Goal: Check status: Check status

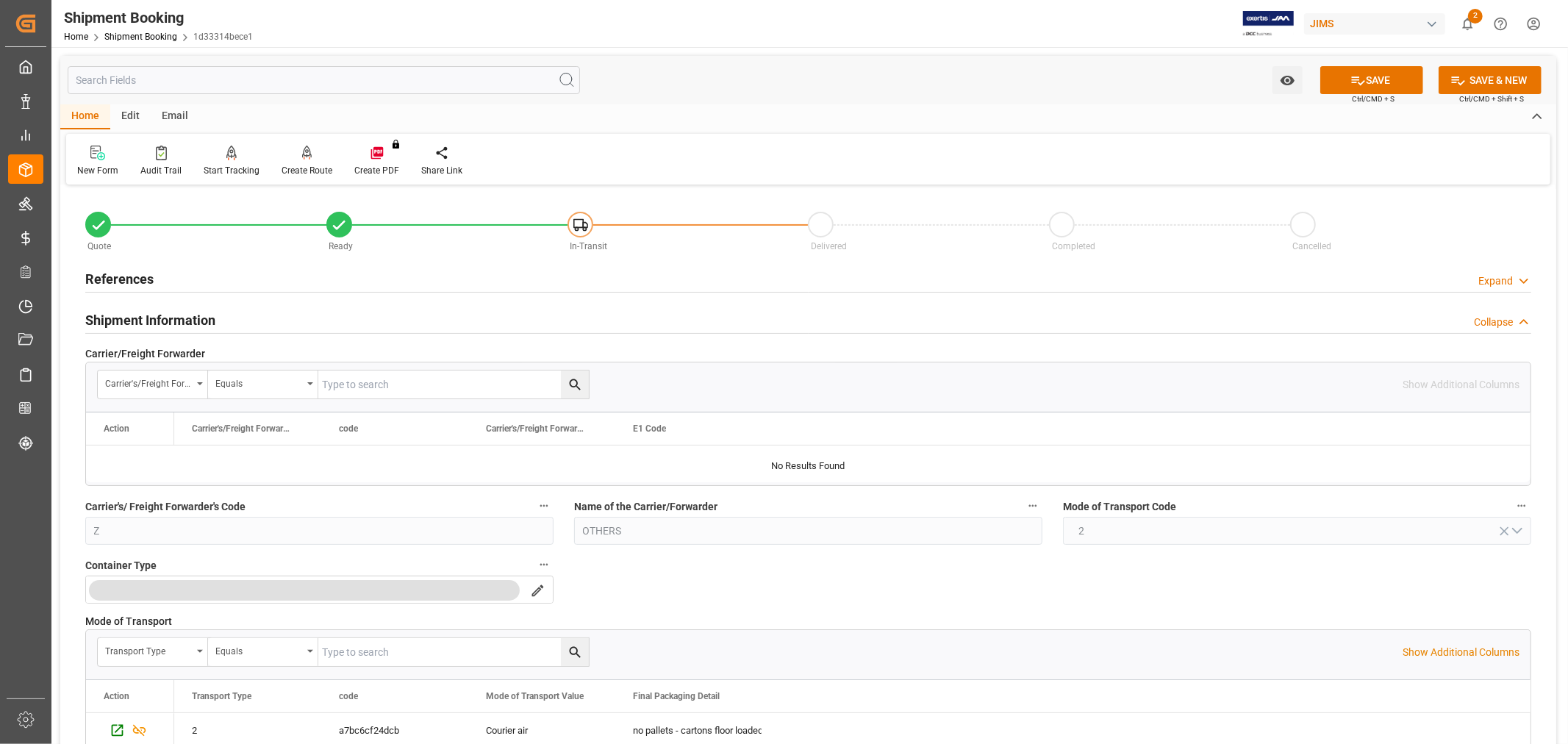
scroll to position [327, 0]
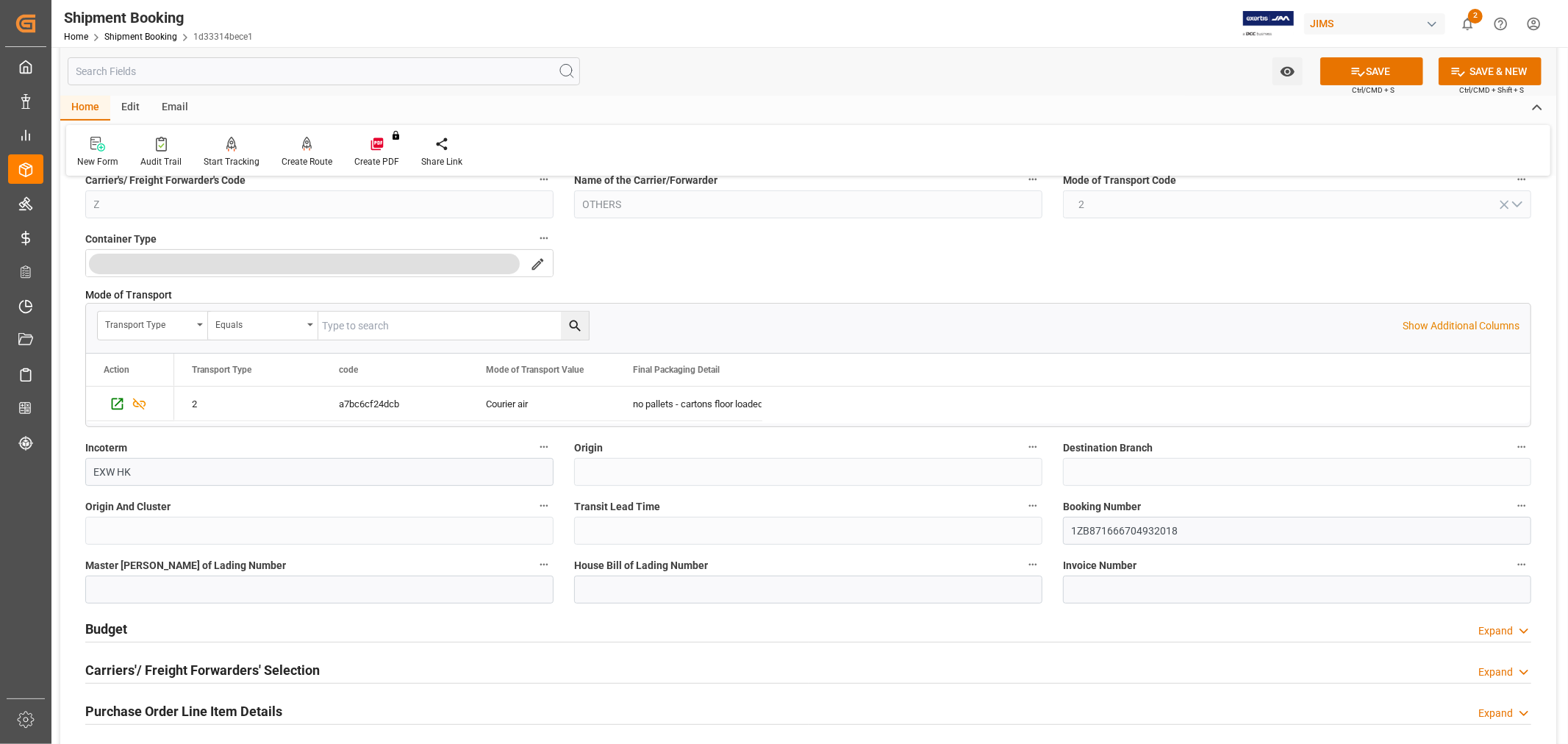
click at [1188, 277] on div "Quote Ready In-Transit Delivered Completed Cancelled References Expand JAM Refe…" at bounding box center [809, 757] width 1496 height 1789
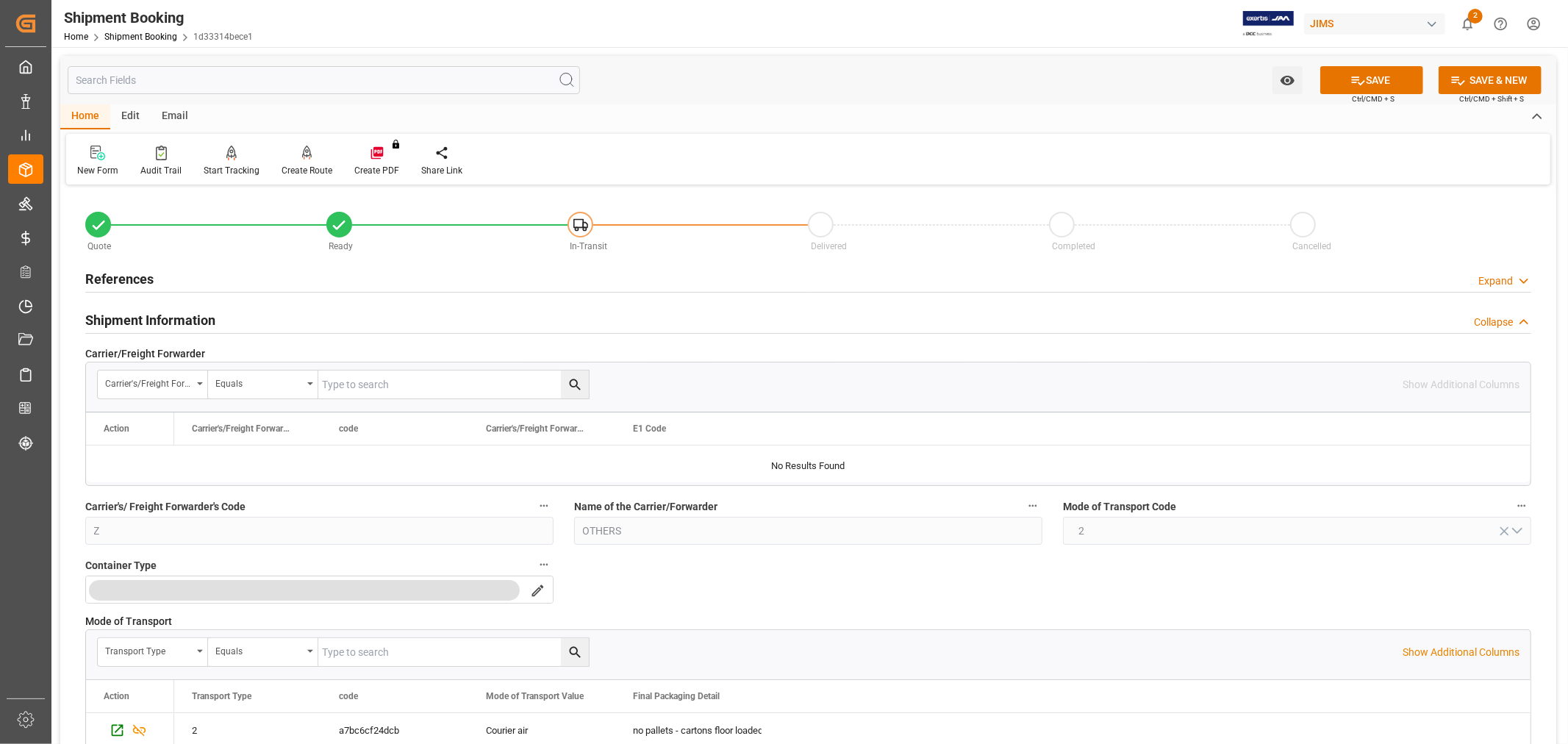
click at [142, 275] on h2 "References" at bounding box center [119, 278] width 68 height 20
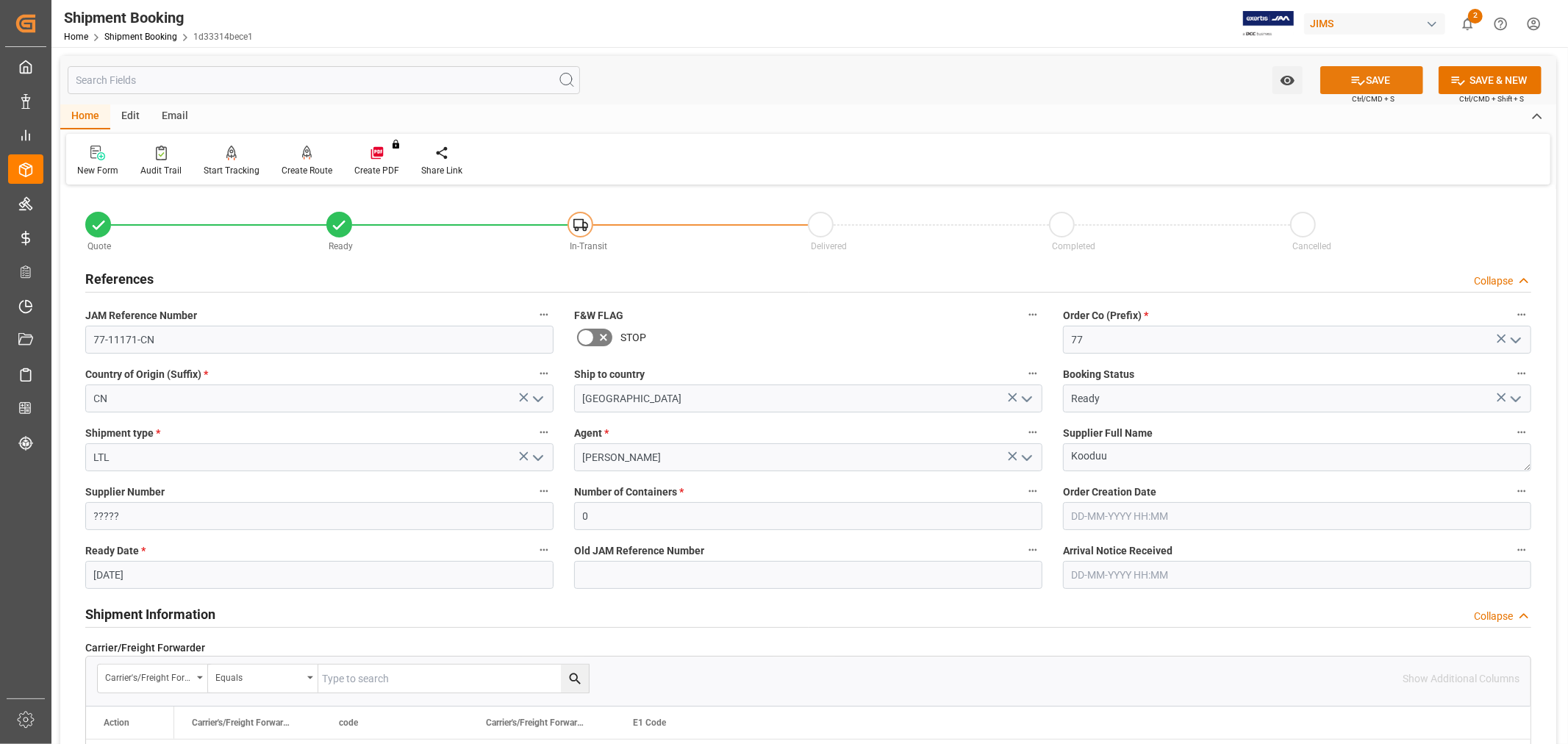
click at [1350, 84] on icon at bounding box center [1358, 80] width 15 height 15
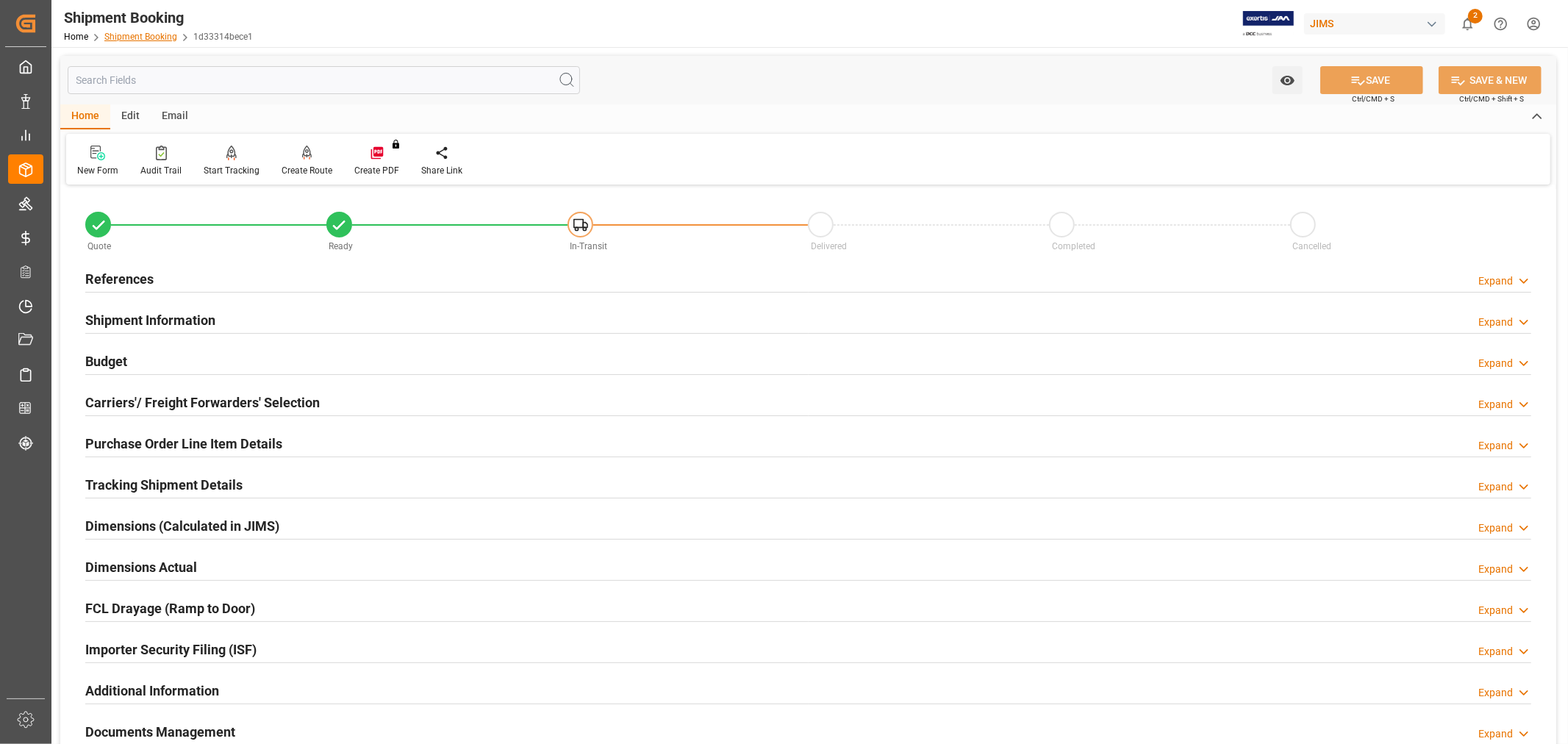
click at [134, 39] on link "Shipment Booking" at bounding box center [140, 37] width 73 height 10
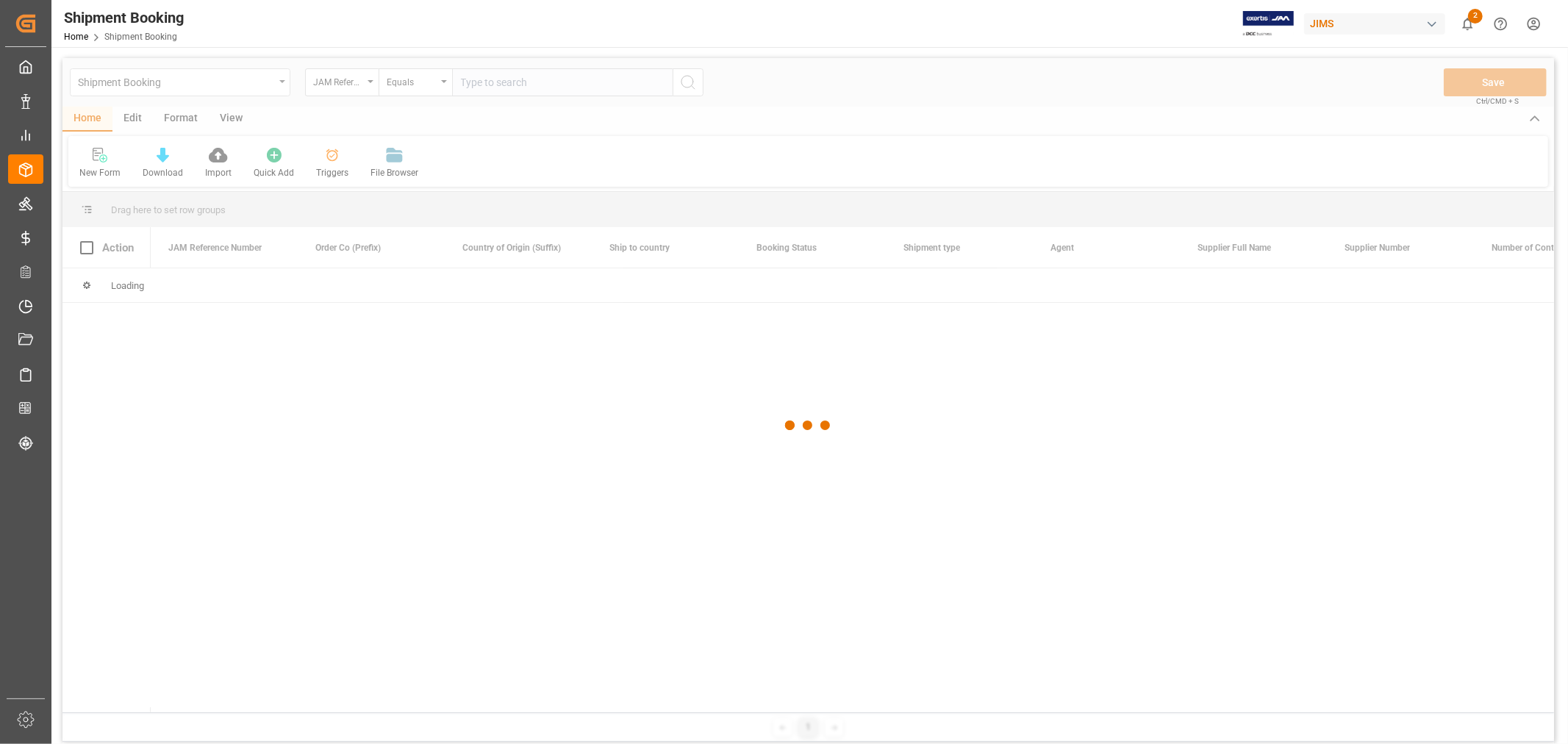
click at [196, 78] on div at bounding box center [808, 426] width 1492 height 735
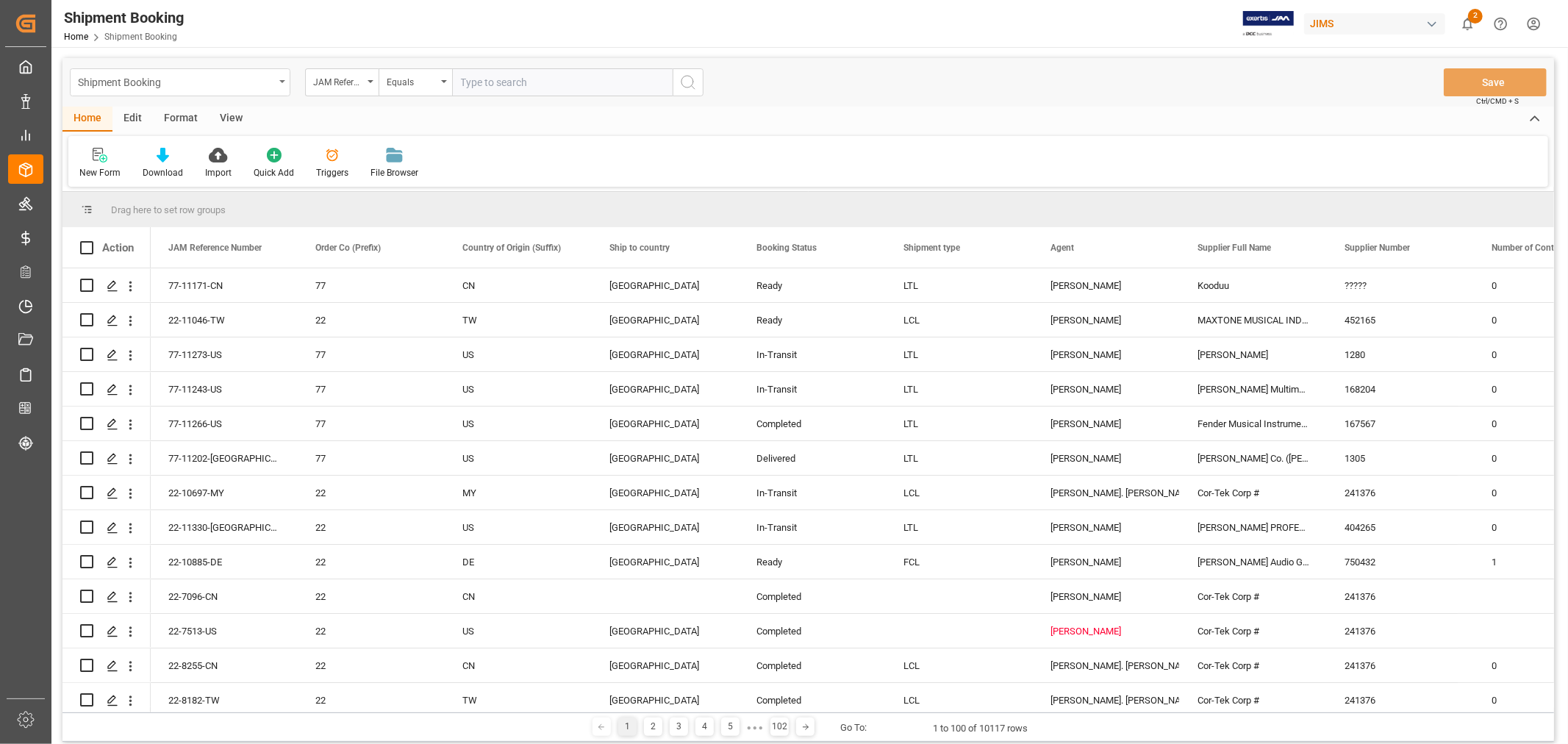
click at [199, 83] on div "Shipment Booking" at bounding box center [176, 81] width 196 height 19
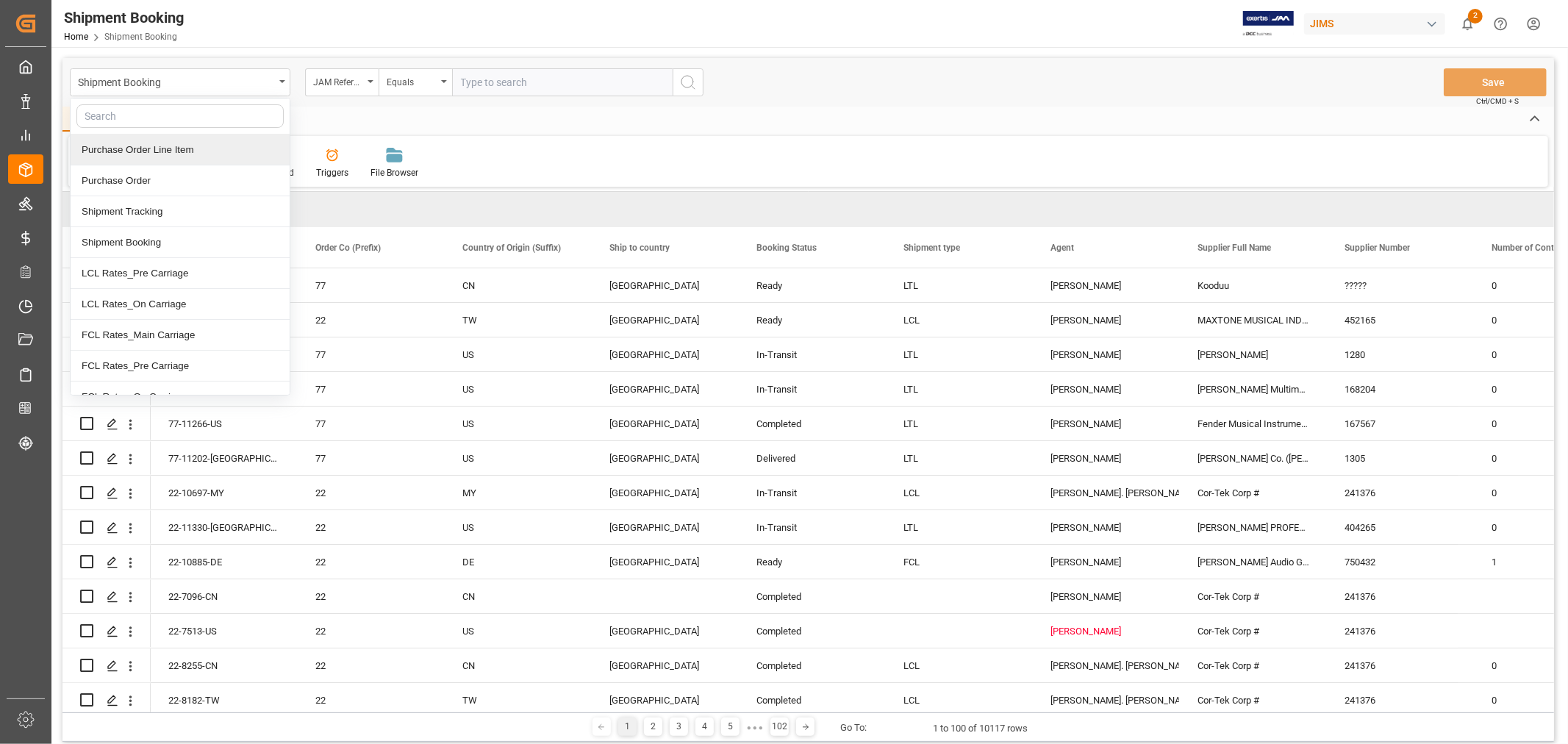
click at [165, 144] on div "Purchase Order Line Item" at bounding box center [180, 150] width 219 height 31
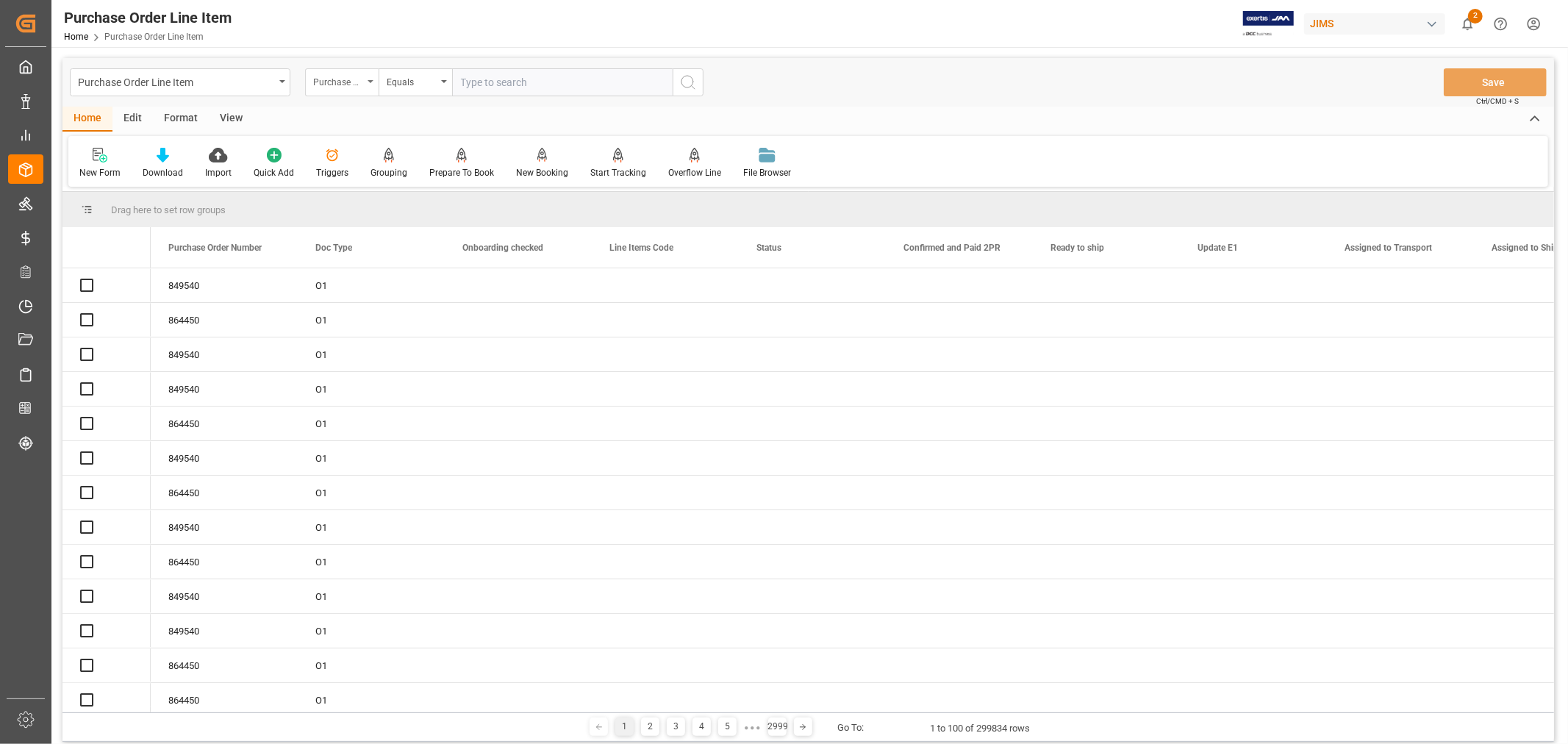
click at [361, 85] on div "Purchase Order Number" at bounding box center [338, 80] width 50 height 17
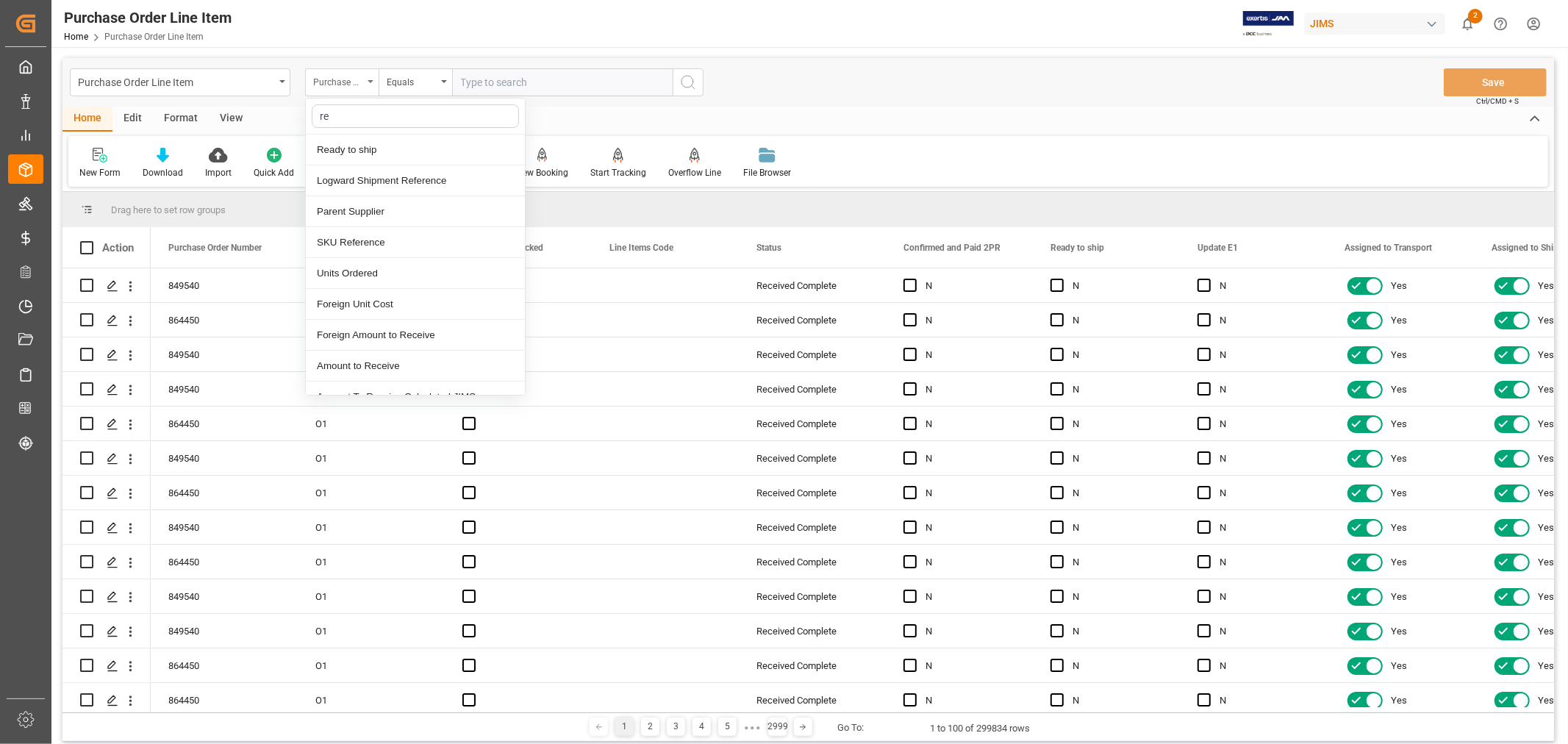
type input "ref"
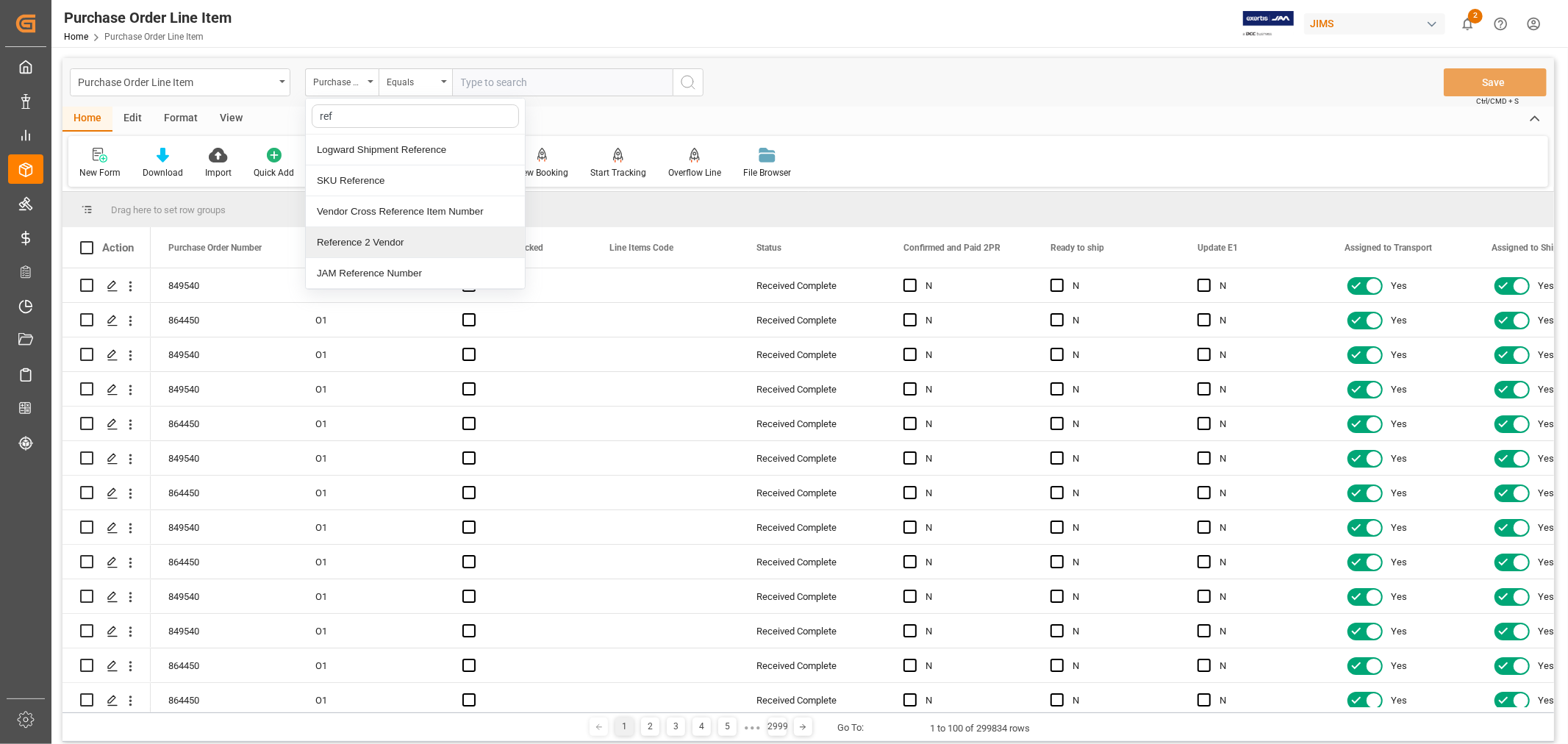
click at [359, 243] on div "Reference 2 Vendor" at bounding box center [415, 242] width 219 height 31
click at [487, 79] on input "text" at bounding box center [562, 82] width 221 height 28
paste input "77-10800-[GEOGRAPHIC_DATA]"
type input "77-10800-[GEOGRAPHIC_DATA]"
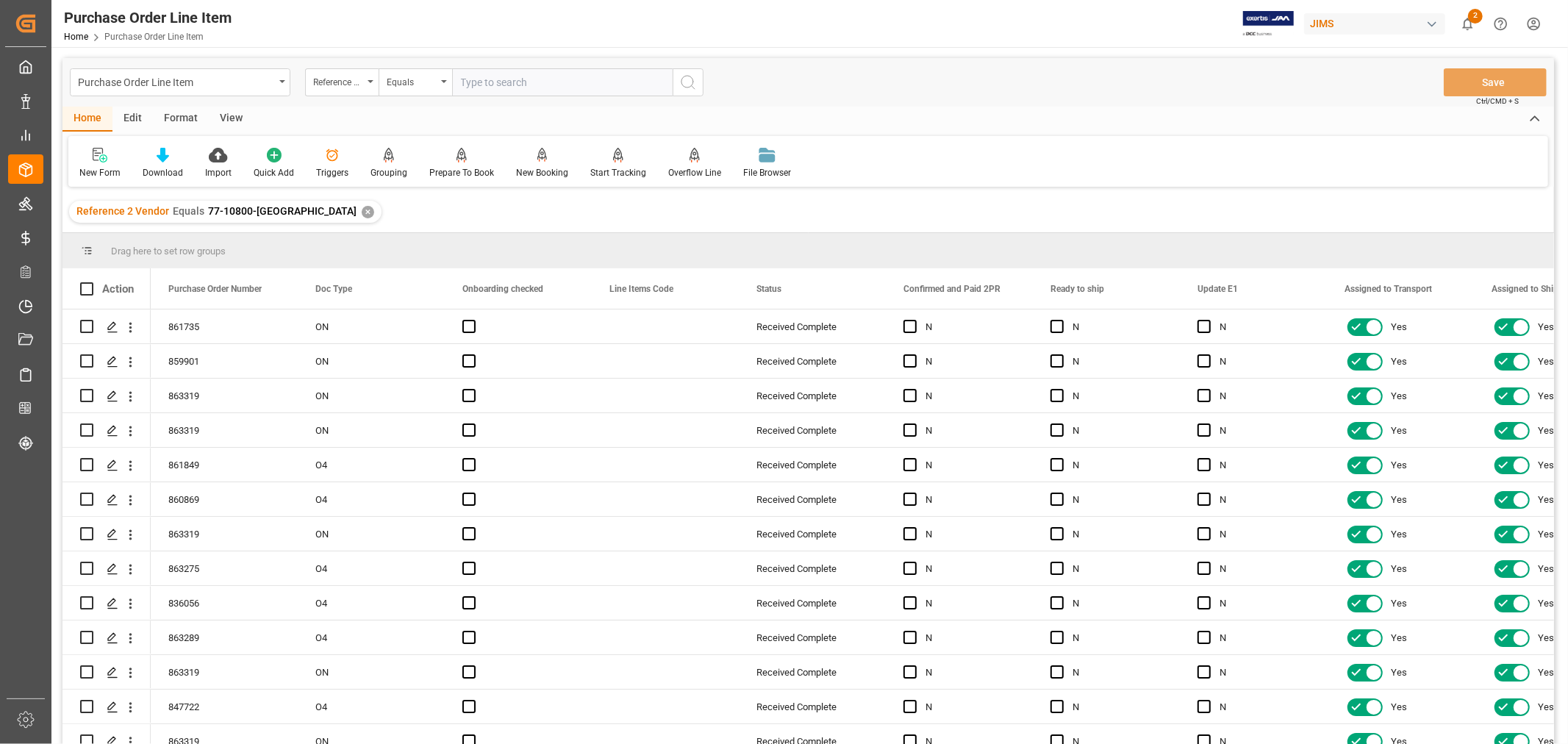
click at [231, 118] on div "View" at bounding box center [231, 119] width 45 height 25
click at [101, 166] on div "Default" at bounding box center [94, 173] width 29 height 14
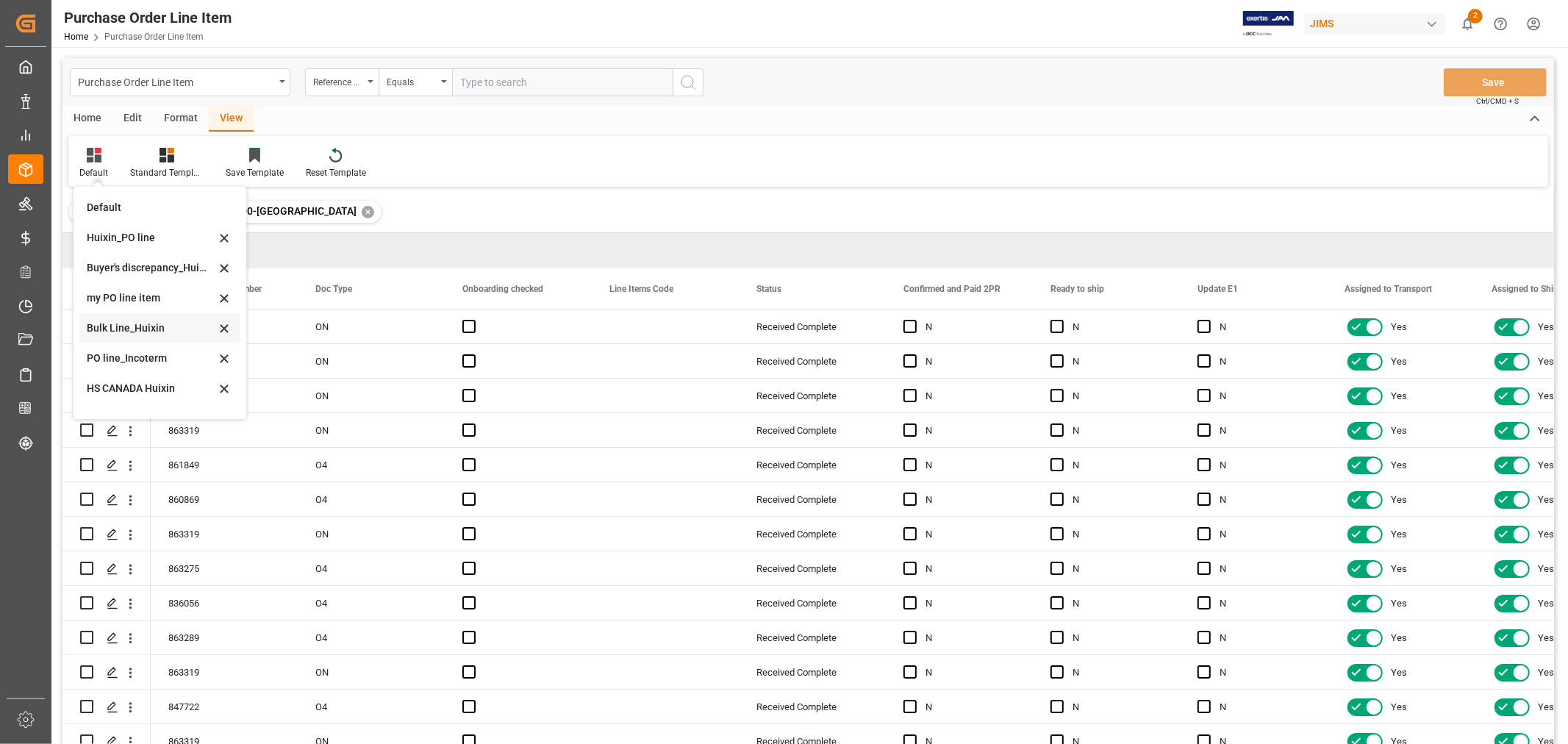
scroll to position [81, 0]
click at [130, 372] on div "receipt _1" at bounding box center [151, 368] width 129 height 15
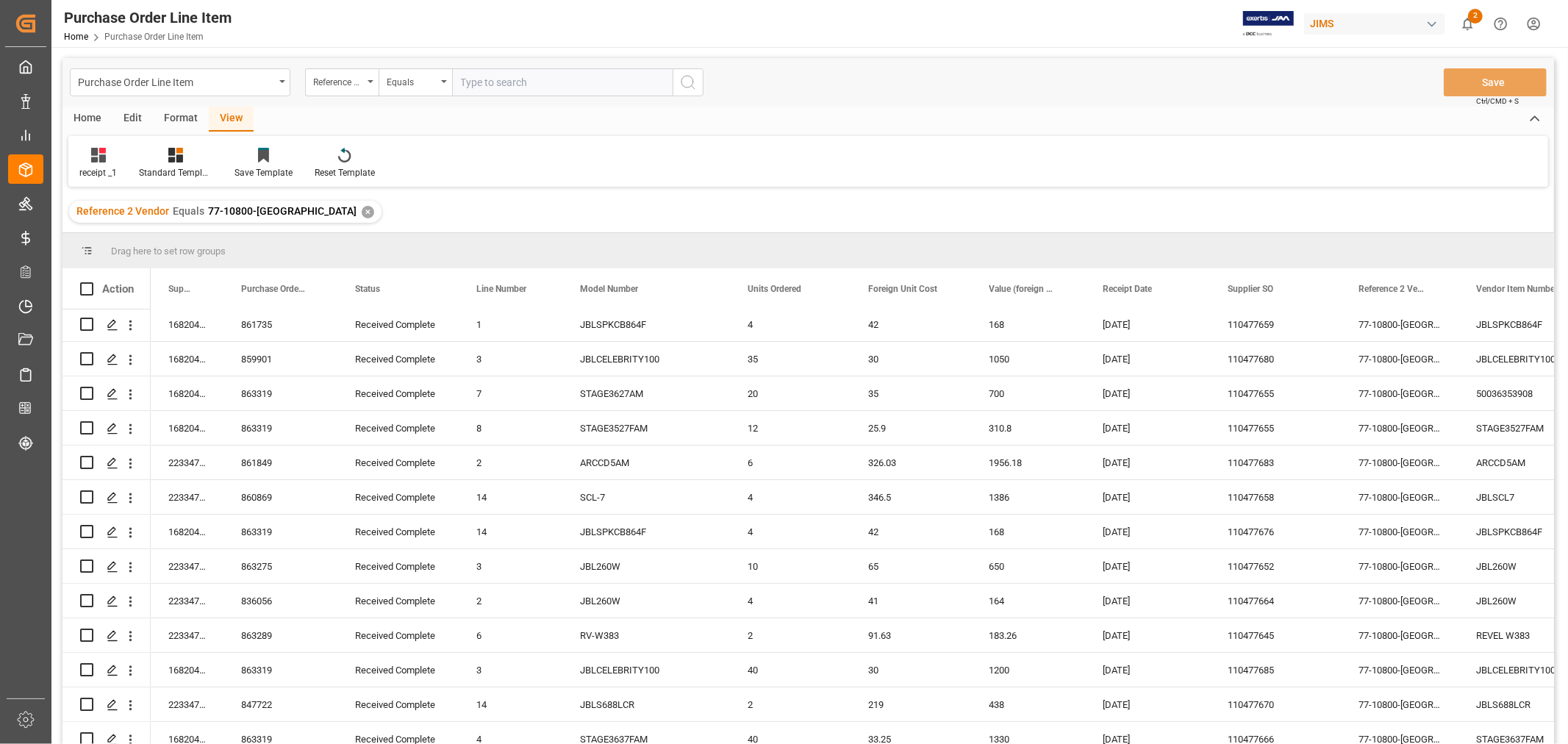
scroll to position [0, 0]
click at [362, 206] on div "✕" at bounding box center [368, 212] width 13 height 13
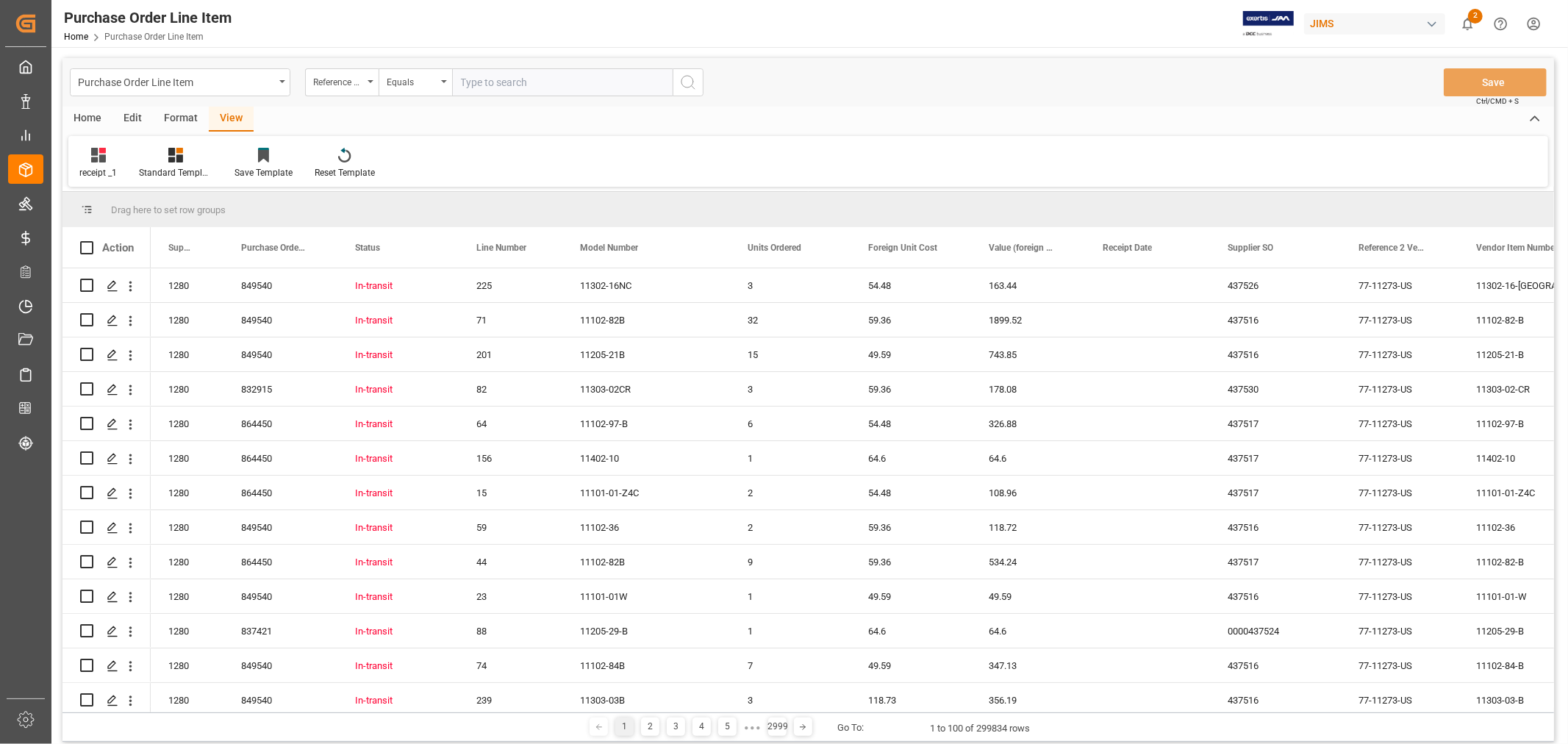
click at [475, 88] on input "text" at bounding box center [562, 82] width 221 height 28
paste input "77-11008-[GEOGRAPHIC_DATA]"
type input "77-11008-[GEOGRAPHIC_DATA]"
click at [369, 81] on icon "open menu" at bounding box center [370, 81] width 6 height 3
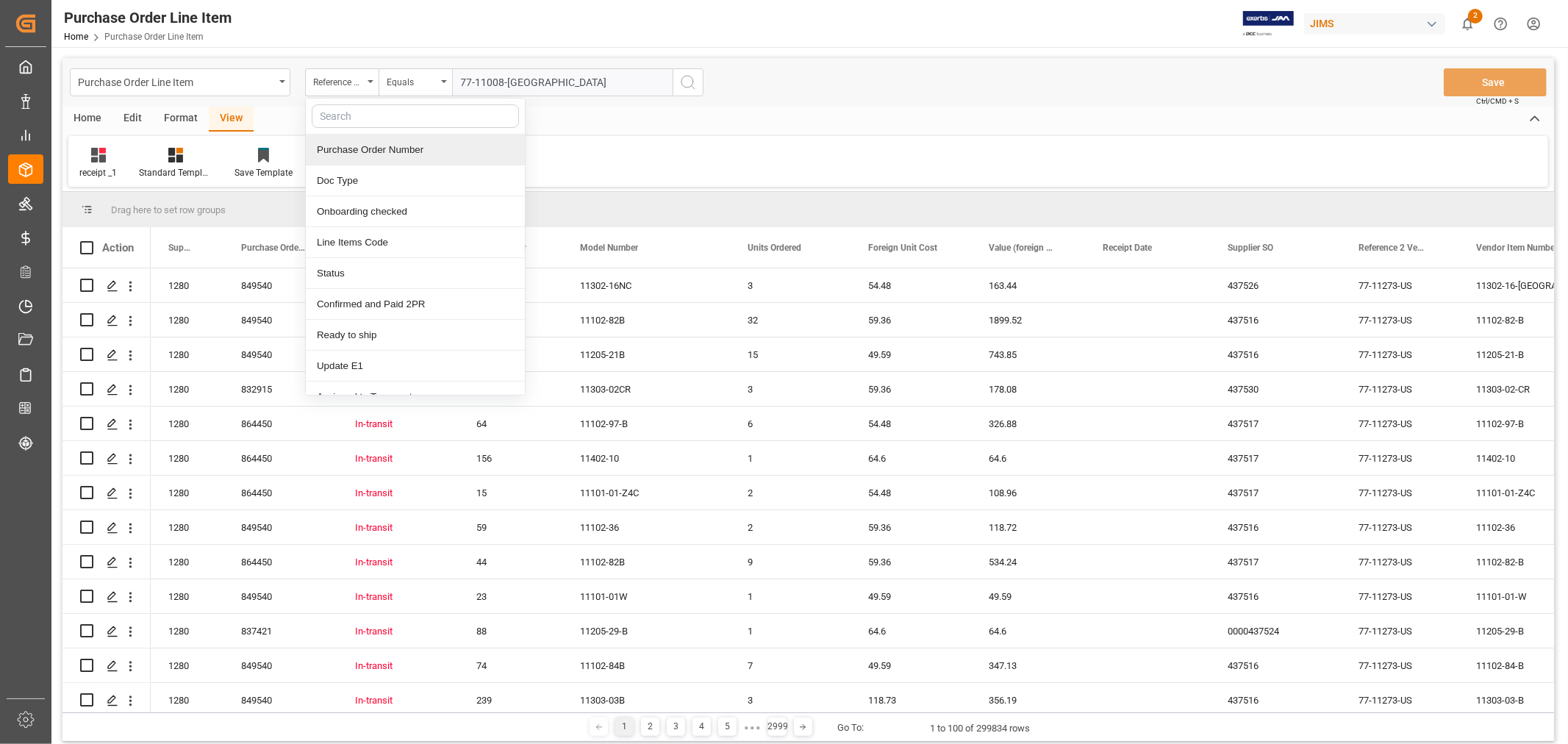
click at [666, 125] on div "Home Edit Format View" at bounding box center [808, 119] width 1492 height 25
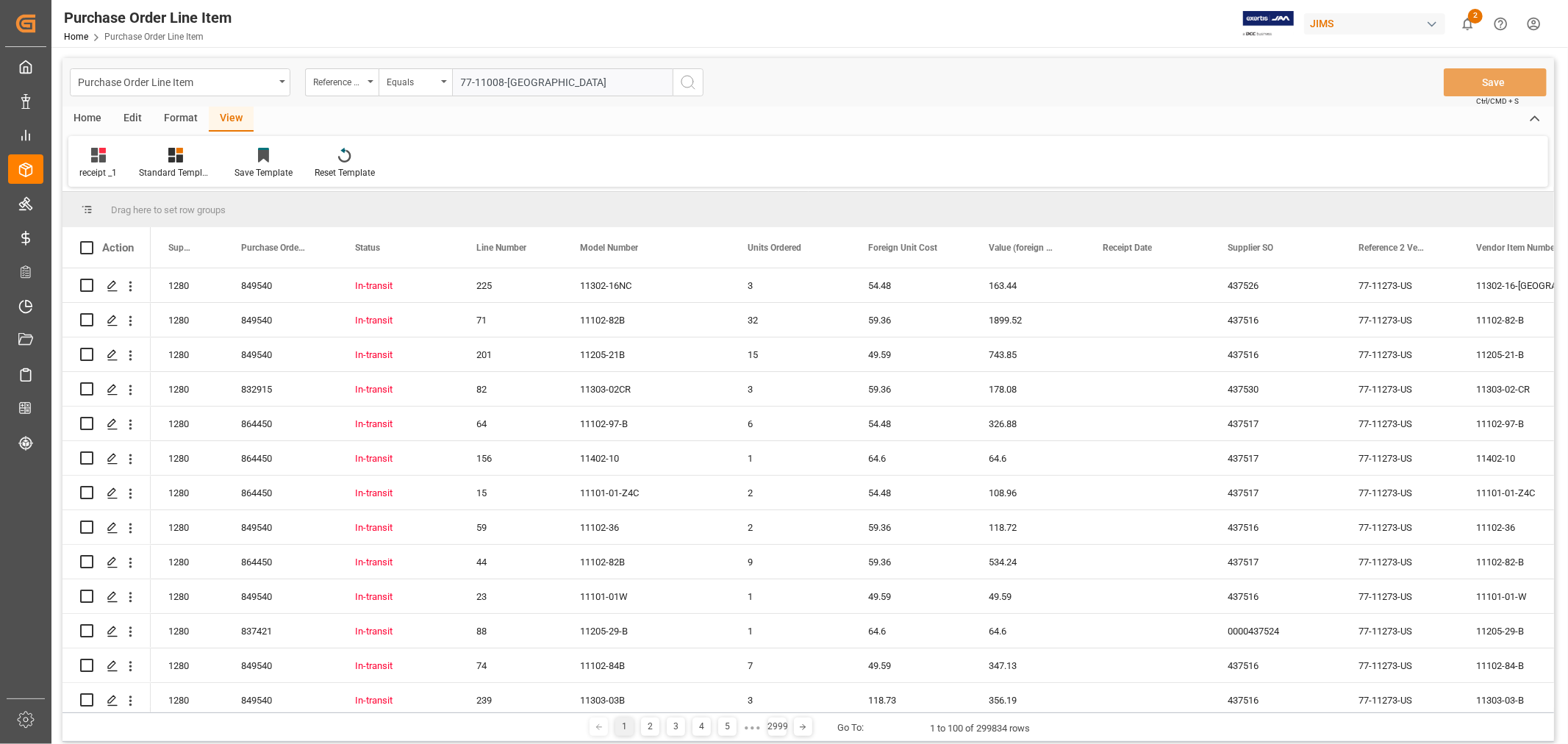
click at [688, 83] on icon "search button" at bounding box center [688, 82] width 18 height 18
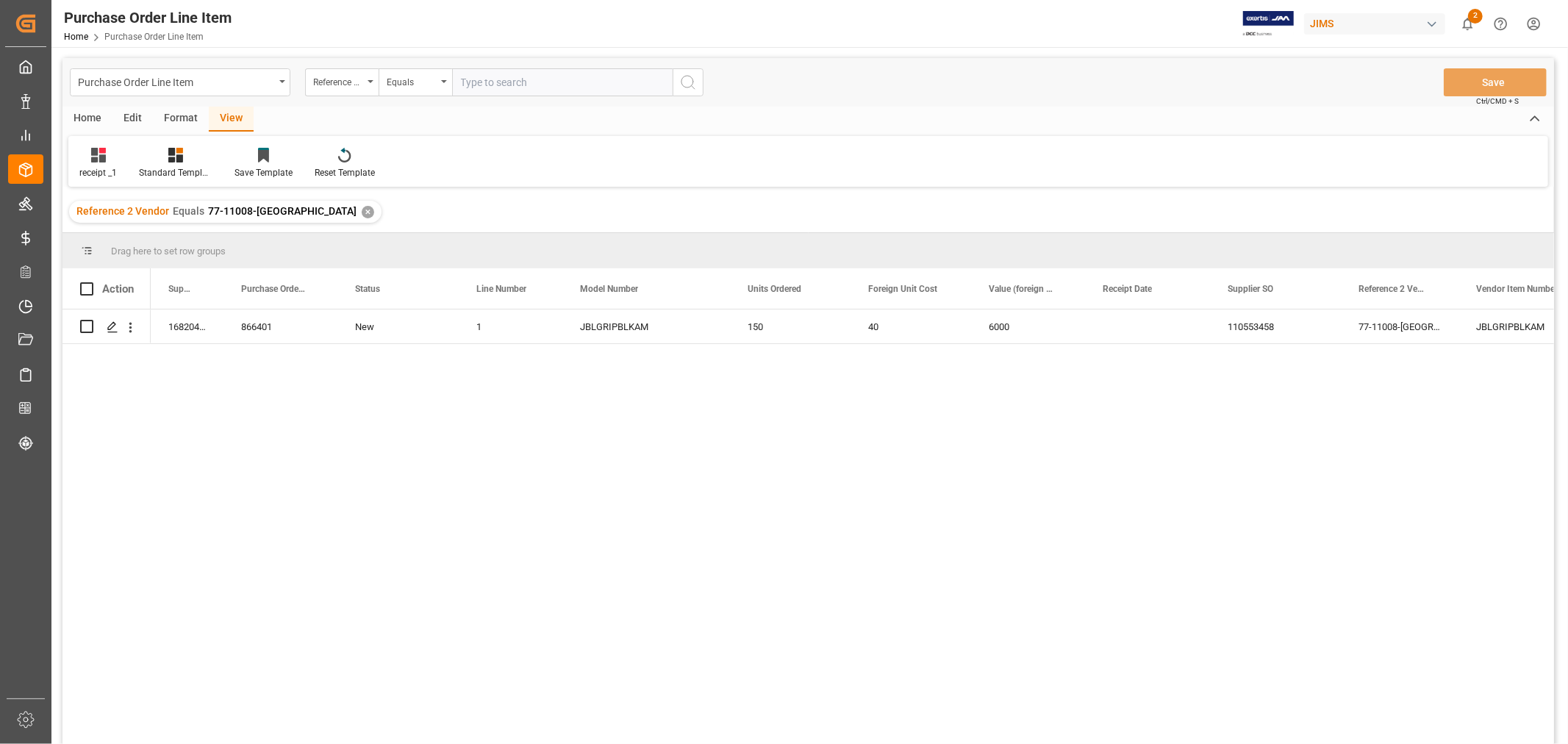
click at [362, 208] on div "✕" at bounding box center [368, 212] width 13 height 13
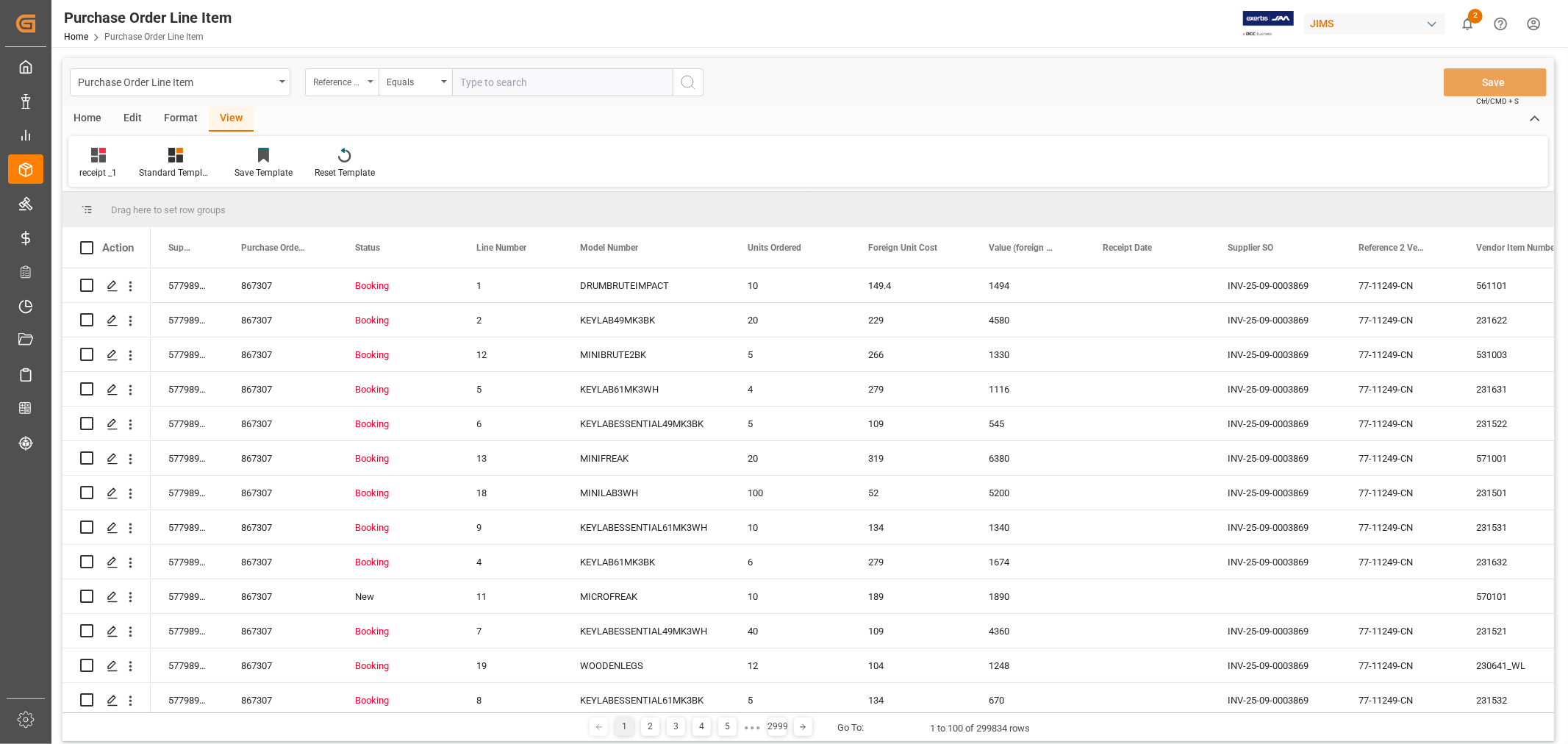
click at [370, 82] on icon "open menu" at bounding box center [370, 81] width 6 height 3
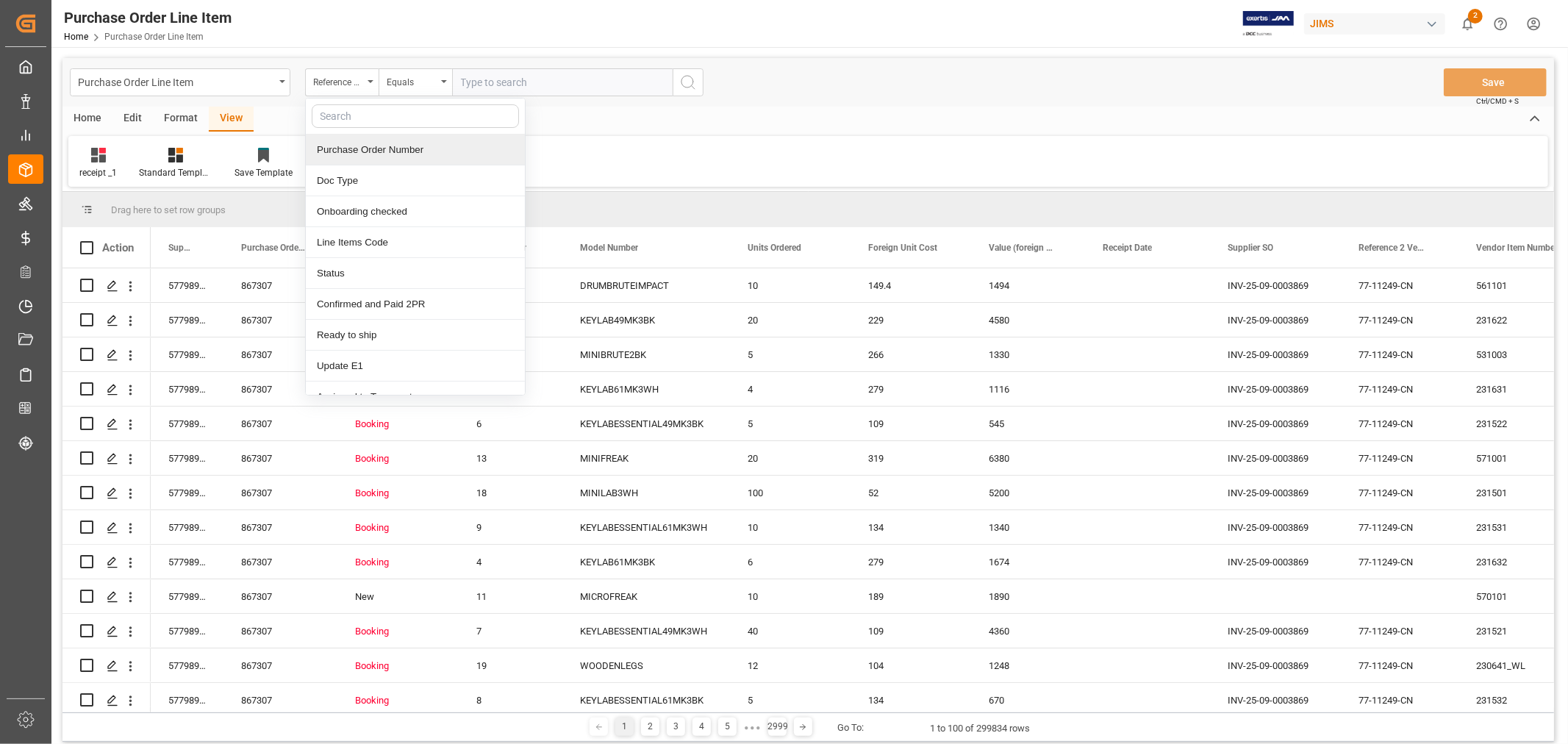
click at [370, 152] on div "Purchase Order Number" at bounding box center [415, 150] width 219 height 31
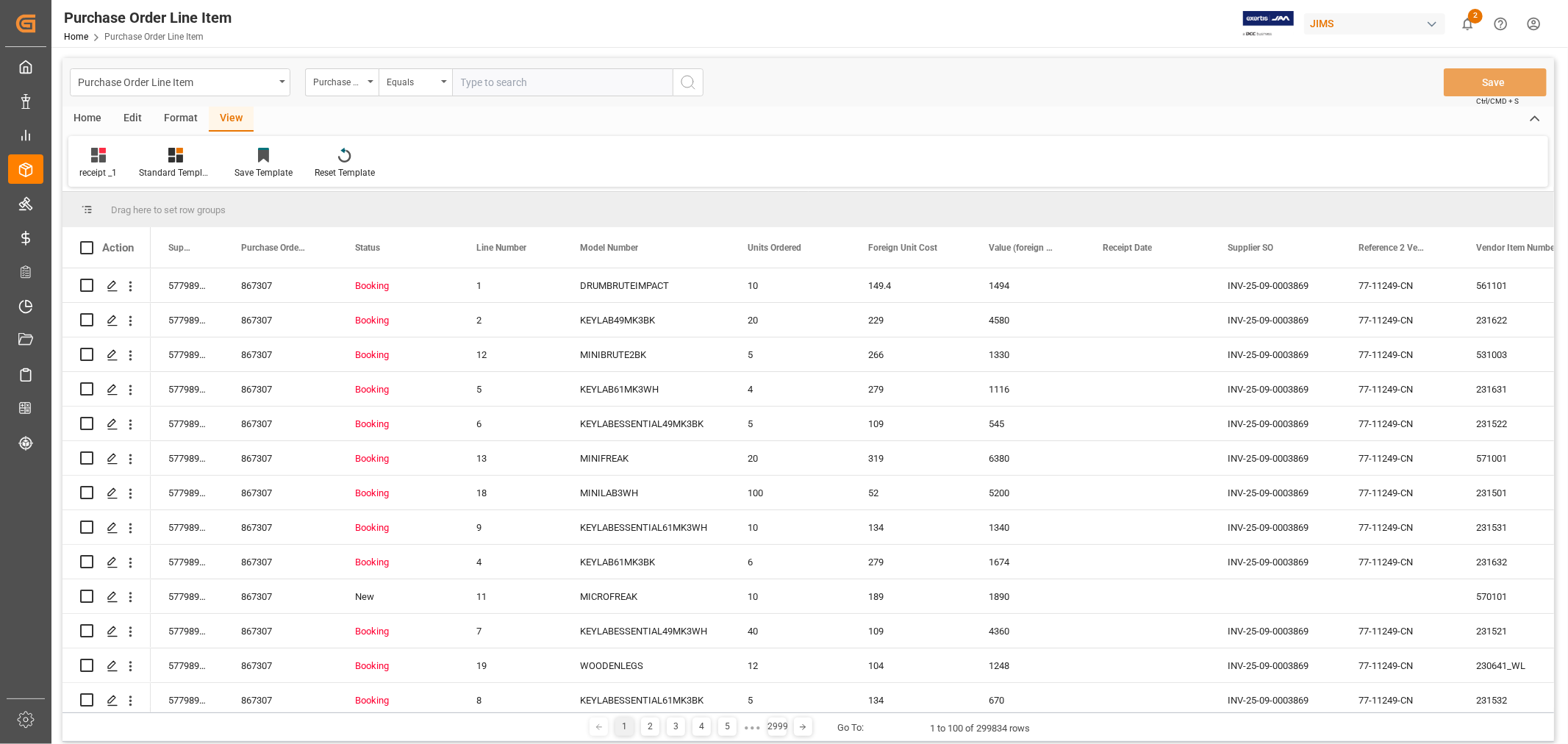
click at [506, 83] on input "text" at bounding box center [562, 82] width 221 height 28
type input "868120"
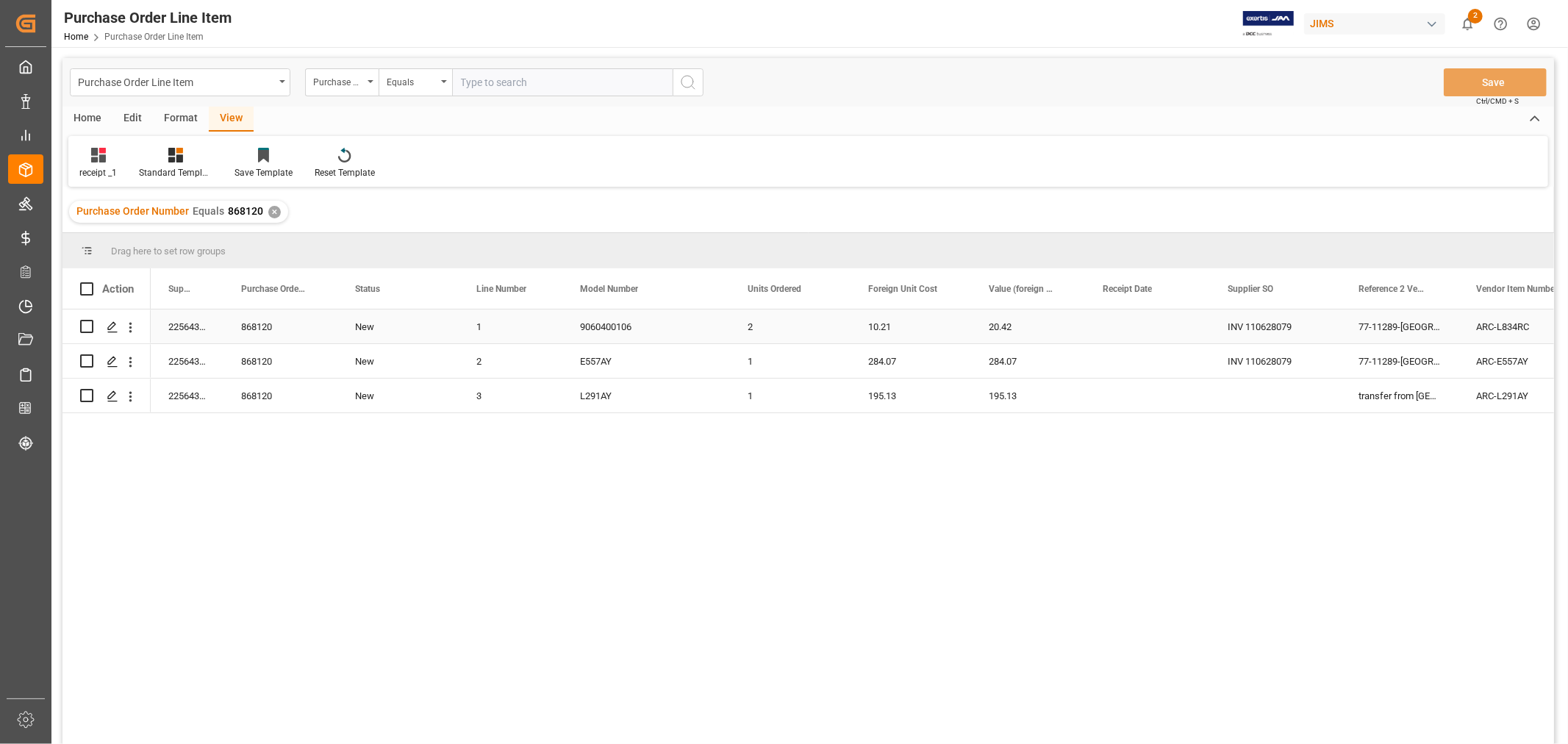
click at [1379, 331] on div "77-11289-[GEOGRAPHIC_DATA]" at bounding box center [1400, 327] width 118 height 34
click at [270, 208] on div "✕" at bounding box center [275, 212] width 13 height 13
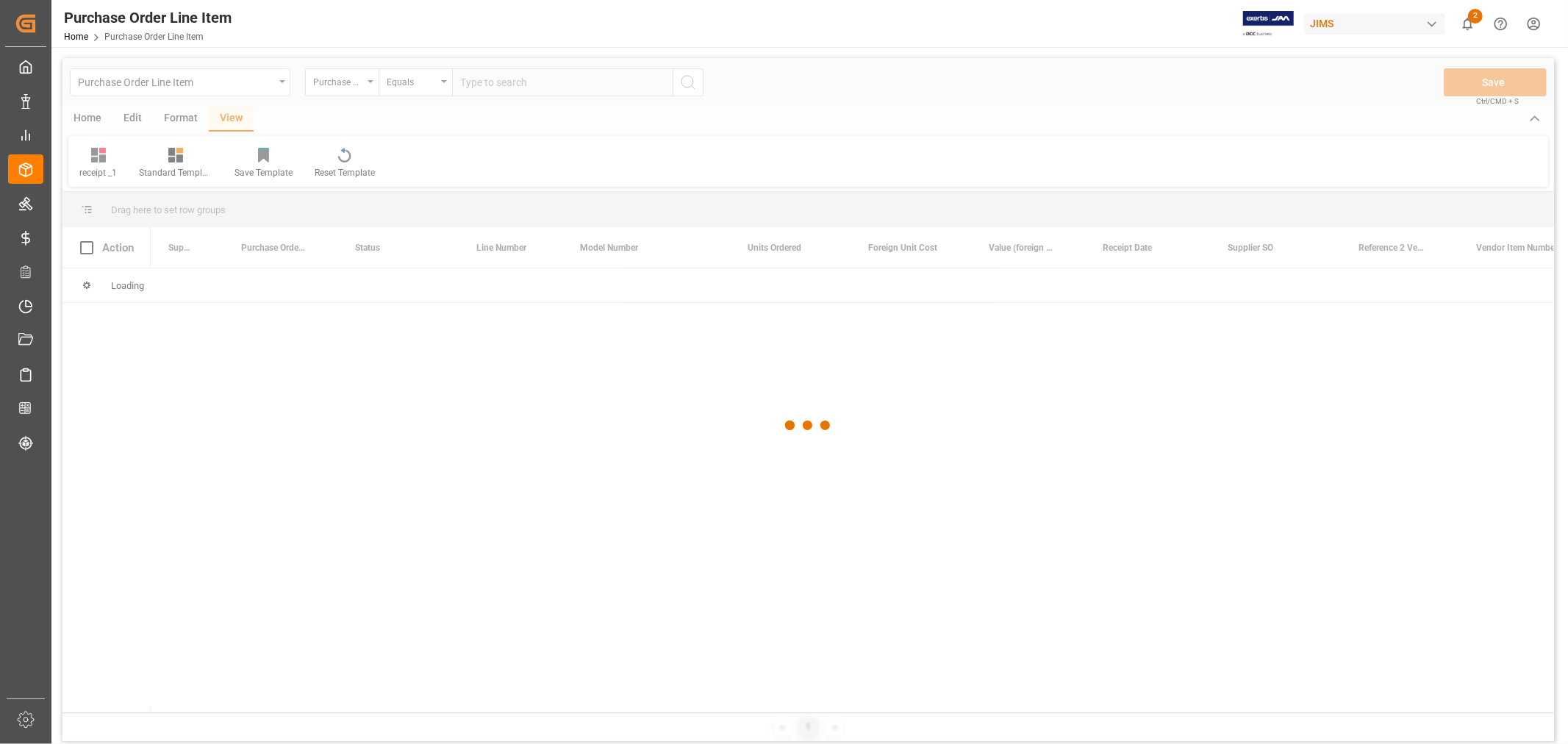
click at [355, 87] on div at bounding box center [808, 426] width 1492 height 735
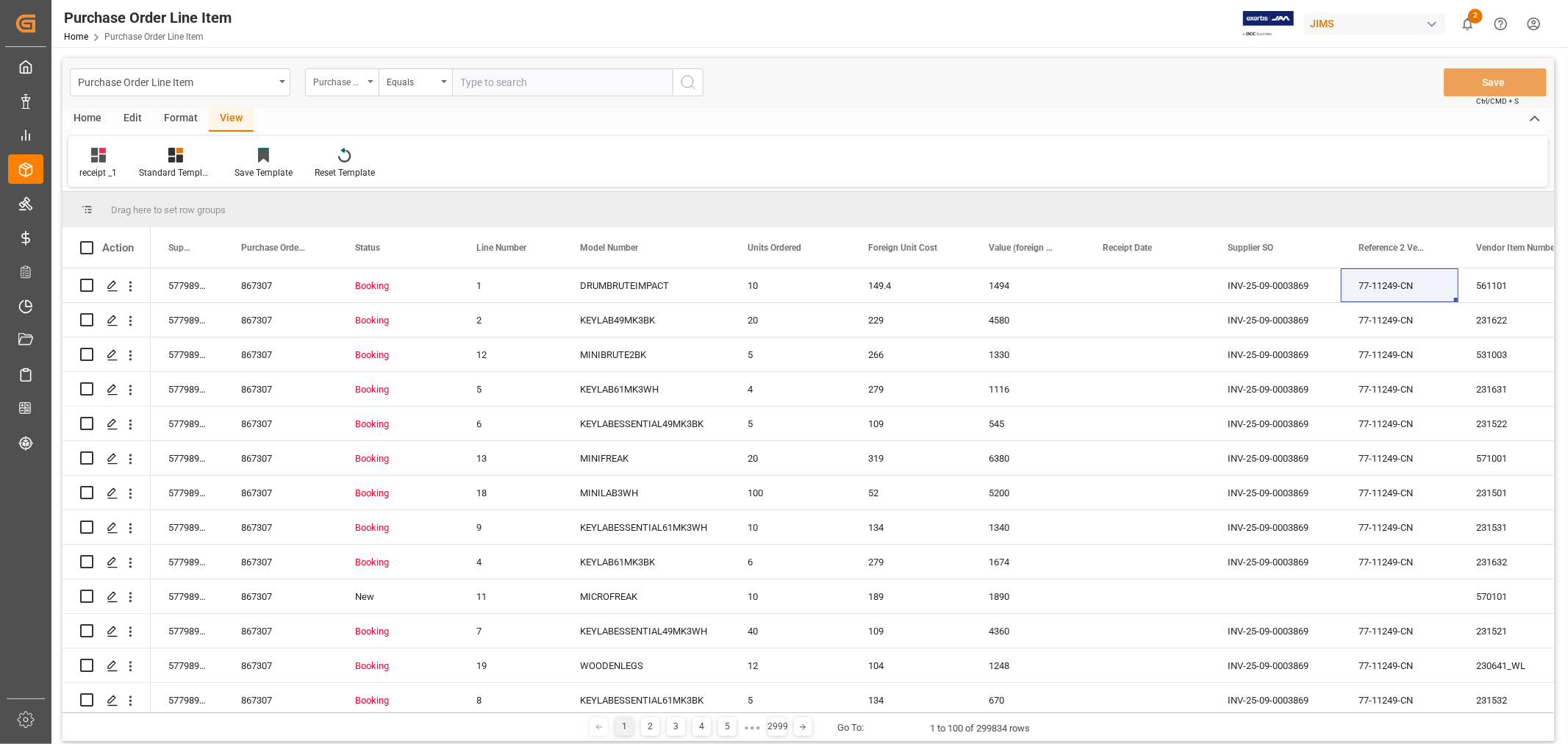
click at [369, 84] on div "Purchase Order Number" at bounding box center [342, 82] width 73 height 28
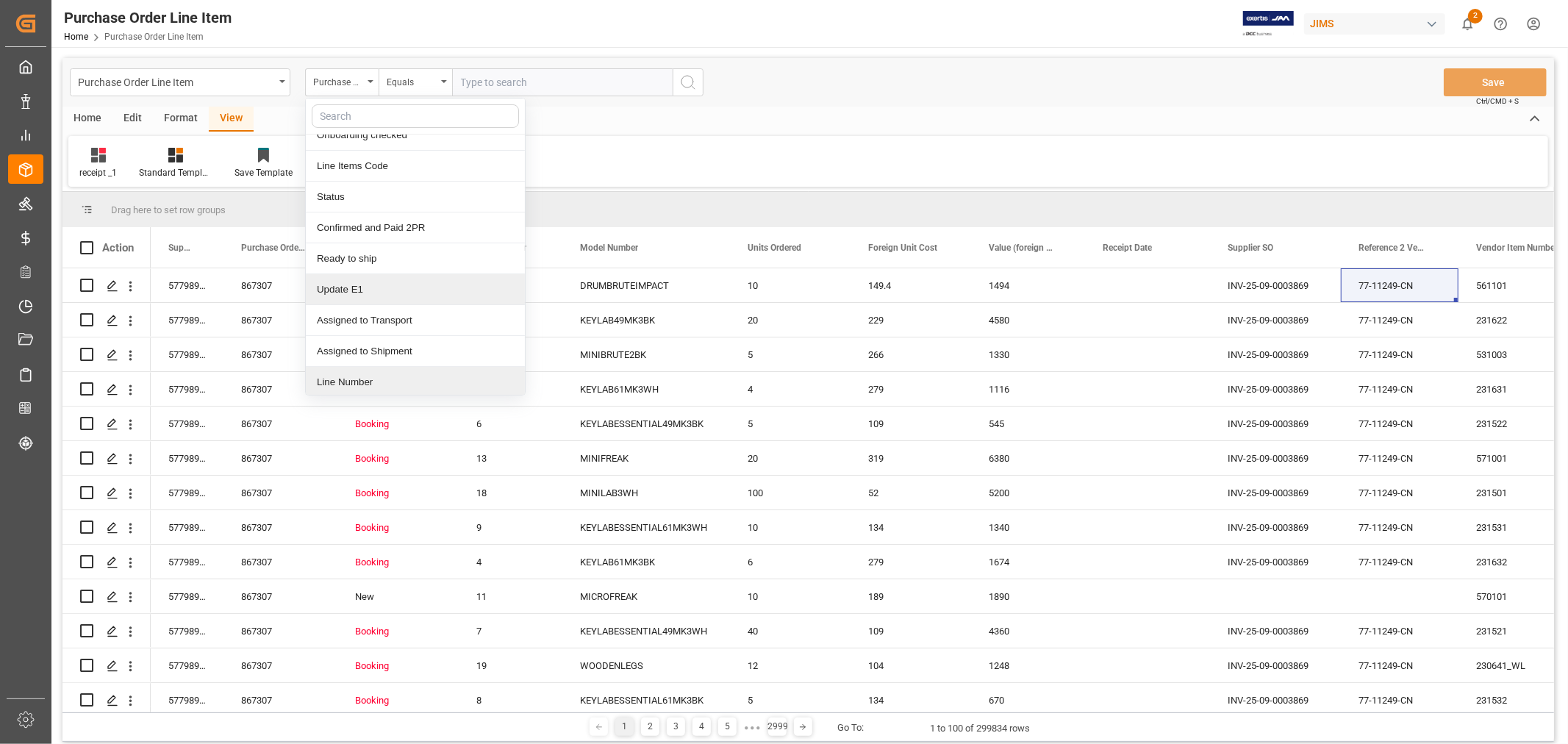
scroll to position [163, 0]
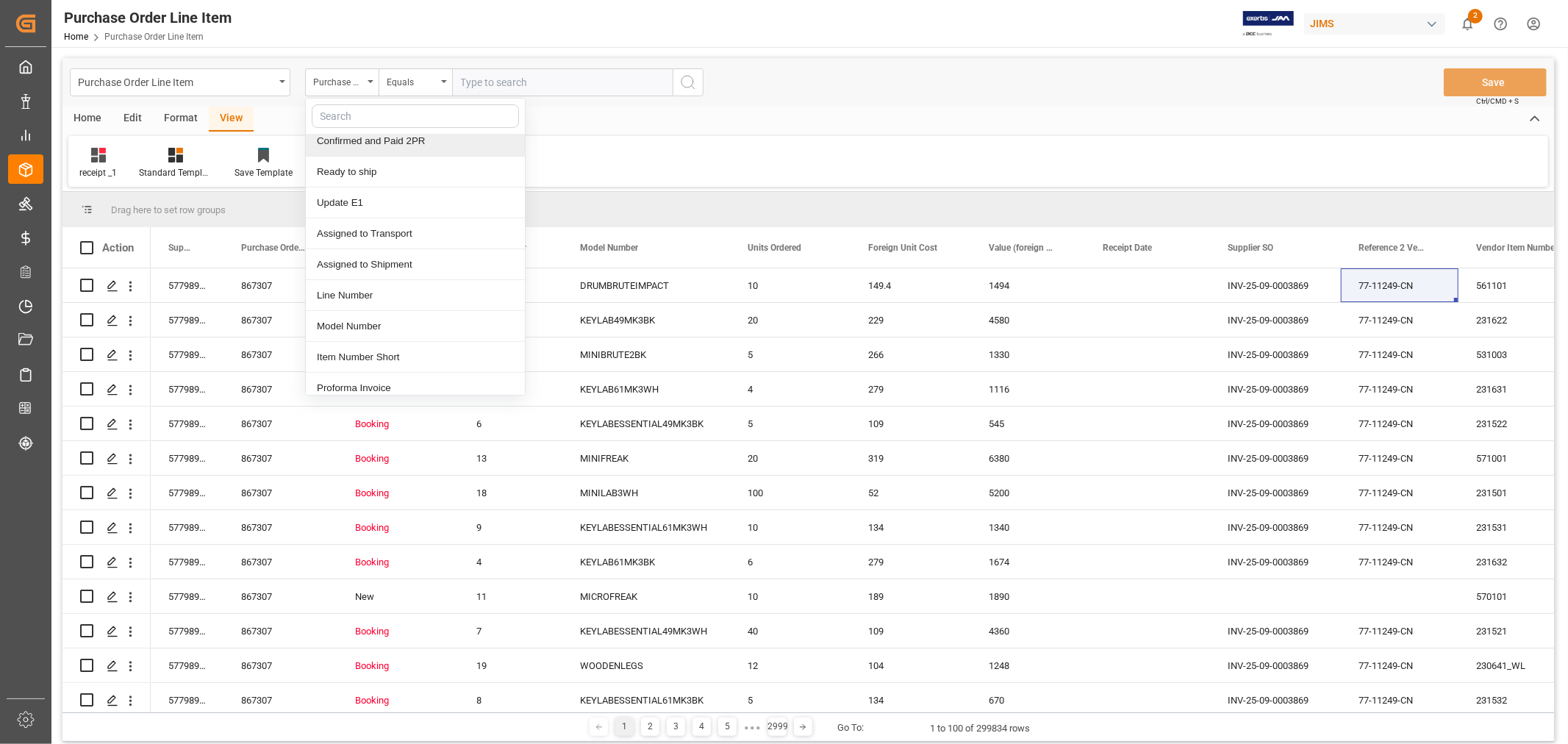
click at [478, 84] on input "text" at bounding box center [562, 82] width 221 height 28
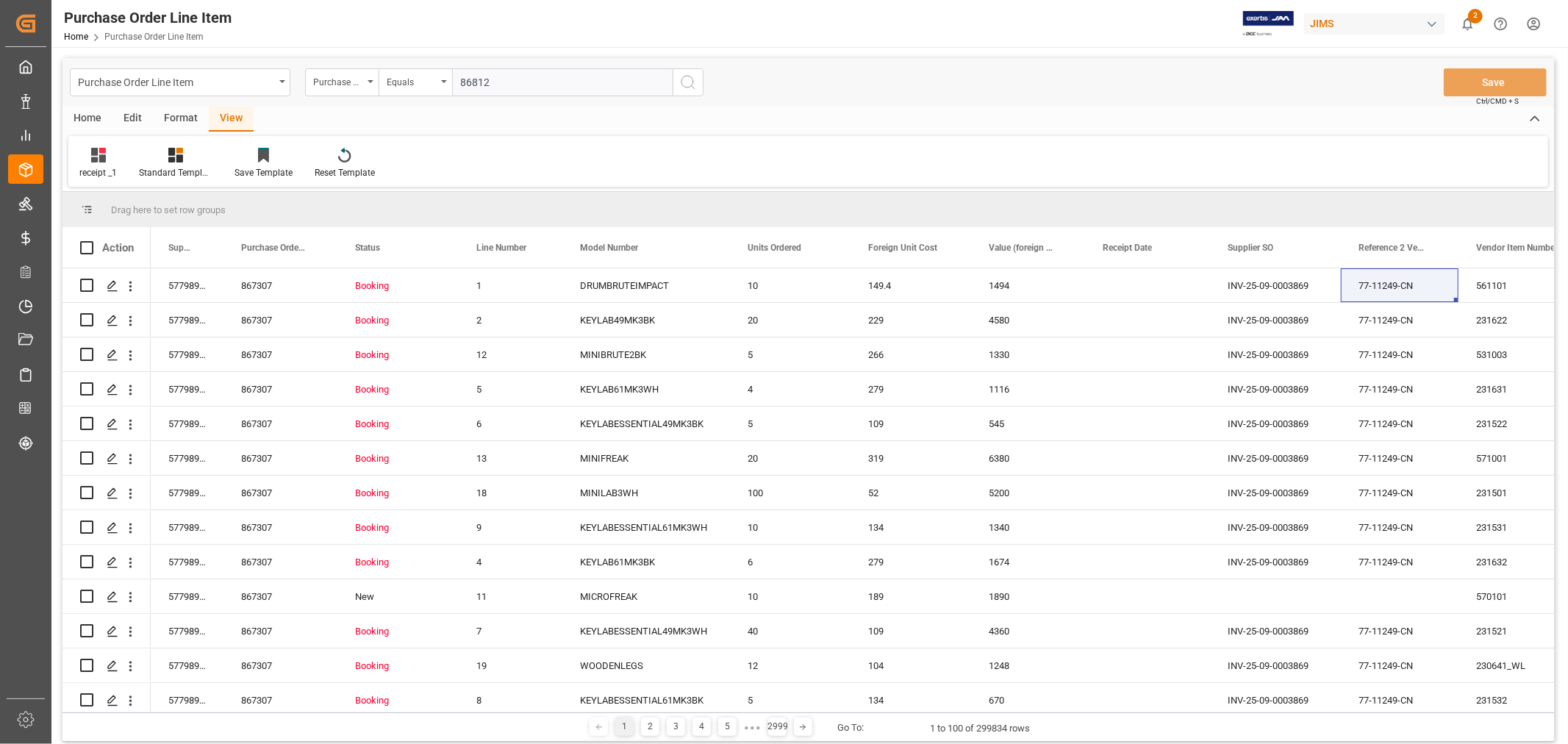
type input "868120"
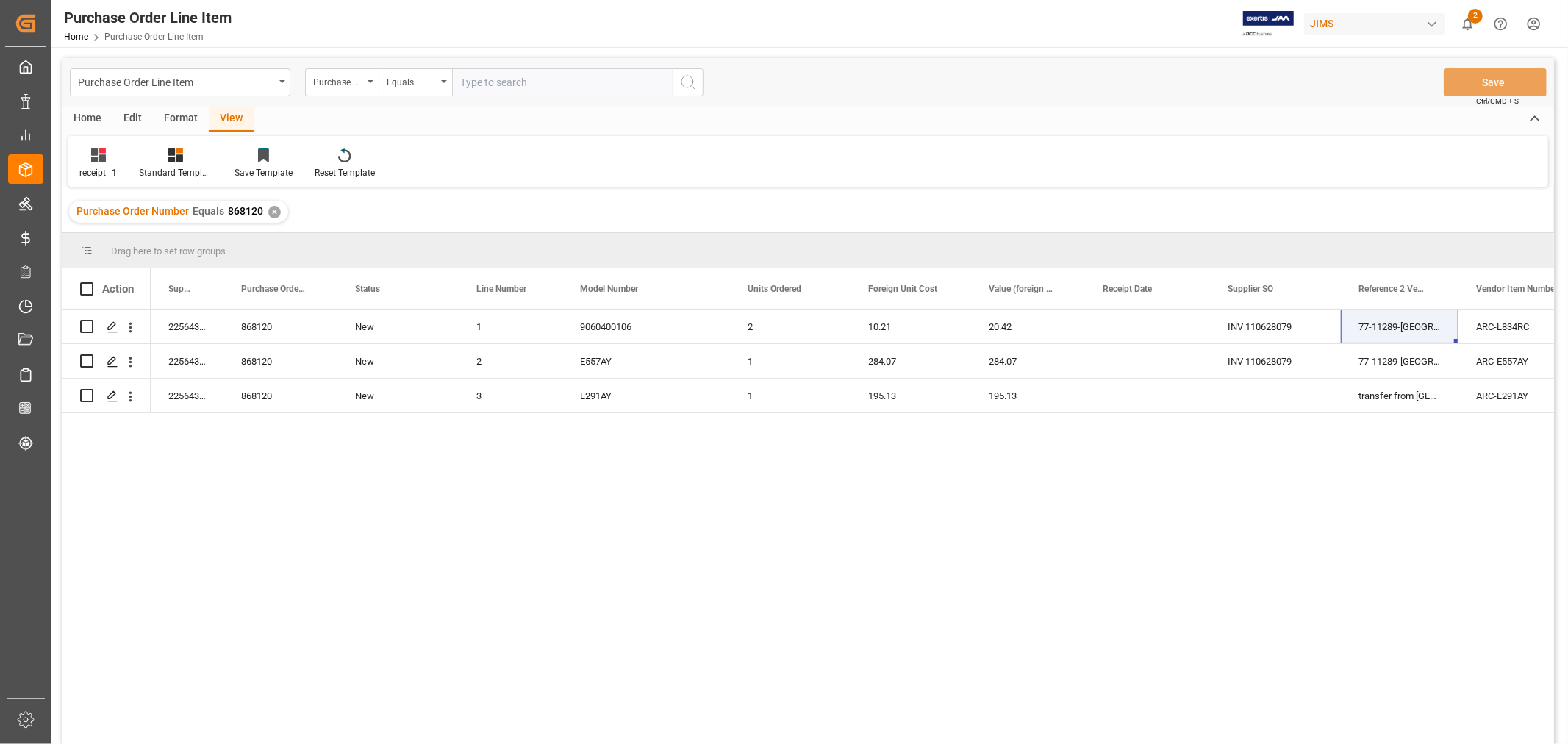
click at [278, 210] on div "Purchase Order Number Equals 868120 ✕" at bounding box center [178, 212] width 219 height 22
click at [273, 209] on div "✕" at bounding box center [275, 212] width 13 height 13
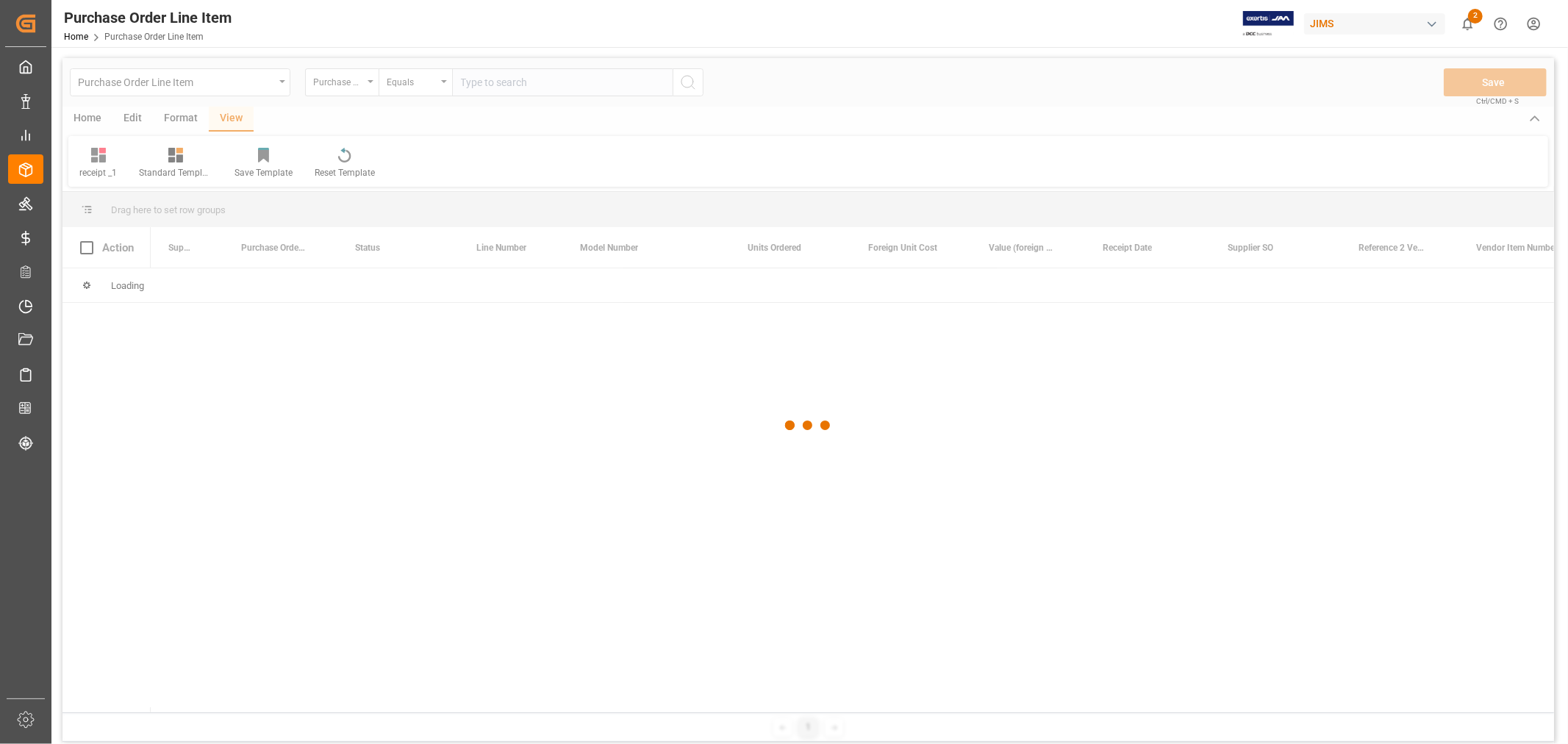
click at [496, 84] on div at bounding box center [808, 426] width 1492 height 735
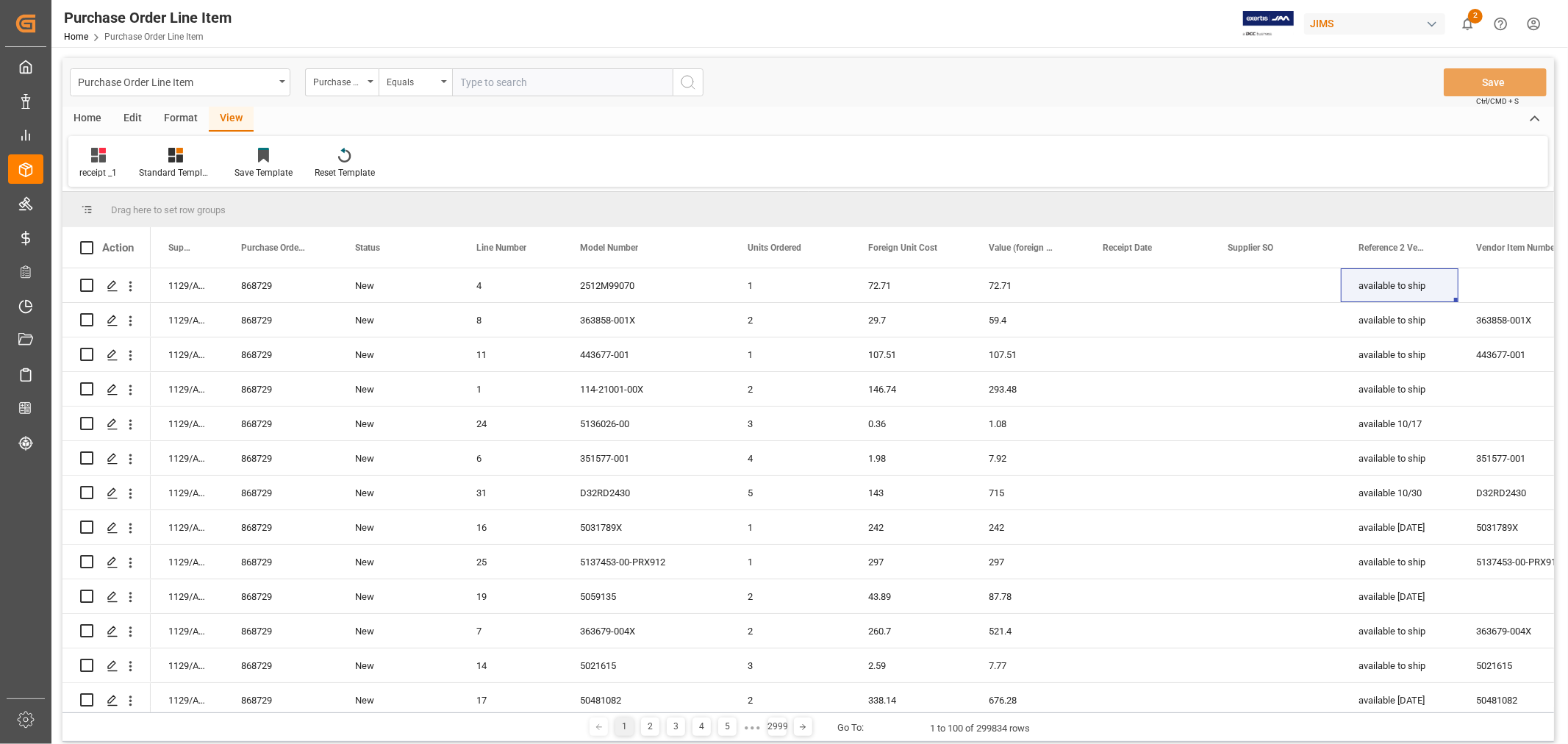
click at [488, 82] on input "text" at bounding box center [562, 82] width 221 height 28
type input "867499"
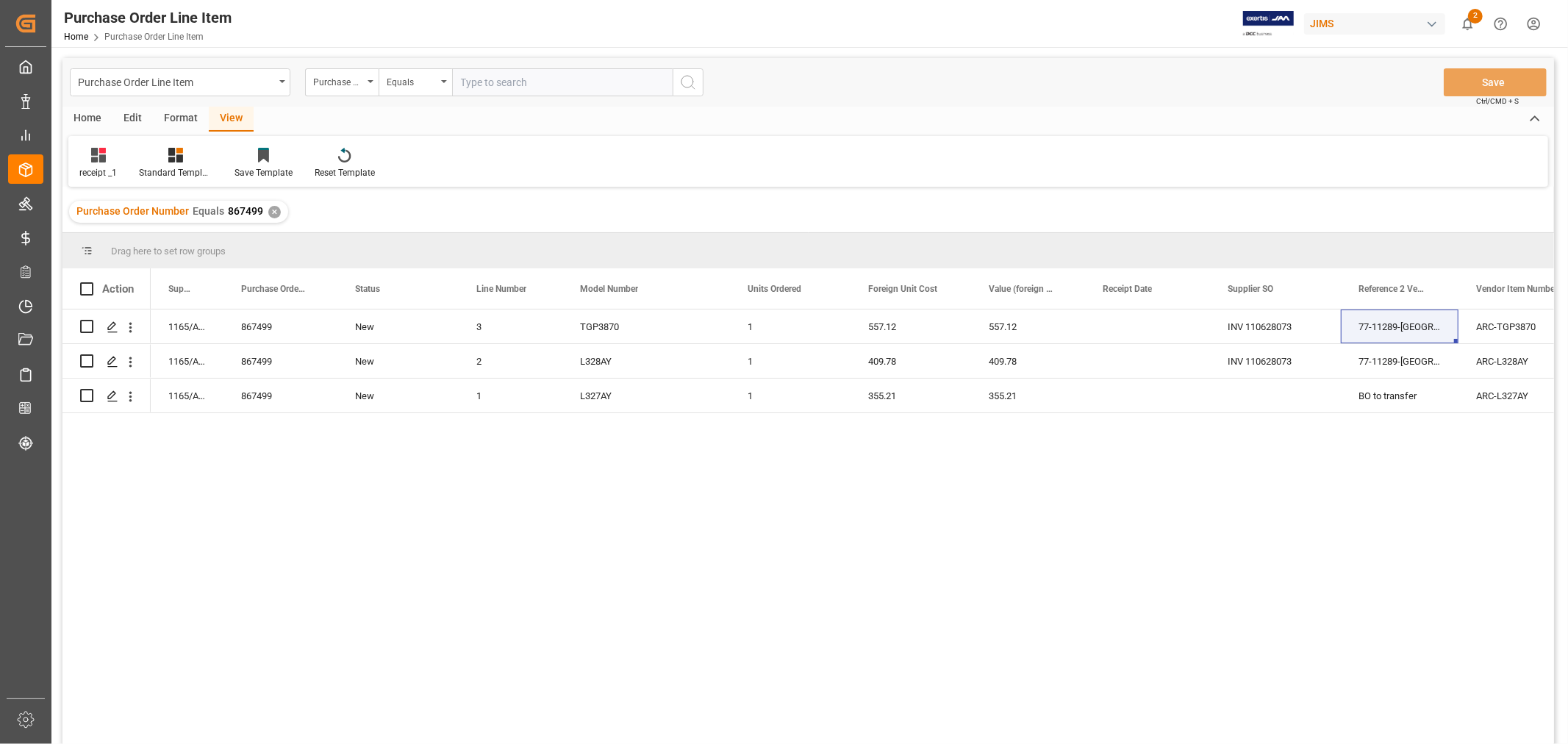
click at [270, 206] on div "✕" at bounding box center [275, 212] width 13 height 13
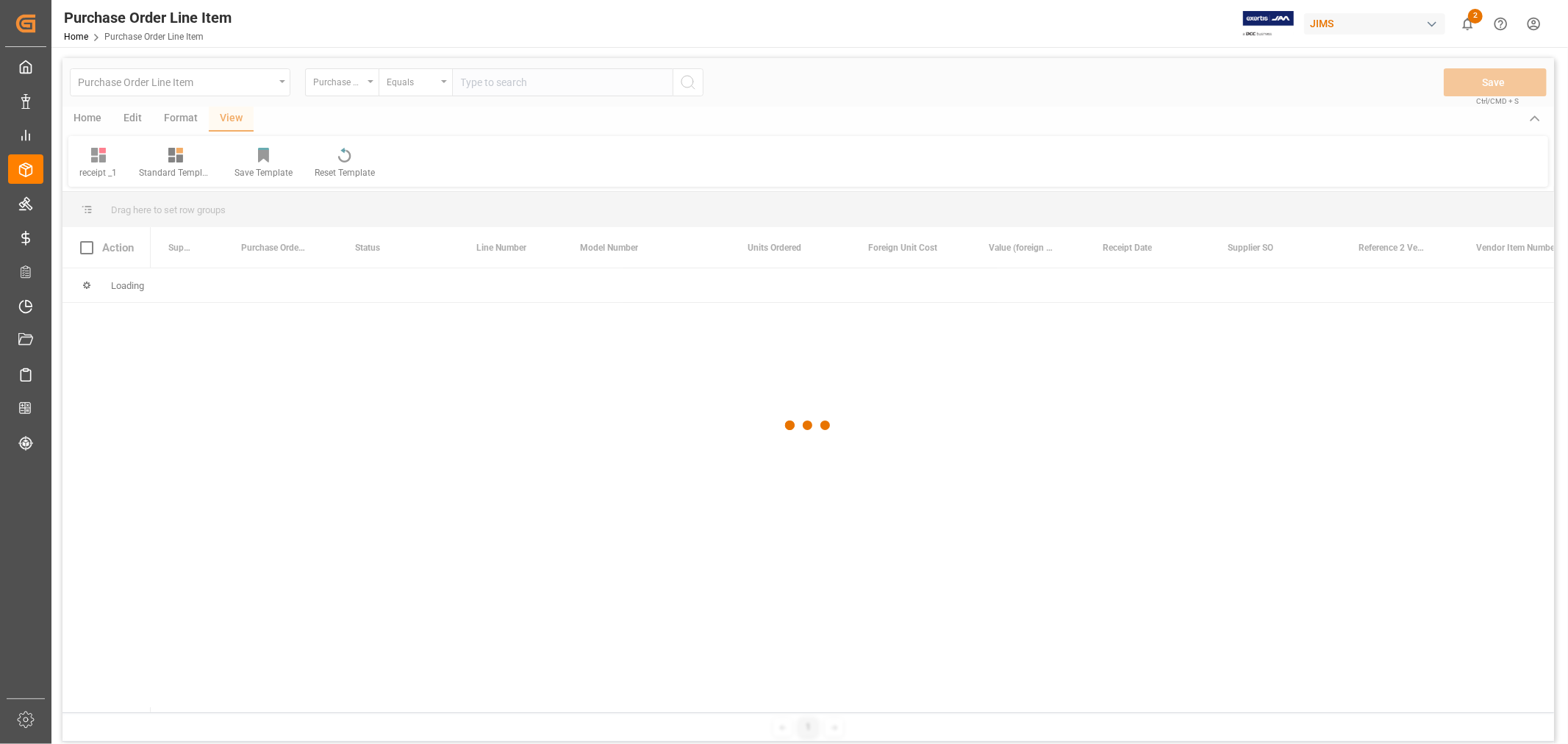
click at [334, 84] on div at bounding box center [808, 426] width 1492 height 735
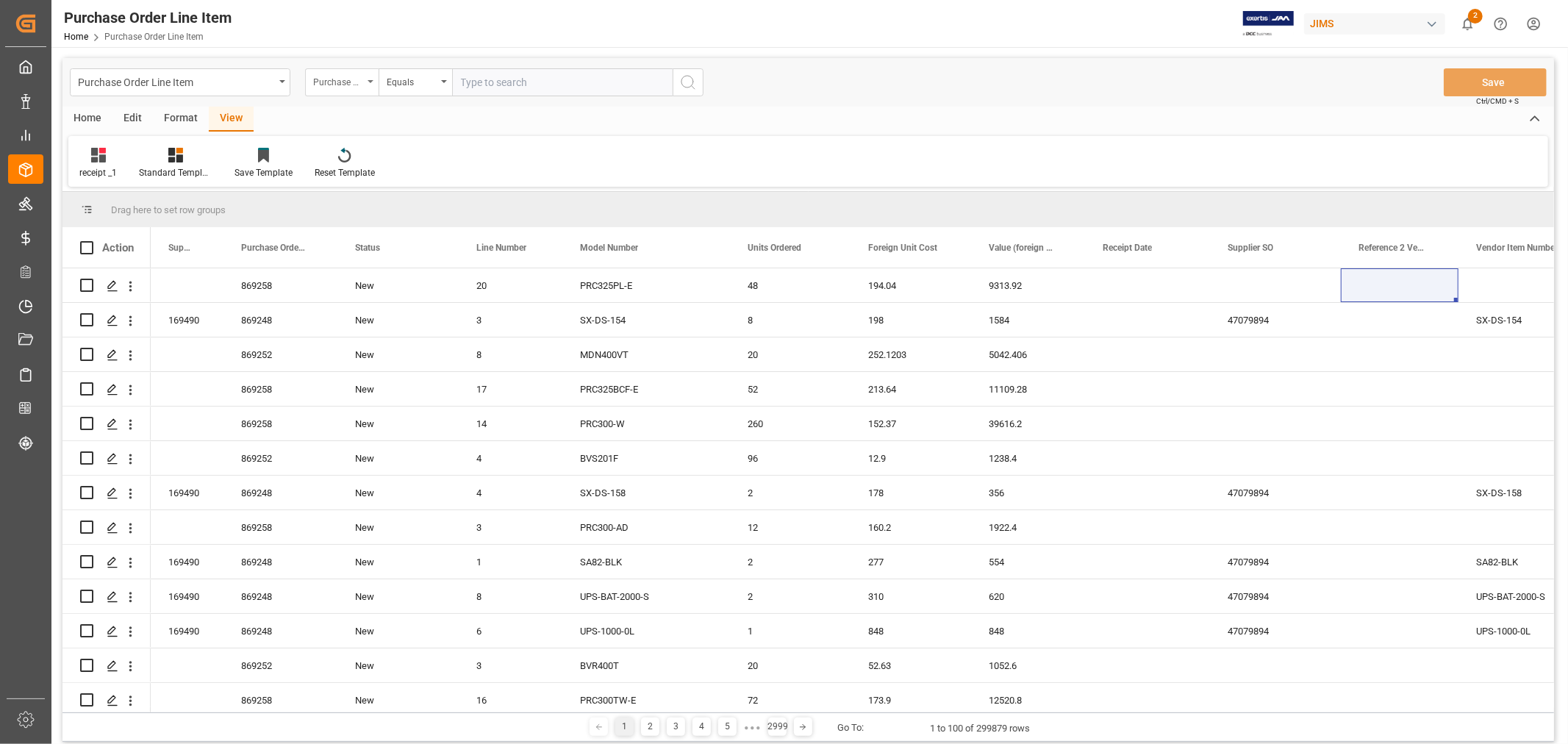
click at [344, 83] on div "Purchase Order Number" at bounding box center [338, 80] width 50 height 17
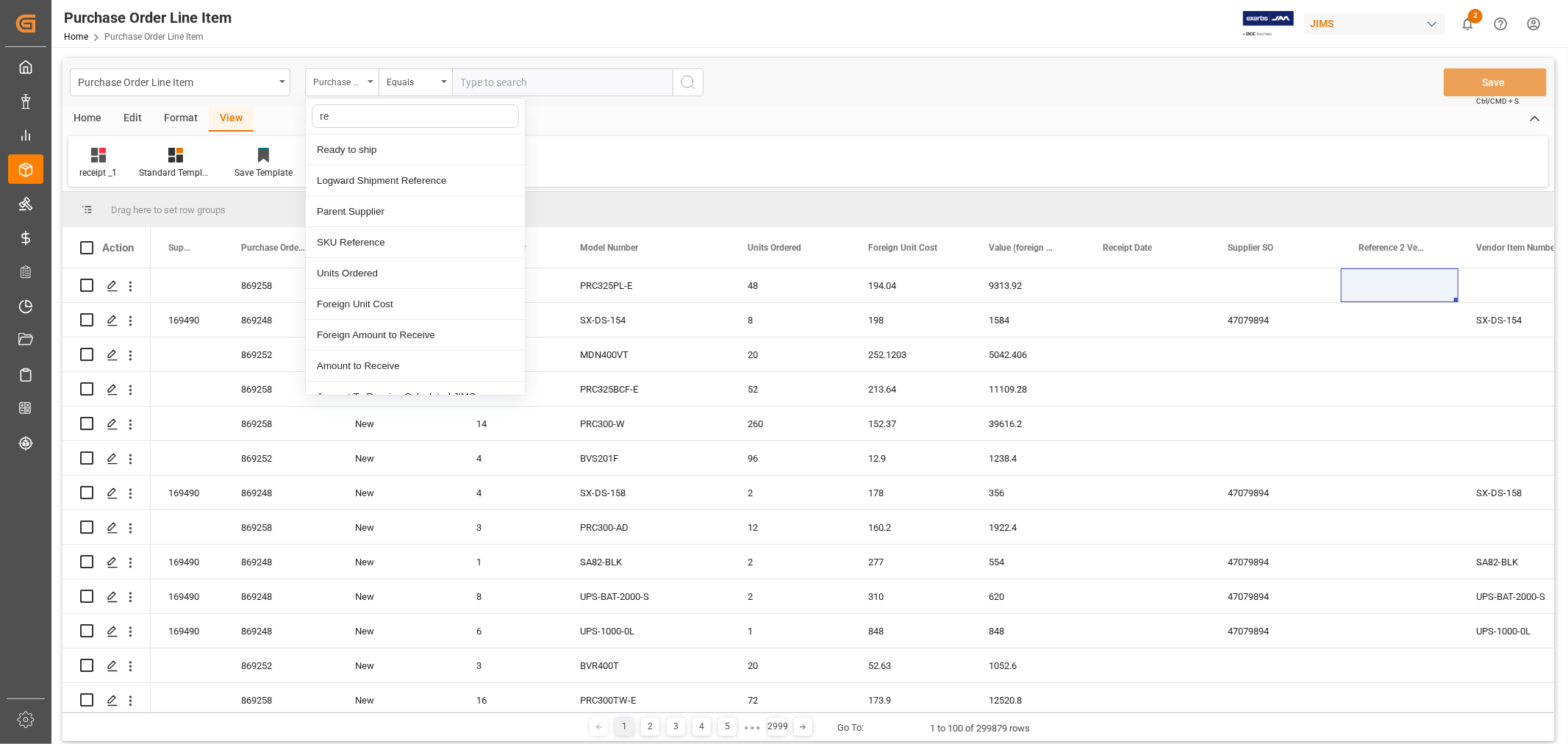
type input "ref"
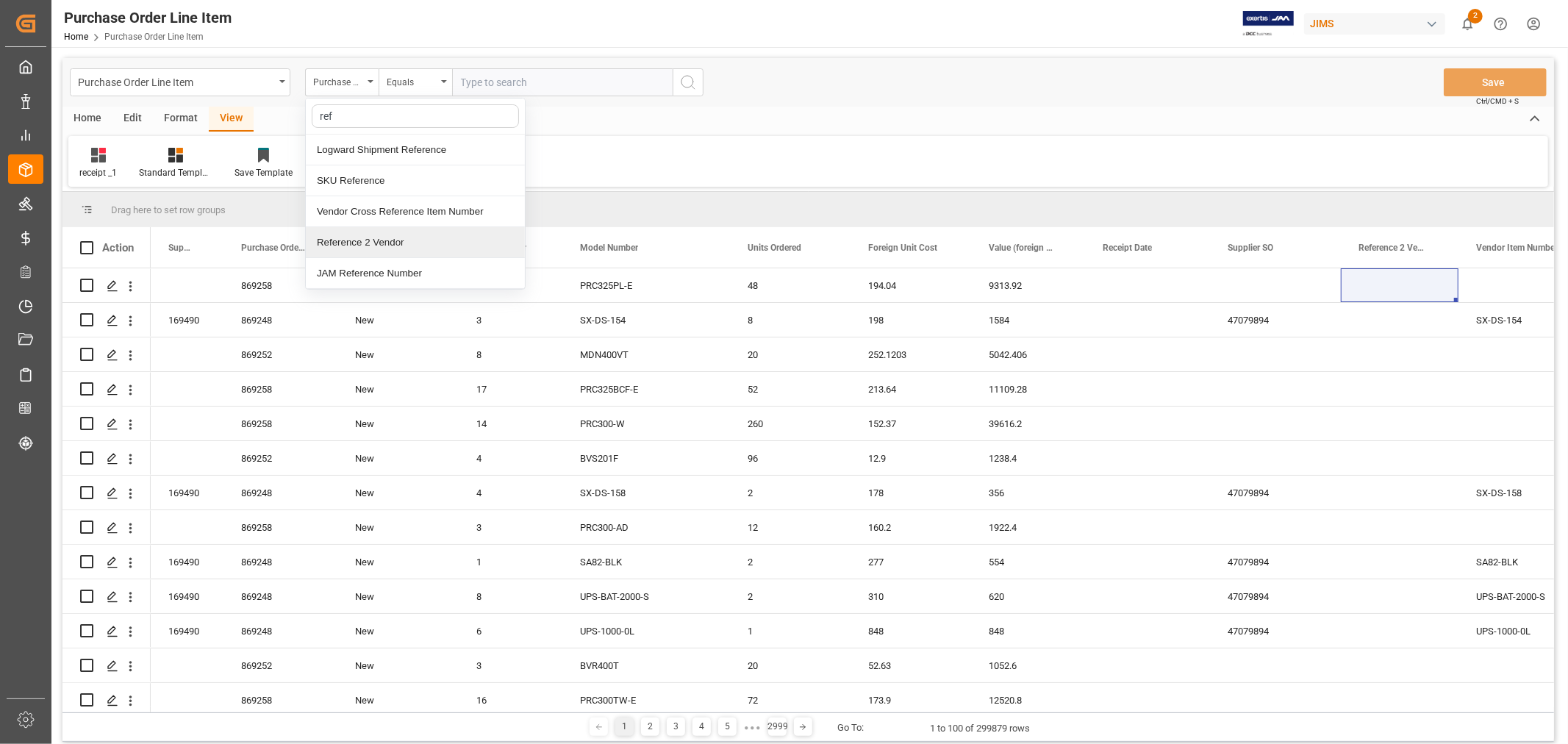
click at [386, 233] on div "Reference 2 Vendor" at bounding box center [415, 242] width 219 height 31
click at [516, 77] on input "text" at bounding box center [562, 82] width 221 height 28
paste input "77-11289-[GEOGRAPHIC_DATA]"
type input "77-11289-[GEOGRAPHIC_DATA]"
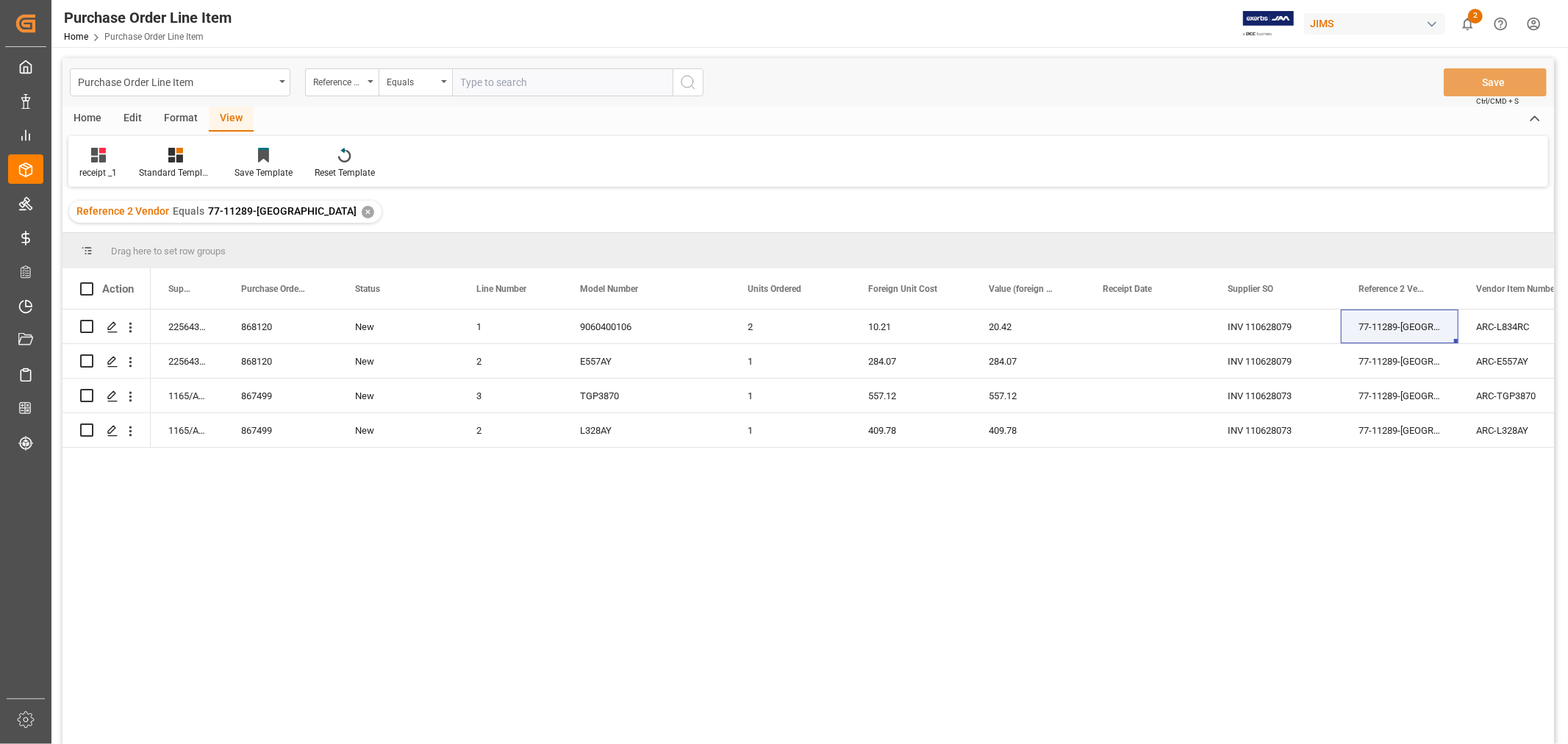
click at [362, 210] on div "✕" at bounding box center [368, 212] width 13 height 13
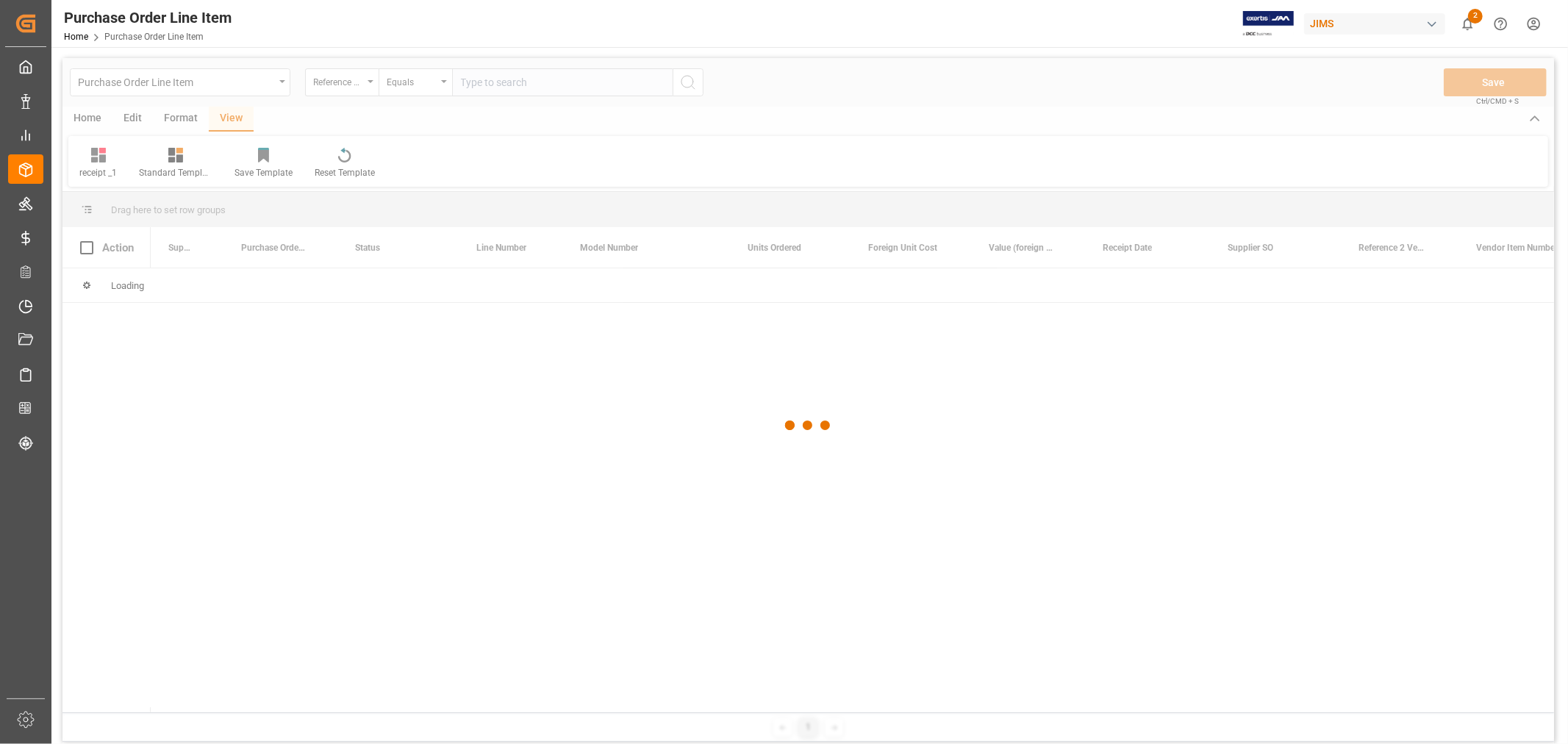
click at [497, 87] on div at bounding box center [808, 426] width 1492 height 735
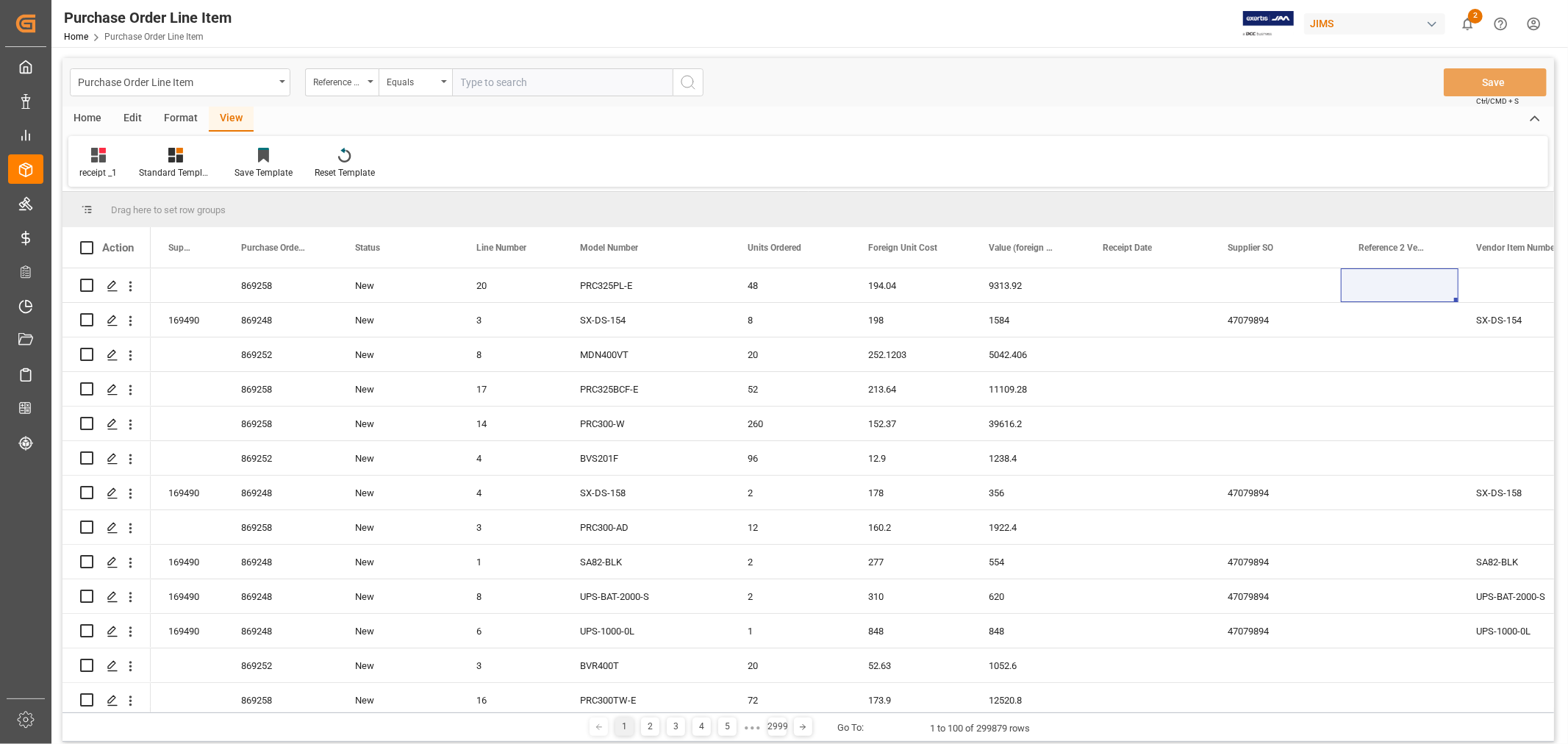
click at [495, 84] on input "text" at bounding box center [562, 82] width 221 height 28
paste input "77-10843-CN"
type input "77-10843-CN"
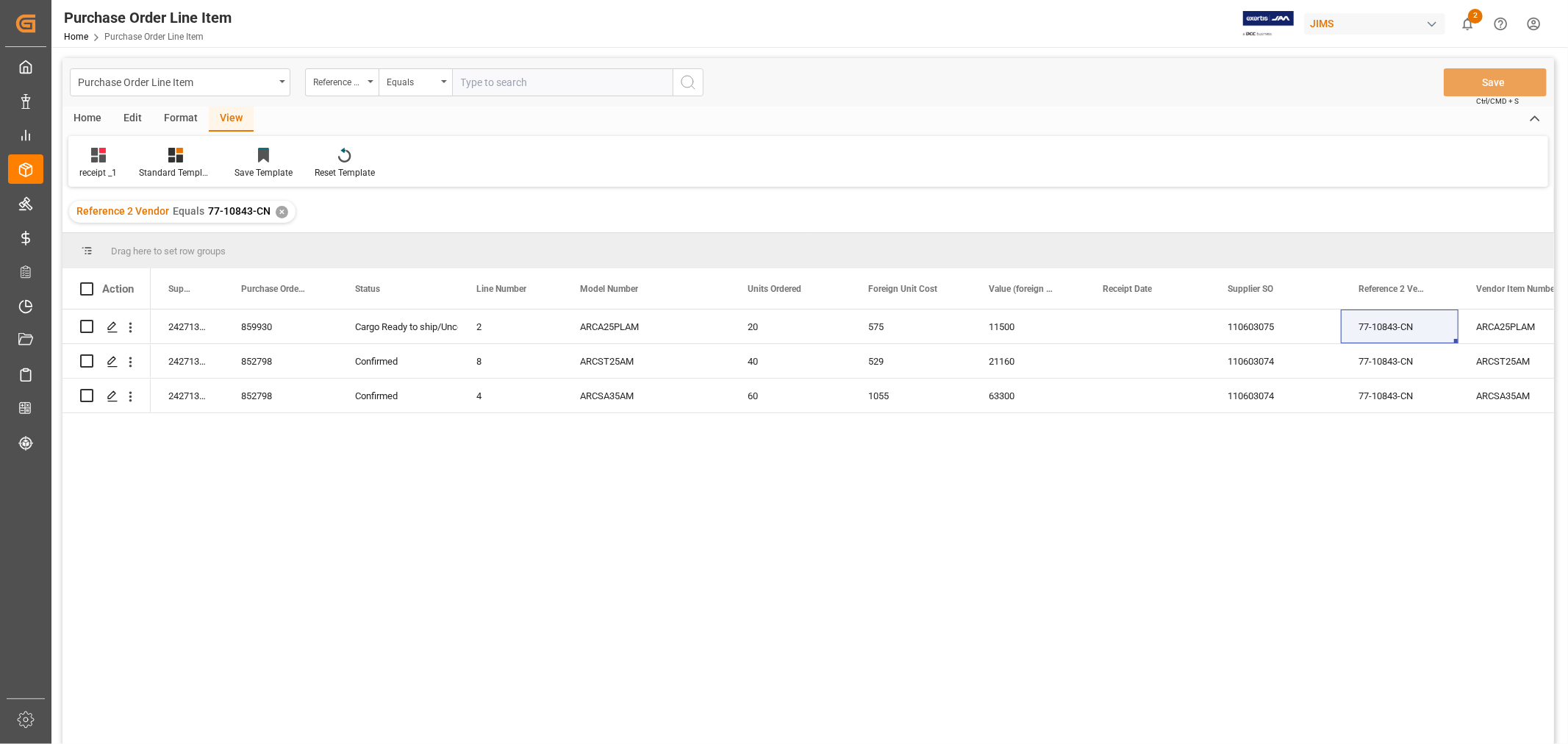
click at [276, 213] on div "✕" at bounding box center [282, 212] width 13 height 13
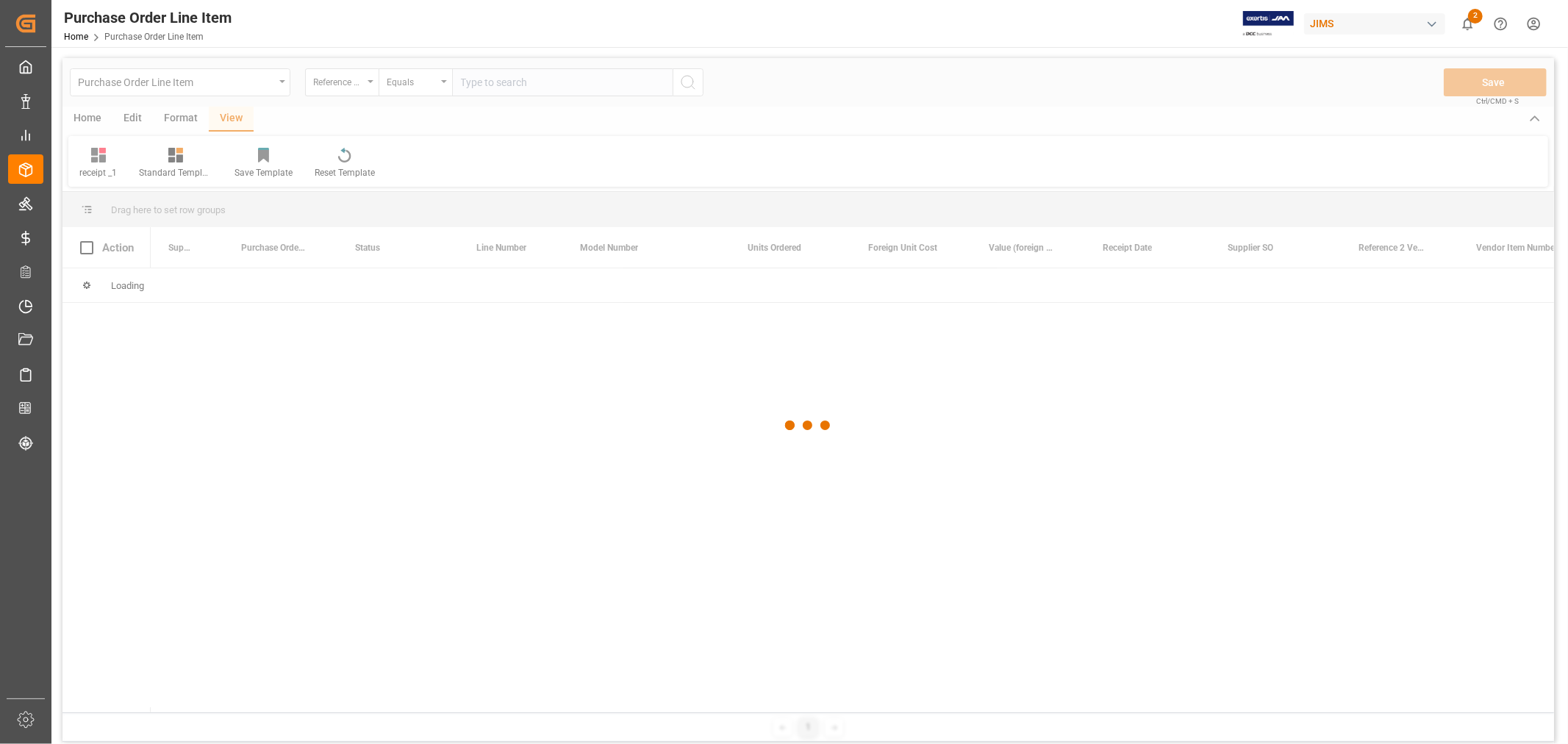
click at [493, 73] on div at bounding box center [808, 426] width 1492 height 735
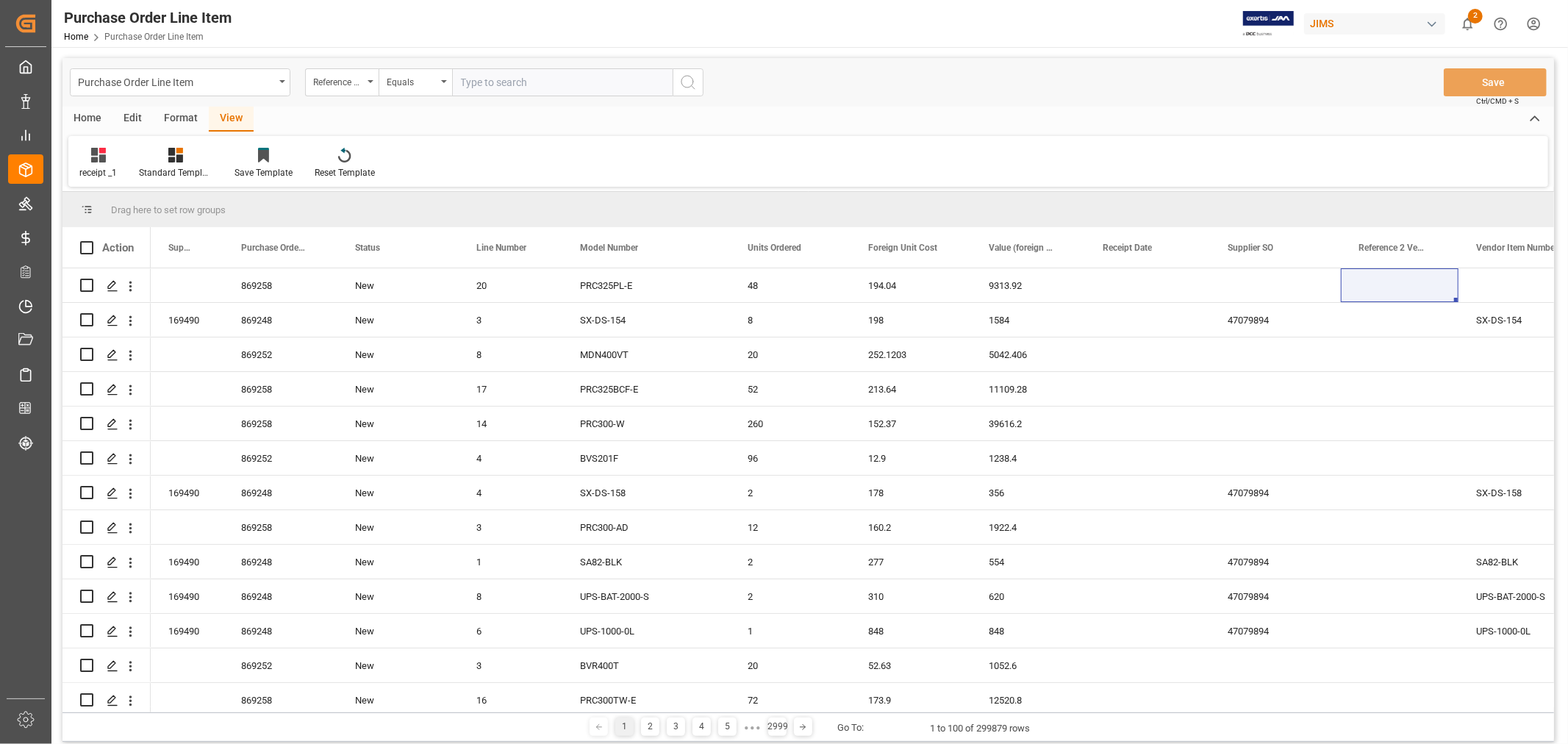
click at [495, 78] on input "text" at bounding box center [562, 82] width 221 height 28
paste input "77-11043-US"
type input "77-11043-US"
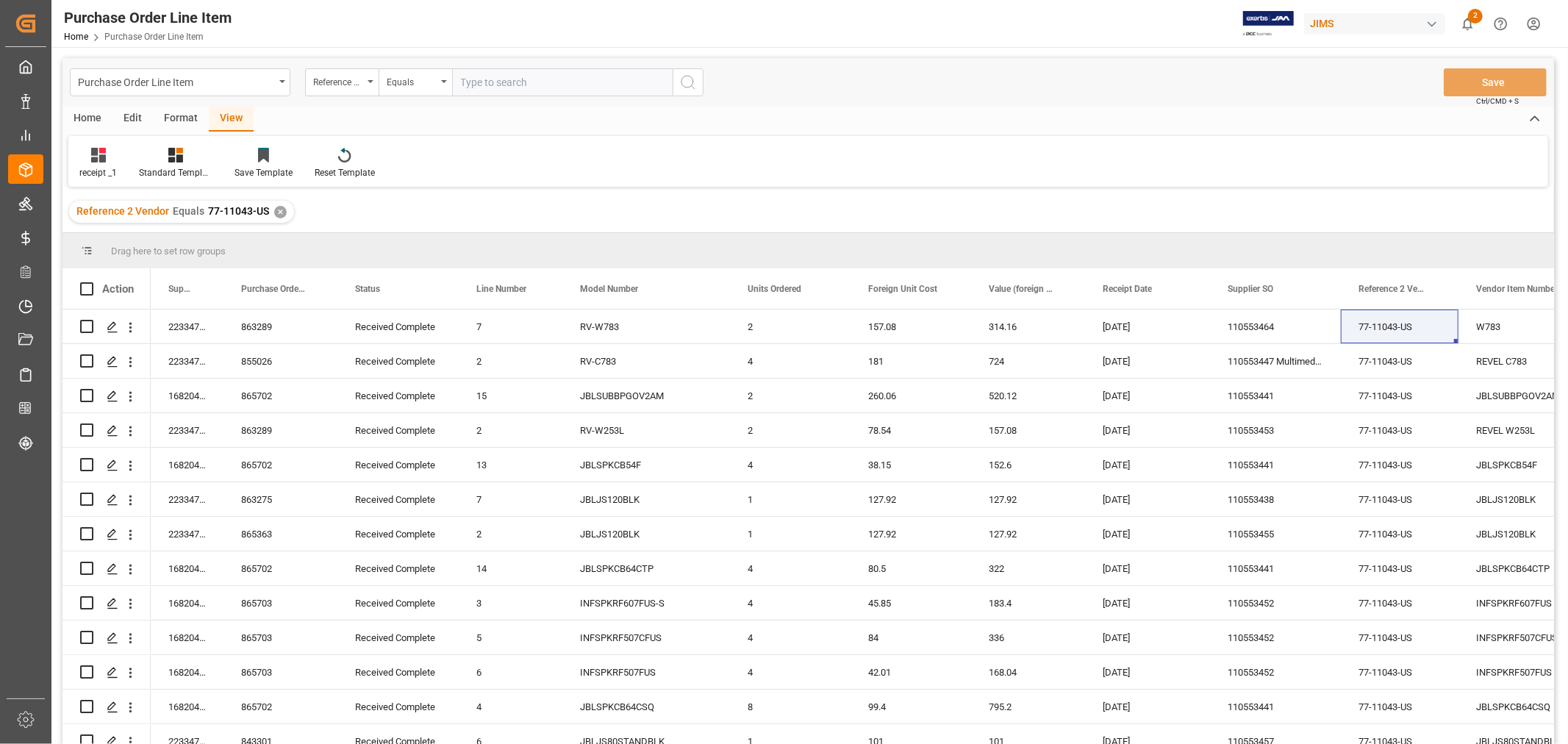
click at [274, 210] on div "✕" at bounding box center [280, 212] width 13 height 13
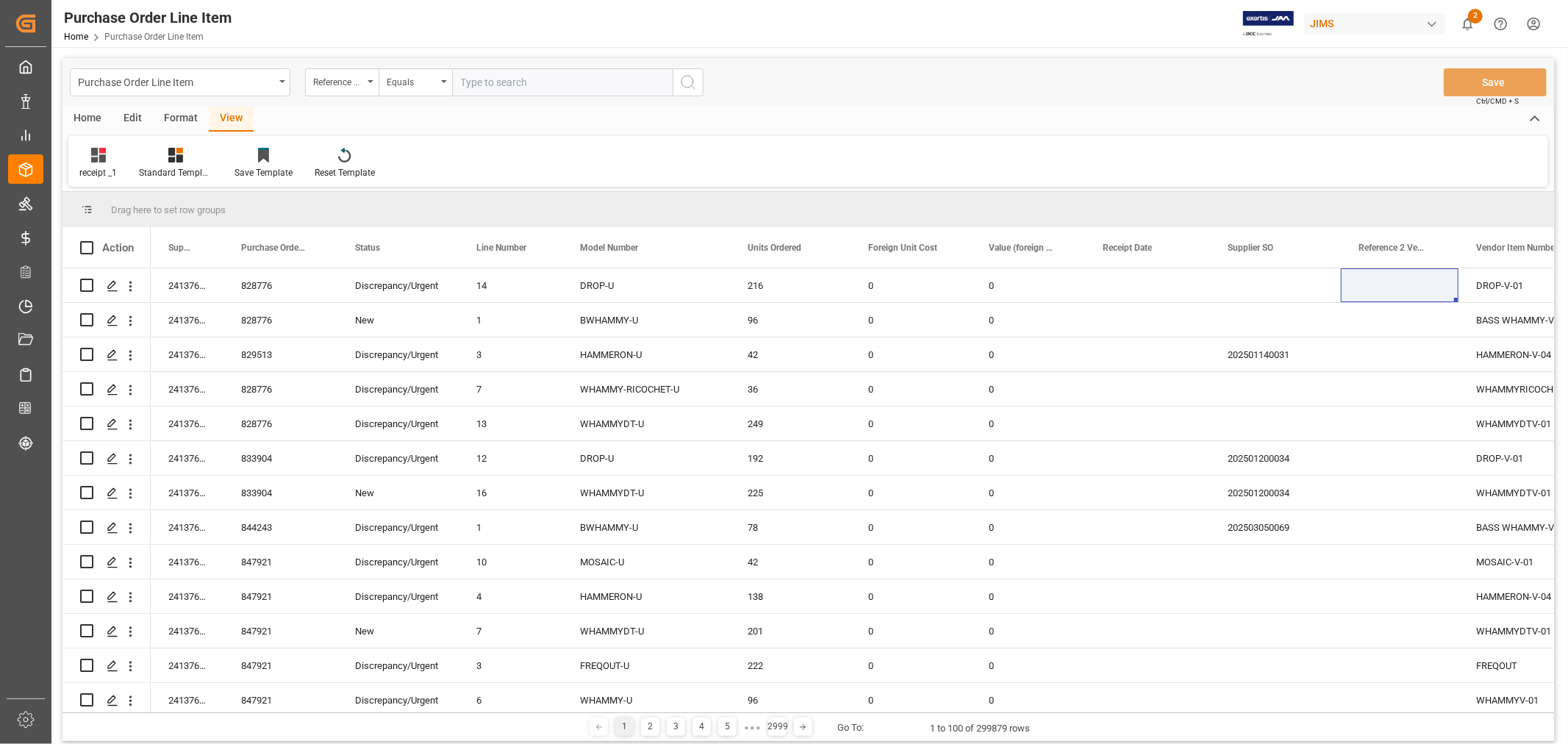
click at [369, 83] on div "Reference 2 Vendor" at bounding box center [342, 82] width 73 height 28
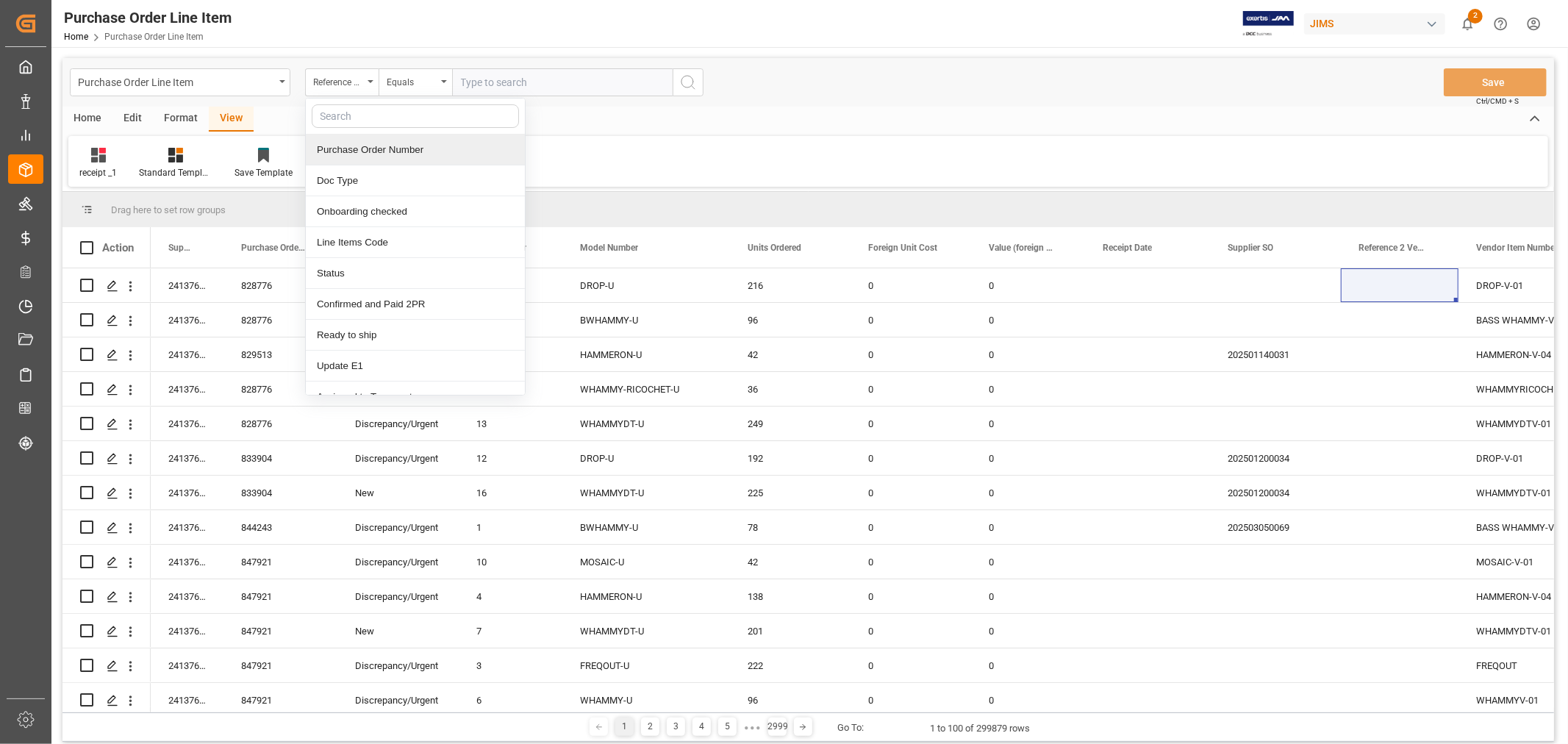
click at [363, 143] on div "Purchase Order Number" at bounding box center [415, 150] width 219 height 31
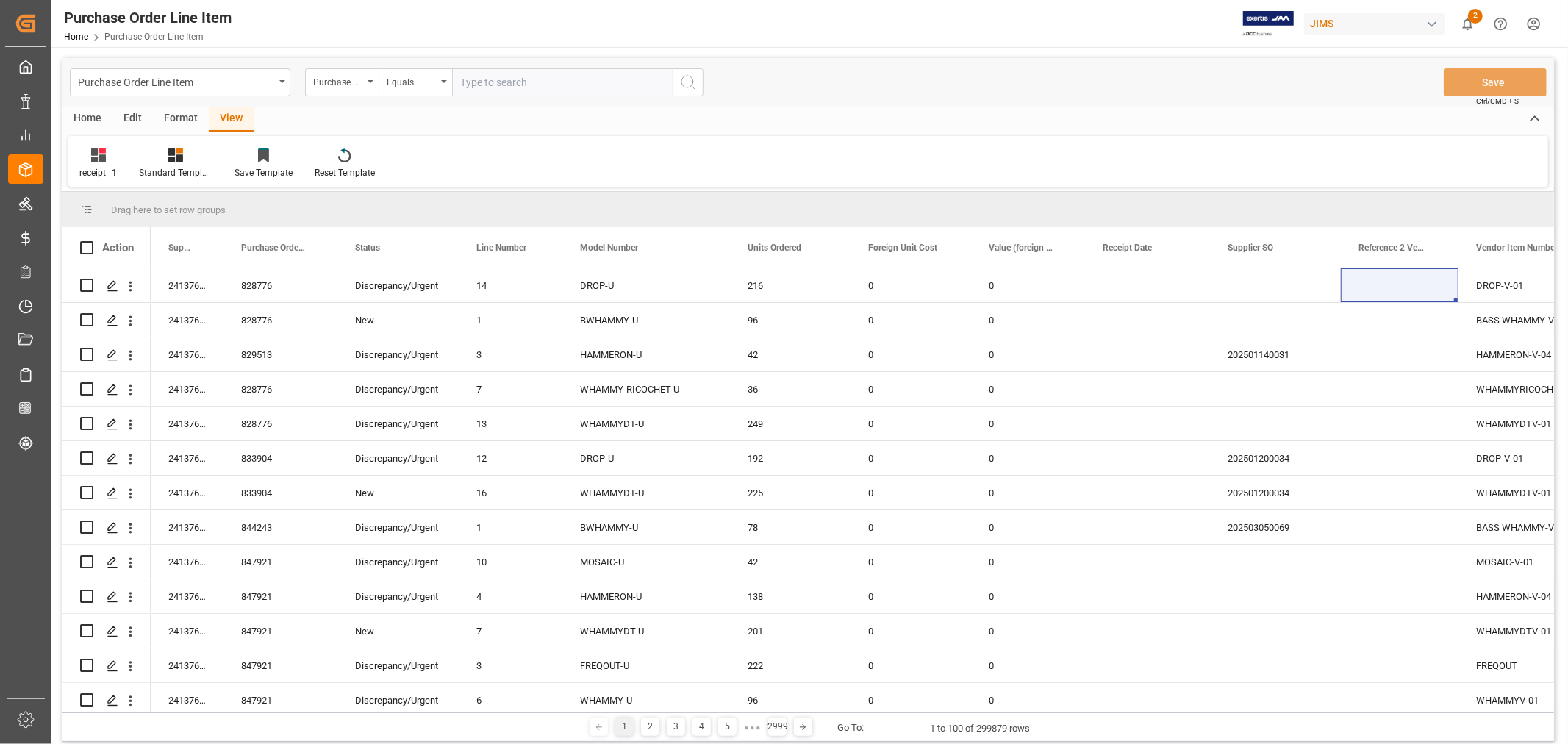
click at [509, 83] on input "text" at bounding box center [562, 82] width 221 height 28
paste input "864700"
type input "864700"
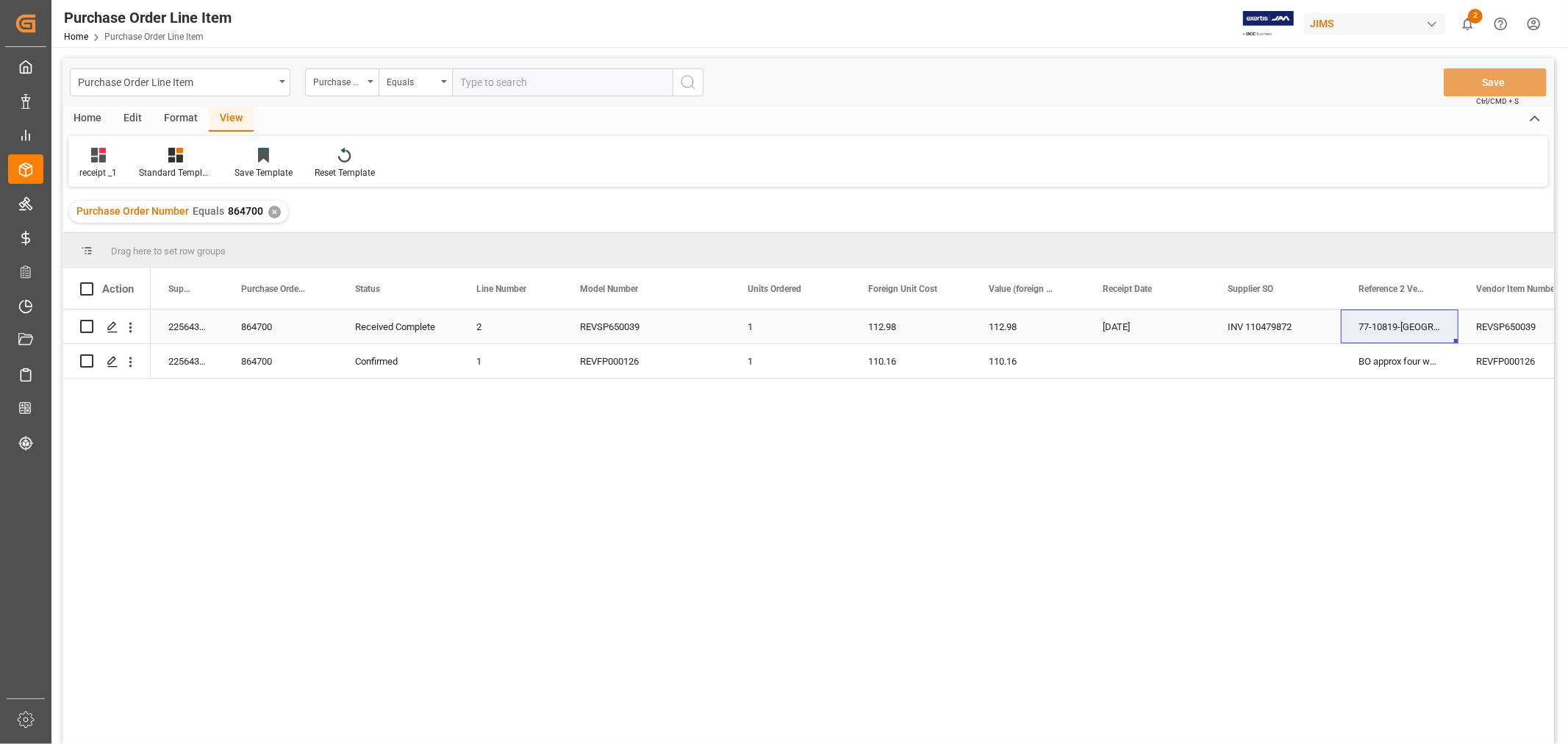
click at [1420, 317] on div "77-10819-[GEOGRAPHIC_DATA]" at bounding box center [1400, 327] width 118 height 34
click at [273, 204] on div "Purchase Order Number Equals 864700 ✕" at bounding box center [178, 212] width 219 height 22
click at [269, 210] on div "✕" at bounding box center [275, 212] width 13 height 13
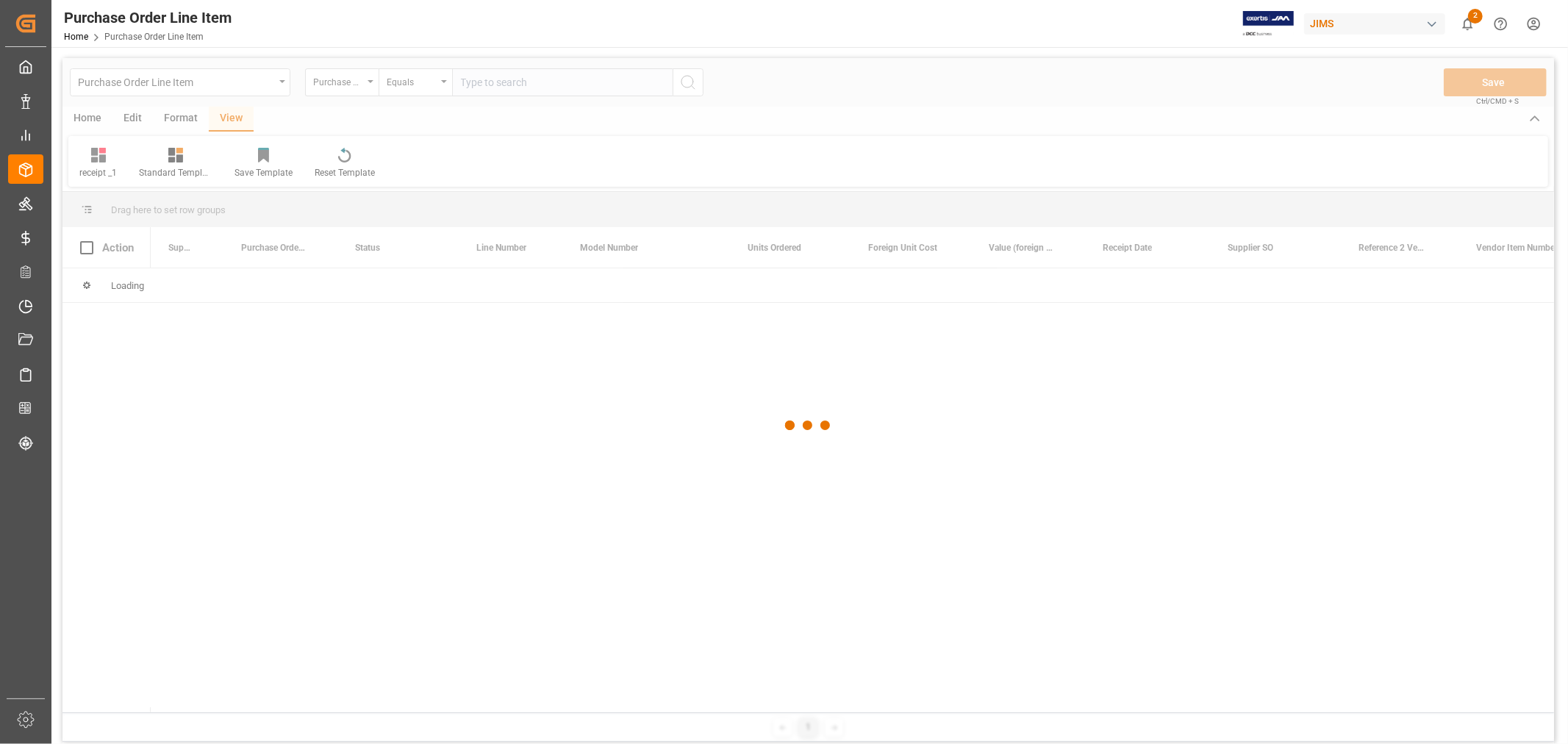
click at [479, 78] on div at bounding box center [808, 426] width 1492 height 735
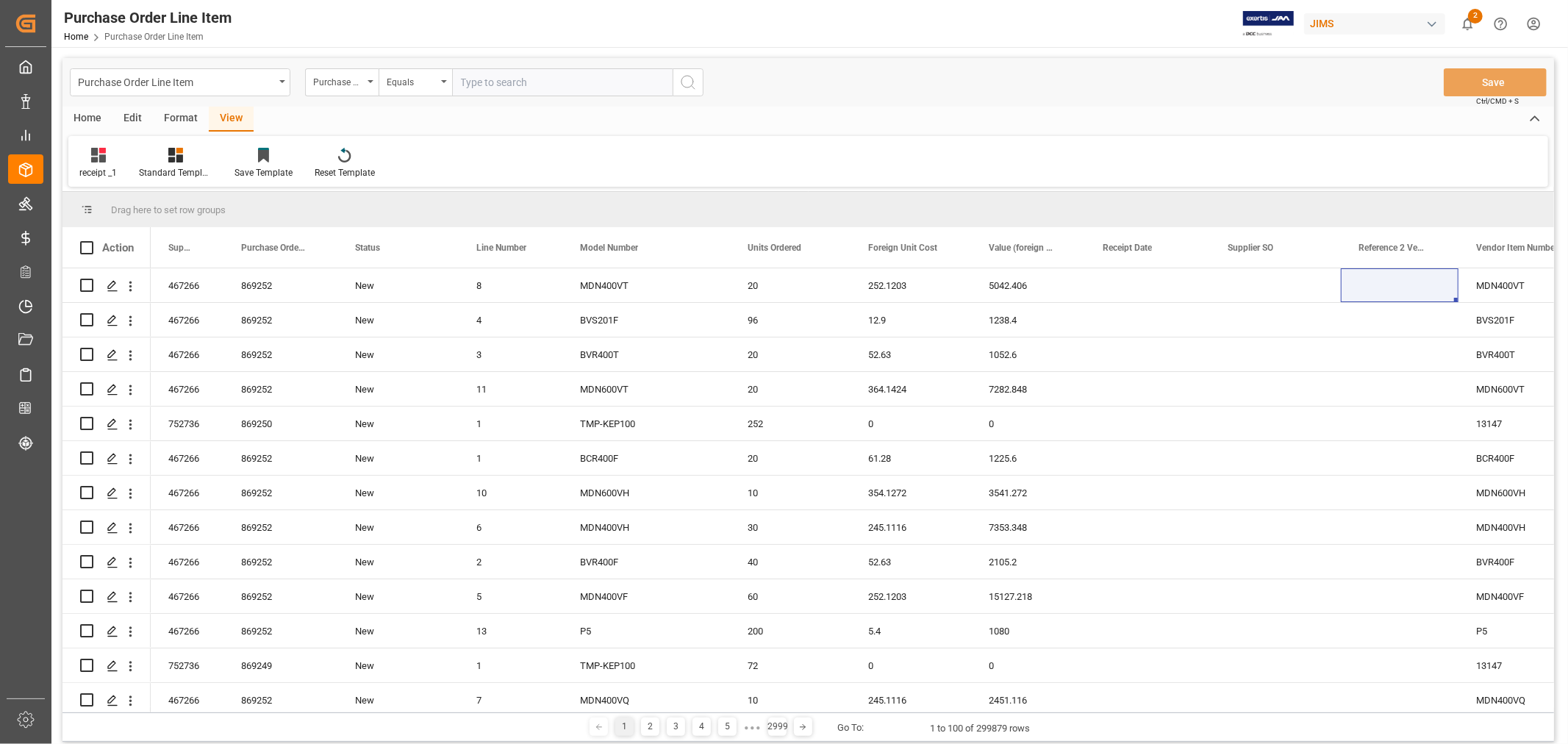
click at [478, 81] on input "text" at bounding box center [562, 82] width 221 height 28
paste input "865723"
type input "865723"
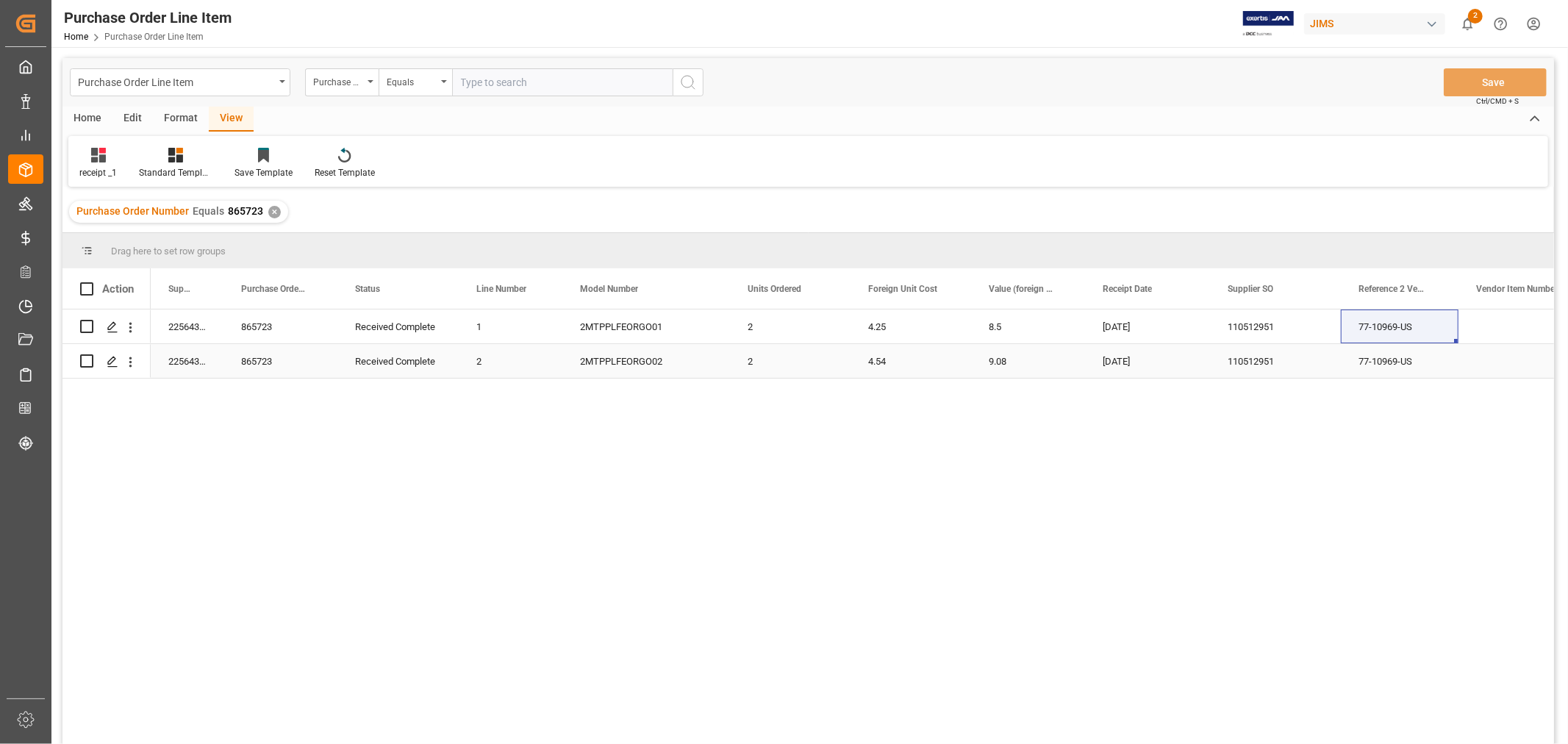
click at [1384, 355] on div "77-10969-US" at bounding box center [1400, 361] width 118 height 34
click at [270, 207] on div "✕" at bounding box center [275, 212] width 13 height 13
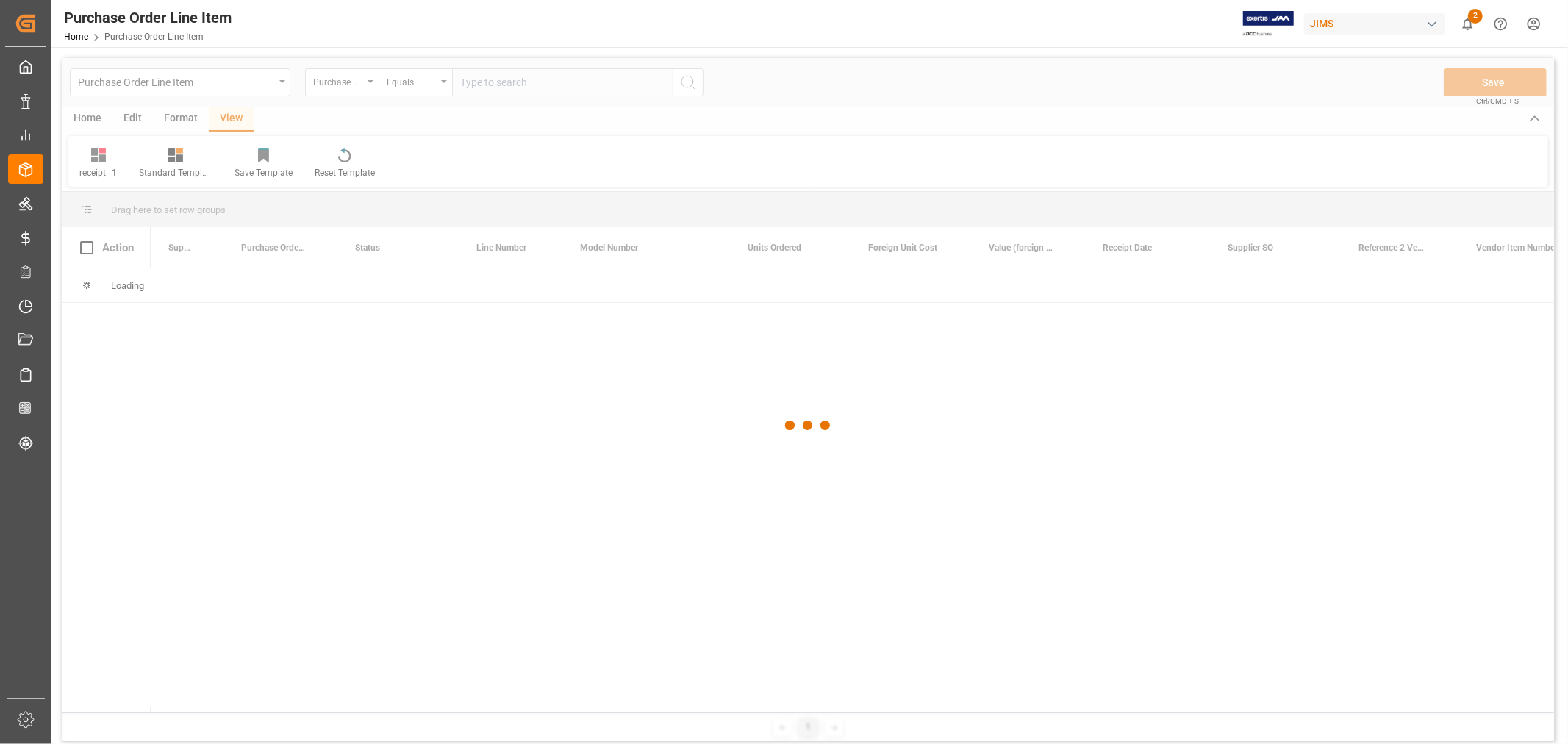
click at [371, 83] on div at bounding box center [808, 426] width 1492 height 735
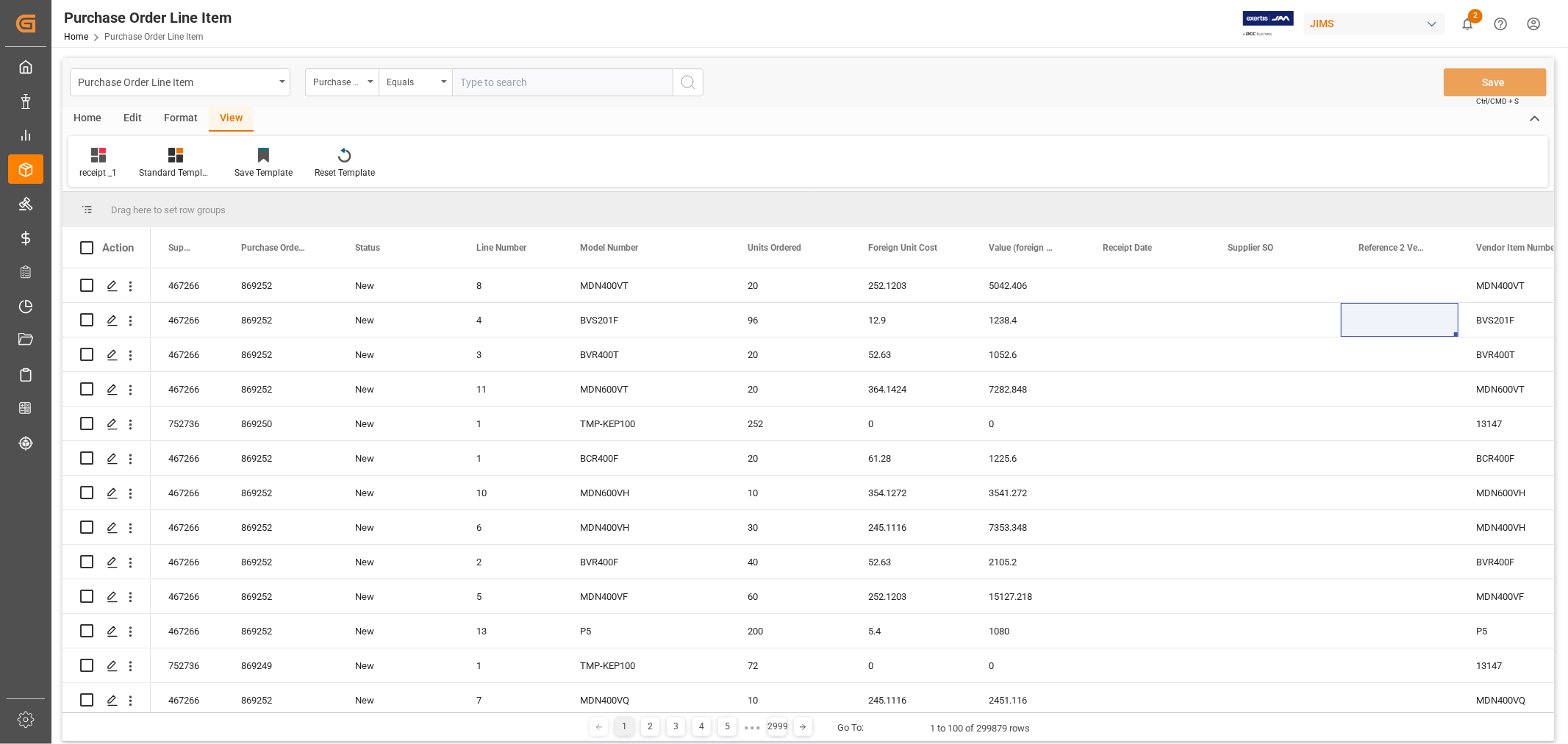
click at [365, 82] on div "Purchase Order Number" at bounding box center [342, 82] width 73 height 28
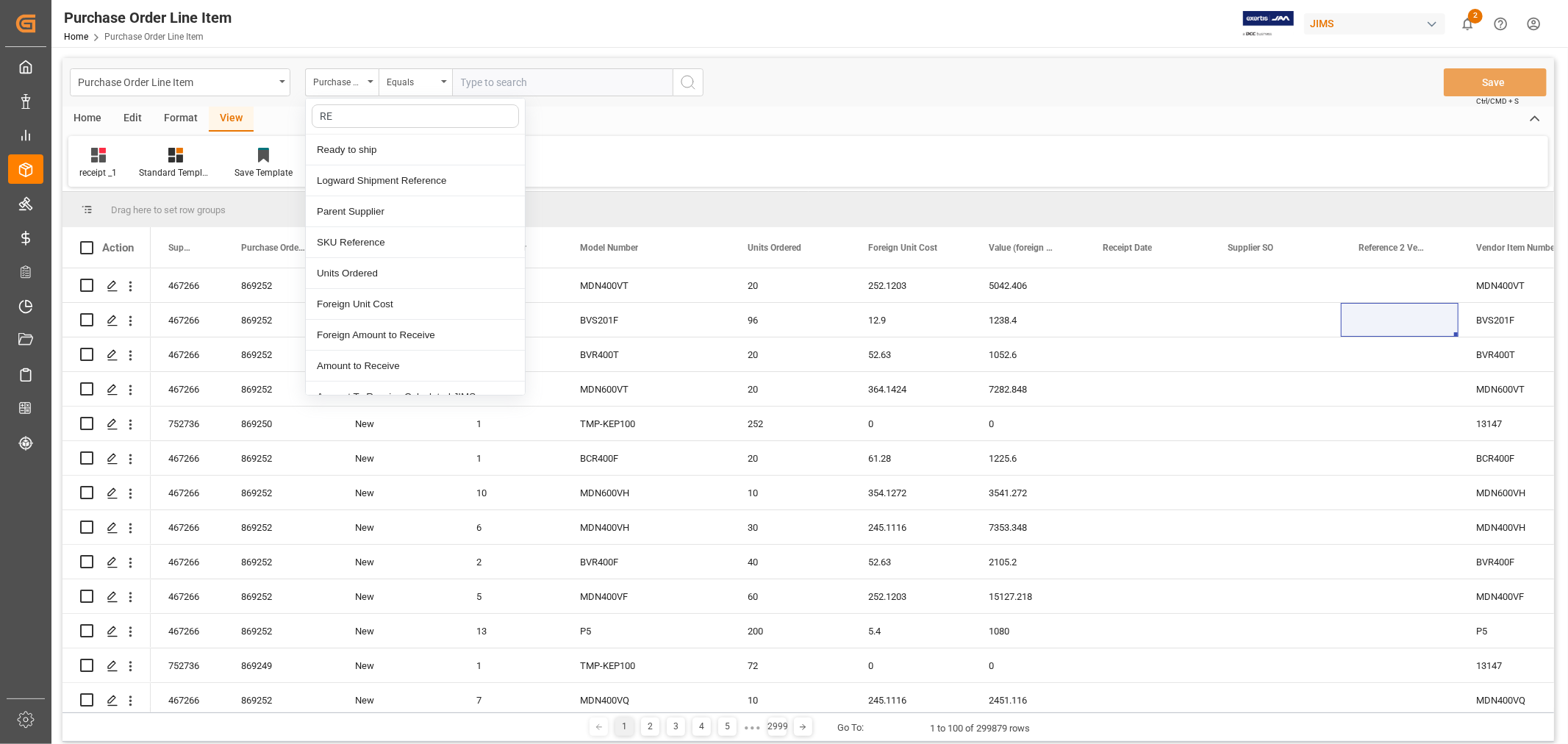
type input "REF"
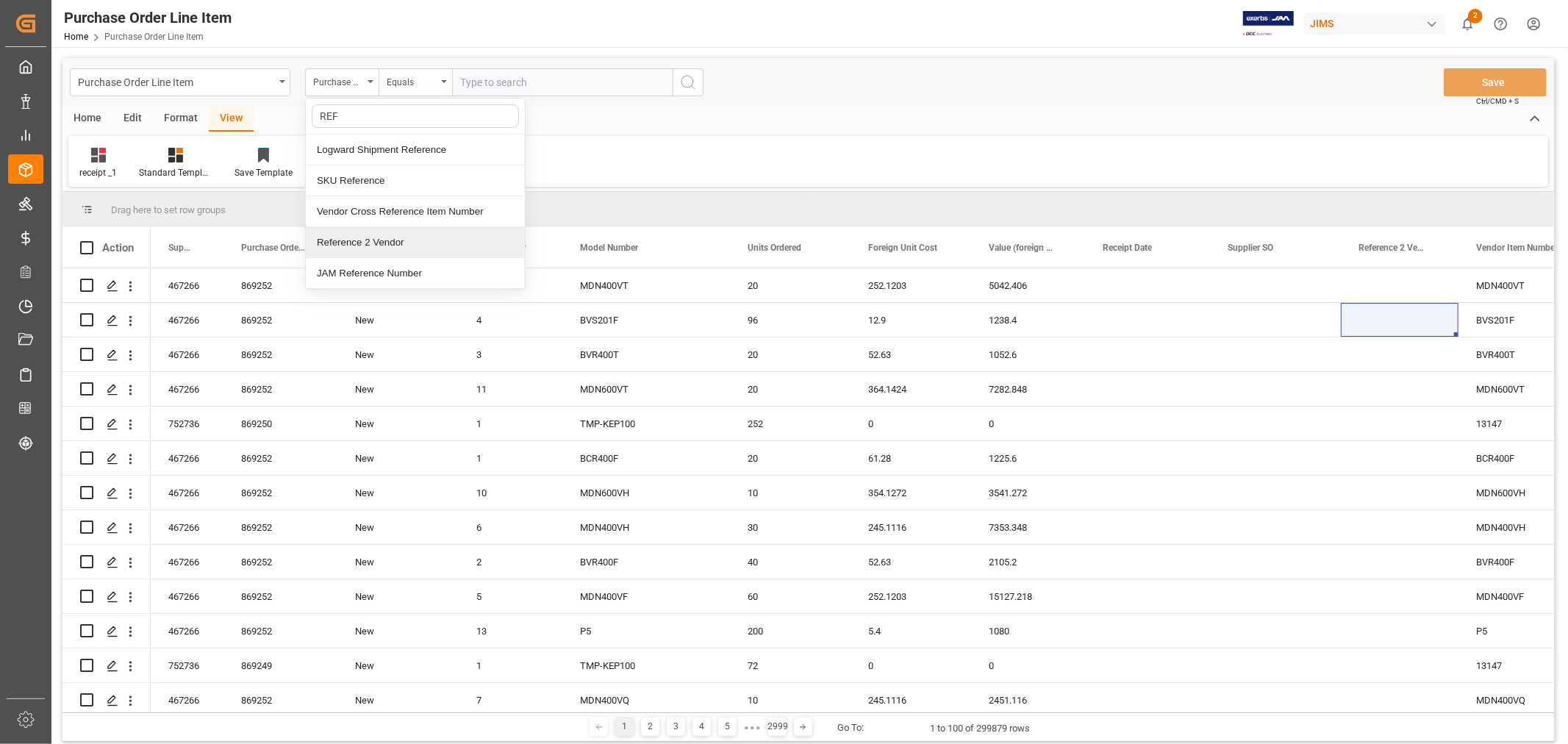
click at [315, 242] on div "Reference 2 Vendor" at bounding box center [415, 242] width 219 height 31
click at [462, 82] on input "text" at bounding box center [562, 82] width 221 height 28
type input "77-11297-US"
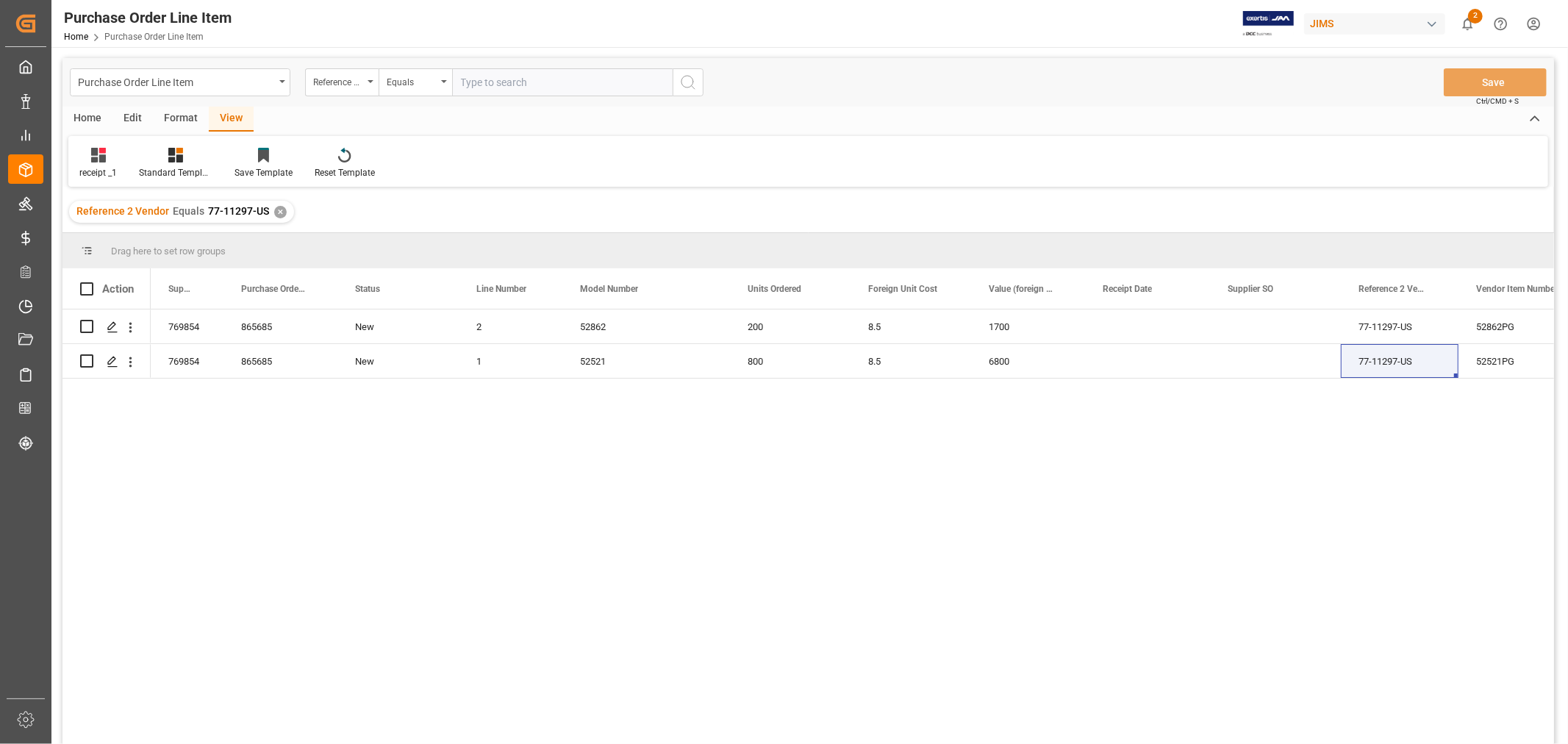
click at [230, 120] on div "View" at bounding box center [231, 119] width 45 height 25
click at [102, 166] on div "receipt _1" at bounding box center [98, 173] width 38 height 14
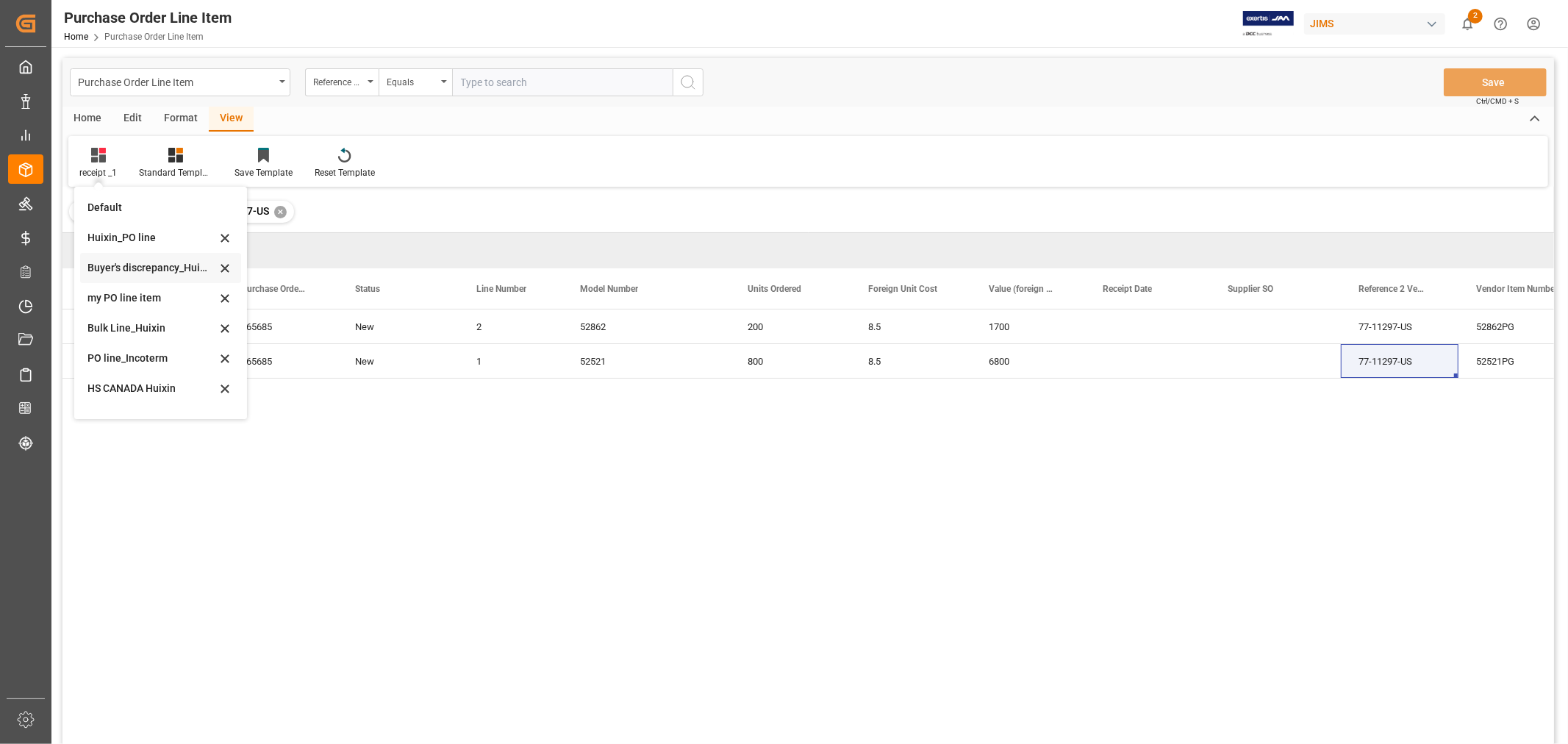
click at [137, 268] on div "Buyer's discrepancy_Huixin" at bounding box center [152, 268] width 129 height 15
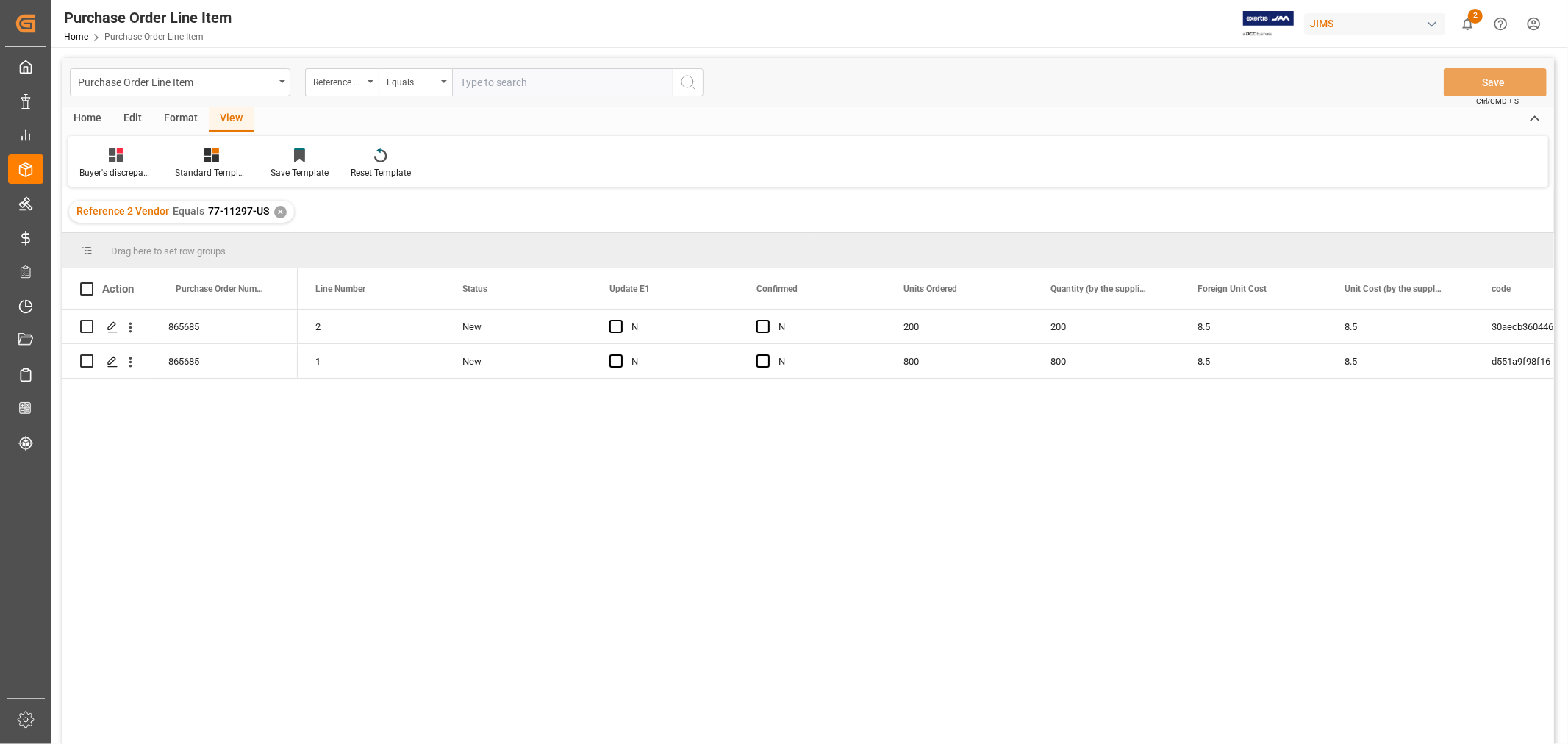
click at [510, 403] on div "2 New N N 200 200 8.5 8.5 30aecb360446 52862 1 New N N 800 800 8.5 8.5 d551a9f9…" at bounding box center [926, 532] width 1257 height 445
click at [758, 318] on div "Press SPACE to select this row." at bounding box center [768, 328] width 22 height 34
click at [764, 357] on span "Press SPACE to select this row." at bounding box center [764, 361] width 14 height 14
click at [768, 354] on input "Press SPACE to select this row." at bounding box center [768, 354] width 0 height 0
click at [760, 329] on span "Press SPACE to select this row." at bounding box center [764, 327] width 14 height 14
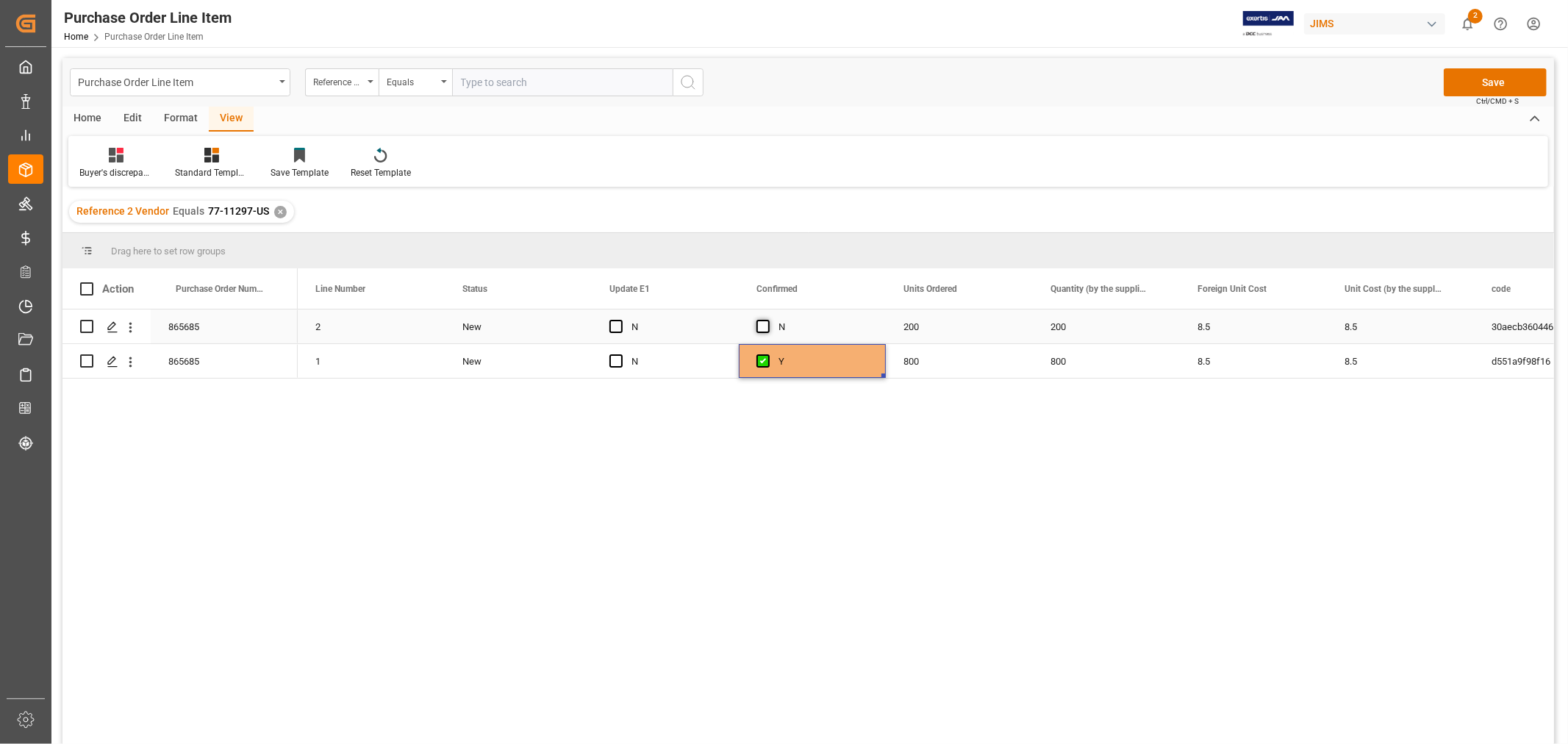
click at [768, 320] on input "Press SPACE to select this row." at bounding box center [768, 320] width 0 height 0
click at [1467, 77] on button "Save" at bounding box center [1495, 82] width 103 height 28
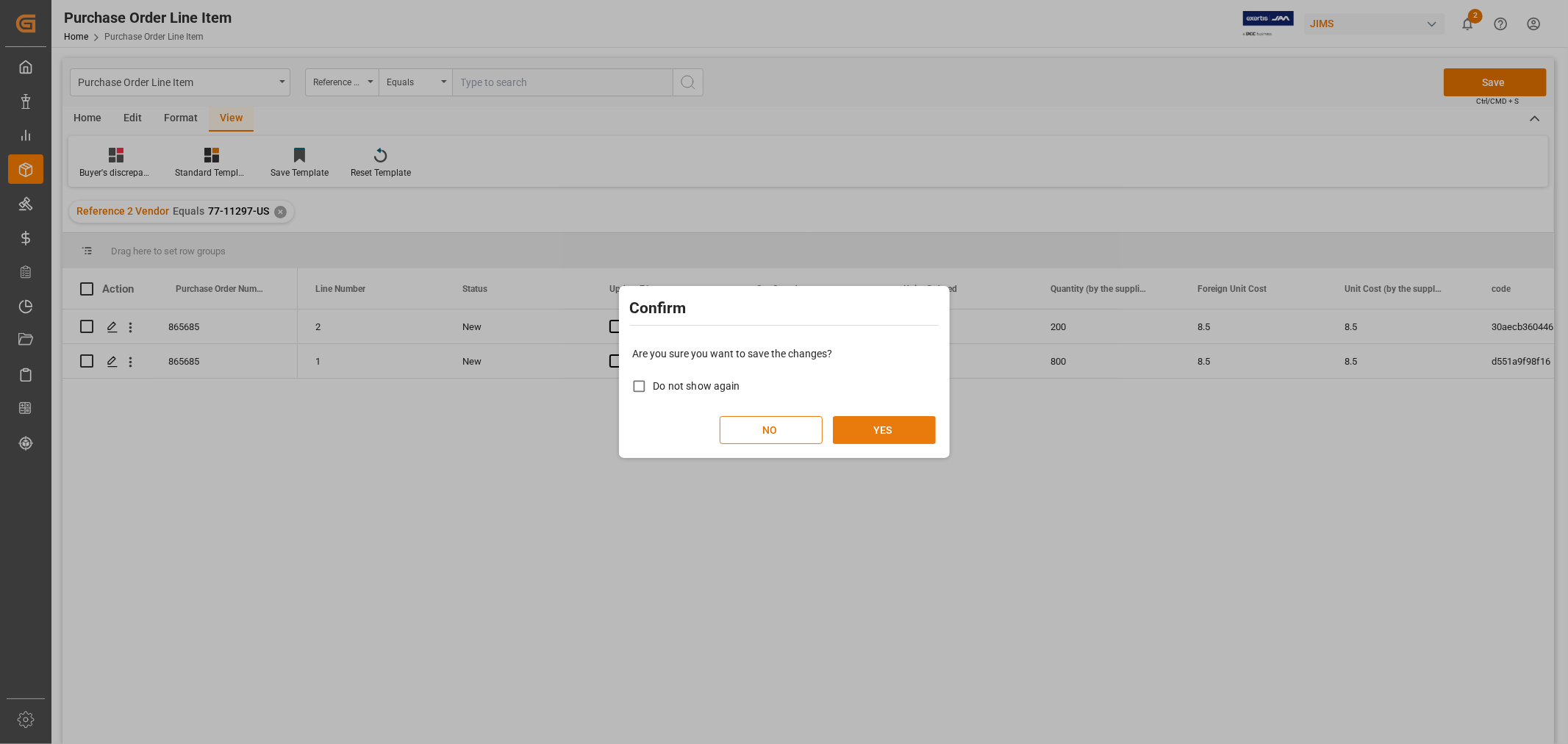
click at [888, 422] on button "YES" at bounding box center [884, 430] width 103 height 28
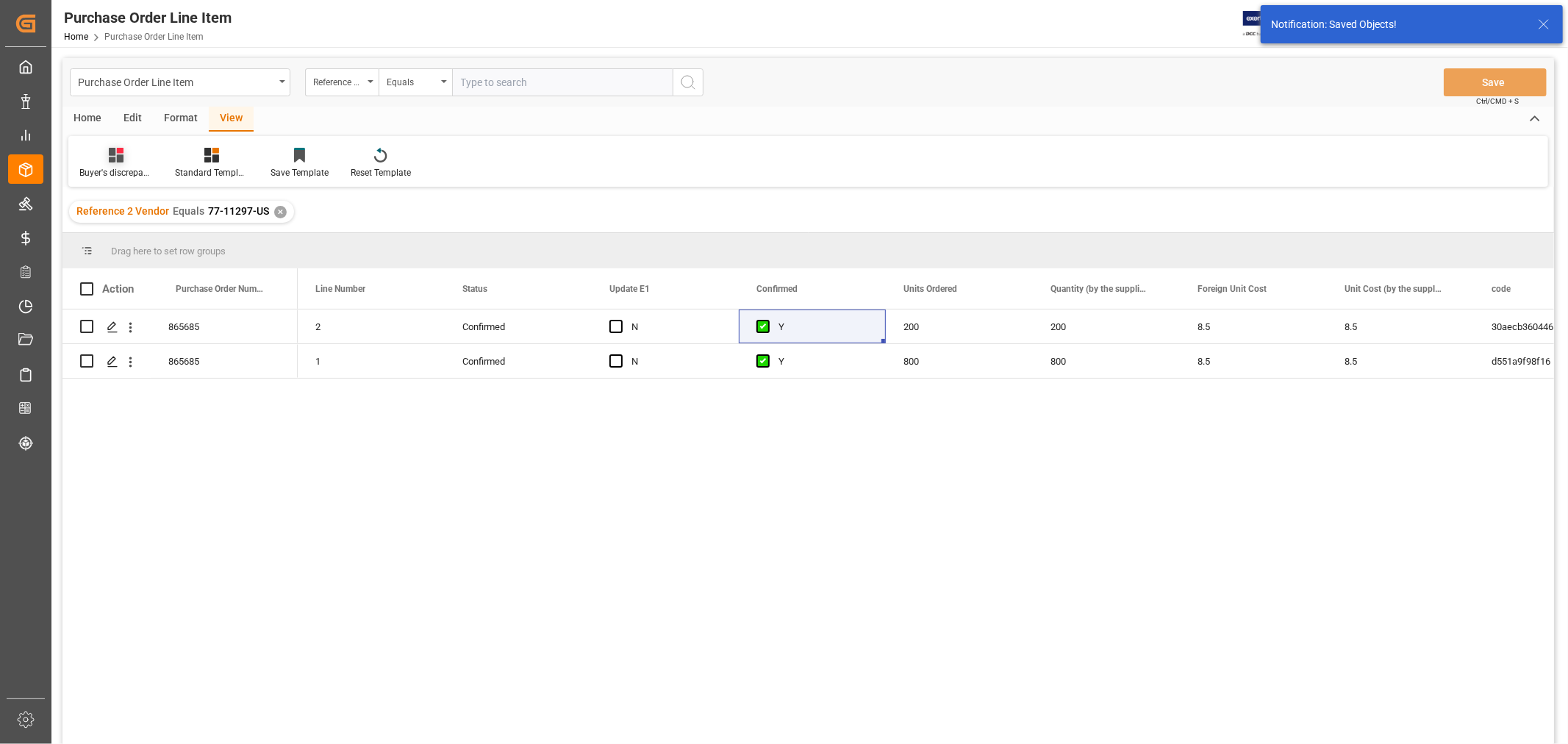
click at [108, 171] on div "Buyer's discrepancy_Huixin" at bounding box center [116, 173] width 73 height 14
click at [142, 309] on div "HS CANADA Huixin" at bounding box center [155, 308] width 129 height 15
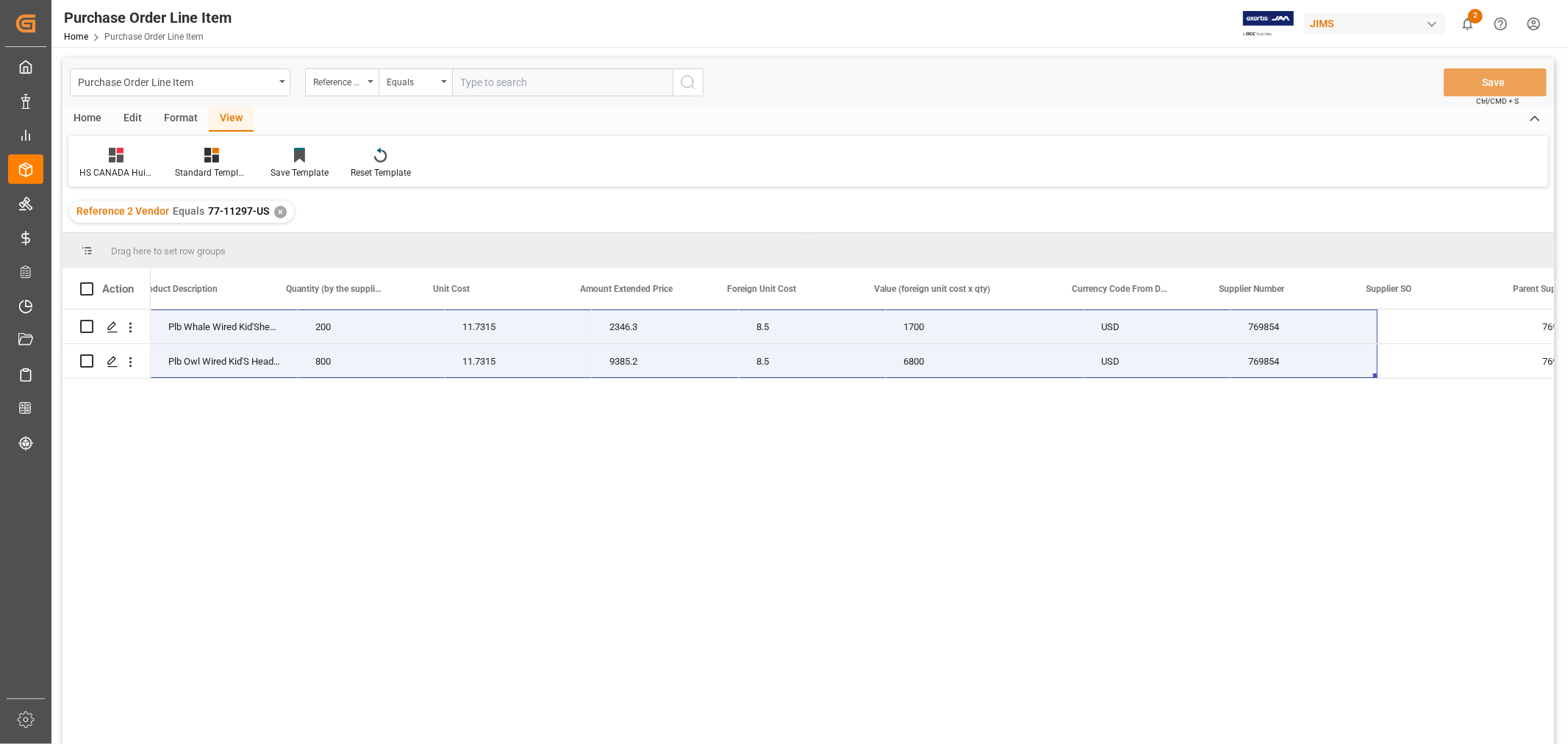
scroll to position [0, 764]
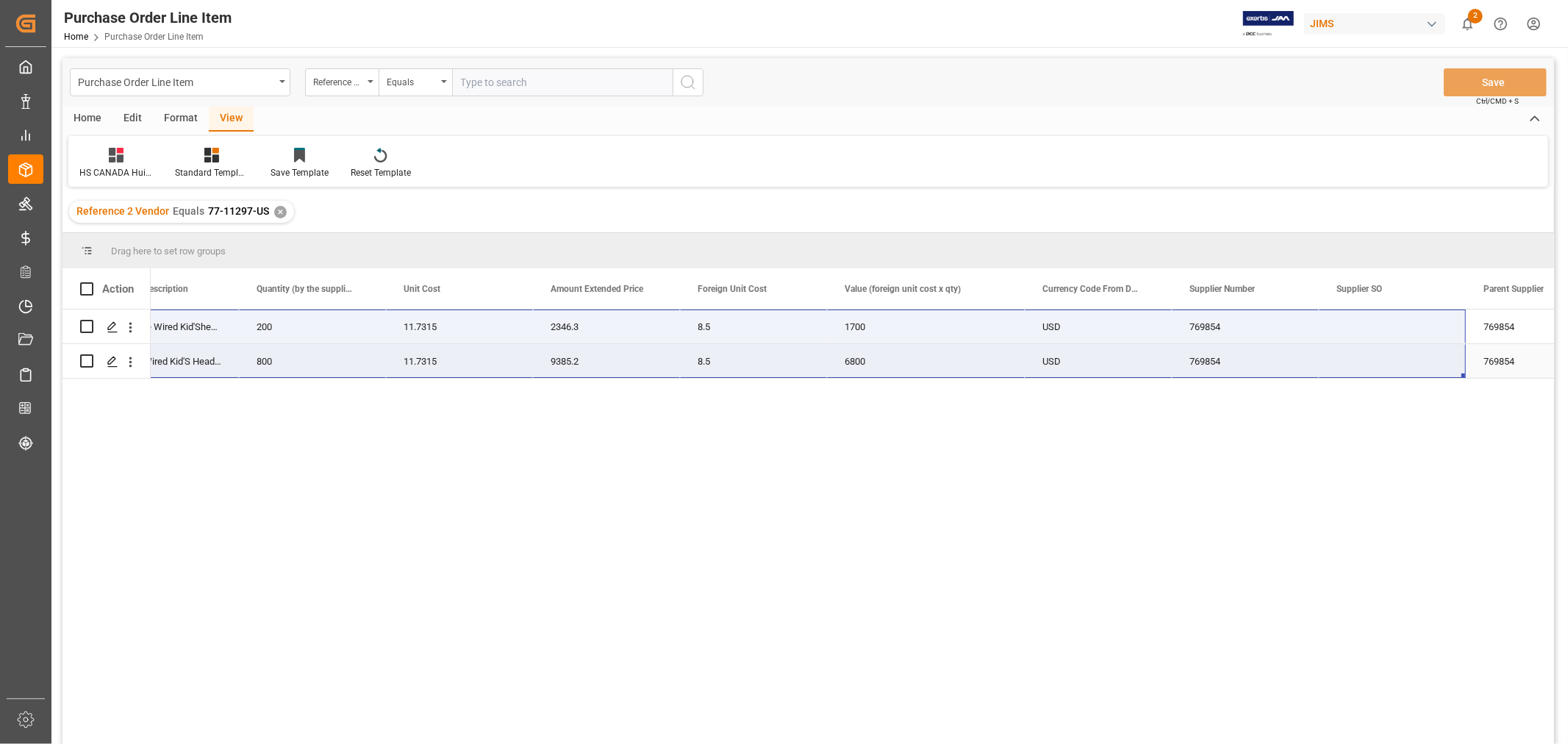
drag, startPoint x: 178, startPoint y: 322, endPoint x: 1443, endPoint y: 358, distance: 1265.5
click at [1443, 358] on div "77-11297-US 52862 Plb Whale Wired Kid'Sheadphone 200 11.7315 2346.3 8.5 1700 US…" at bounding box center [558, 344] width 2403 height 69
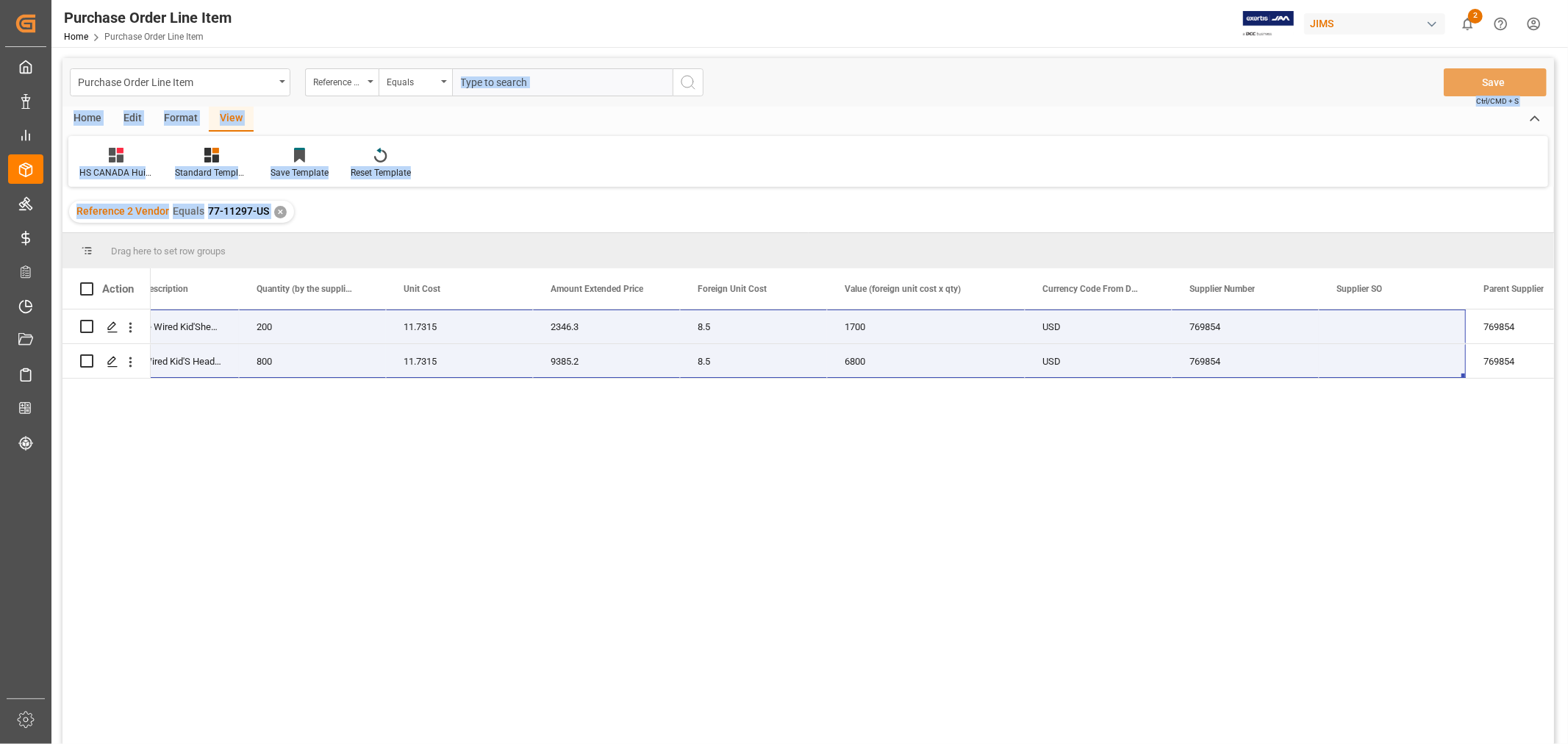
drag, startPoint x: 276, startPoint y: 210, endPoint x: 250, endPoint y: -6, distance: 217.6
click at [250, 0] on html "Created by potrace 1.15, written by [PERSON_NAME] [DATE]-[DATE] Created by potr…" at bounding box center [784, 372] width 1568 height 744
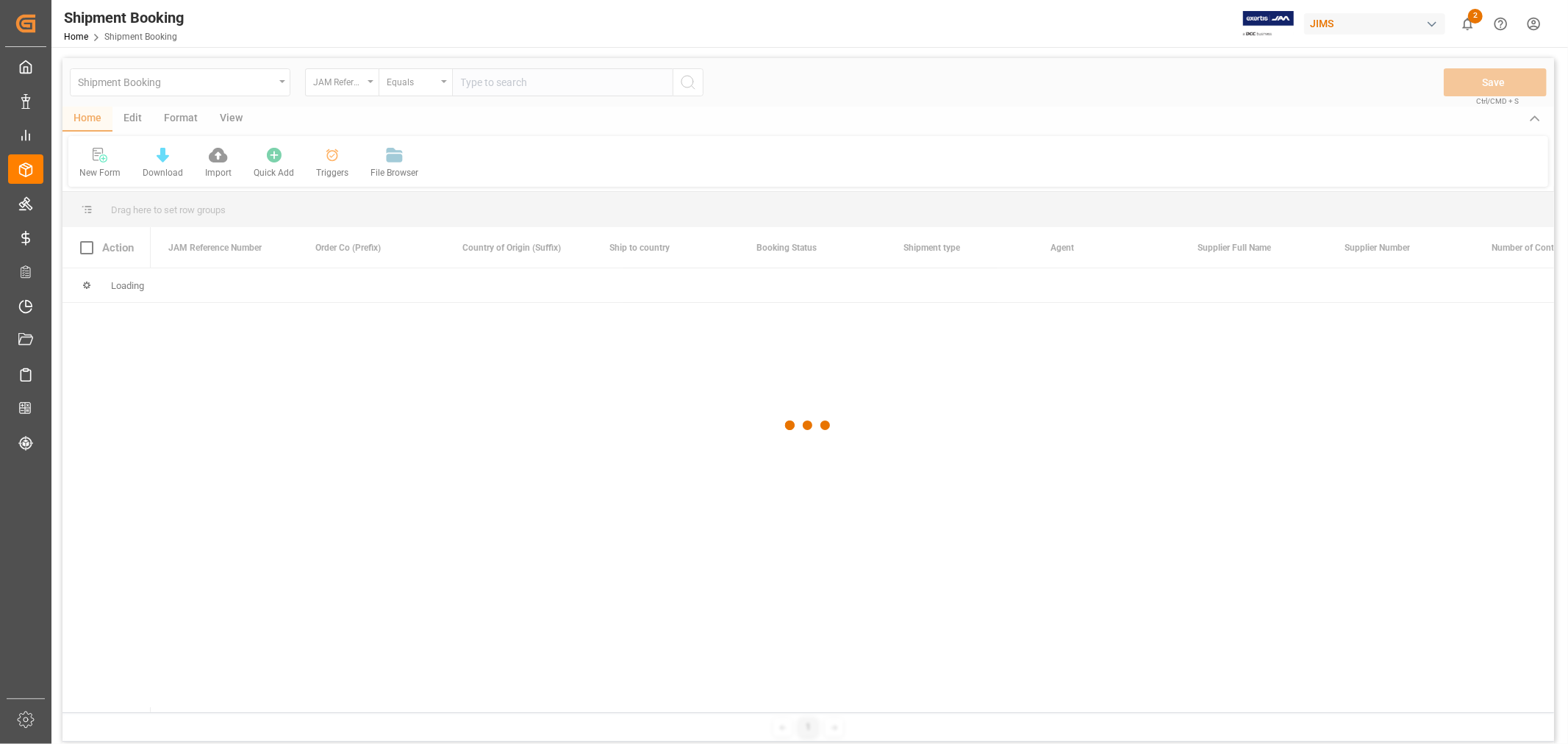
click at [488, 86] on div at bounding box center [808, 426] width 1492 height 735
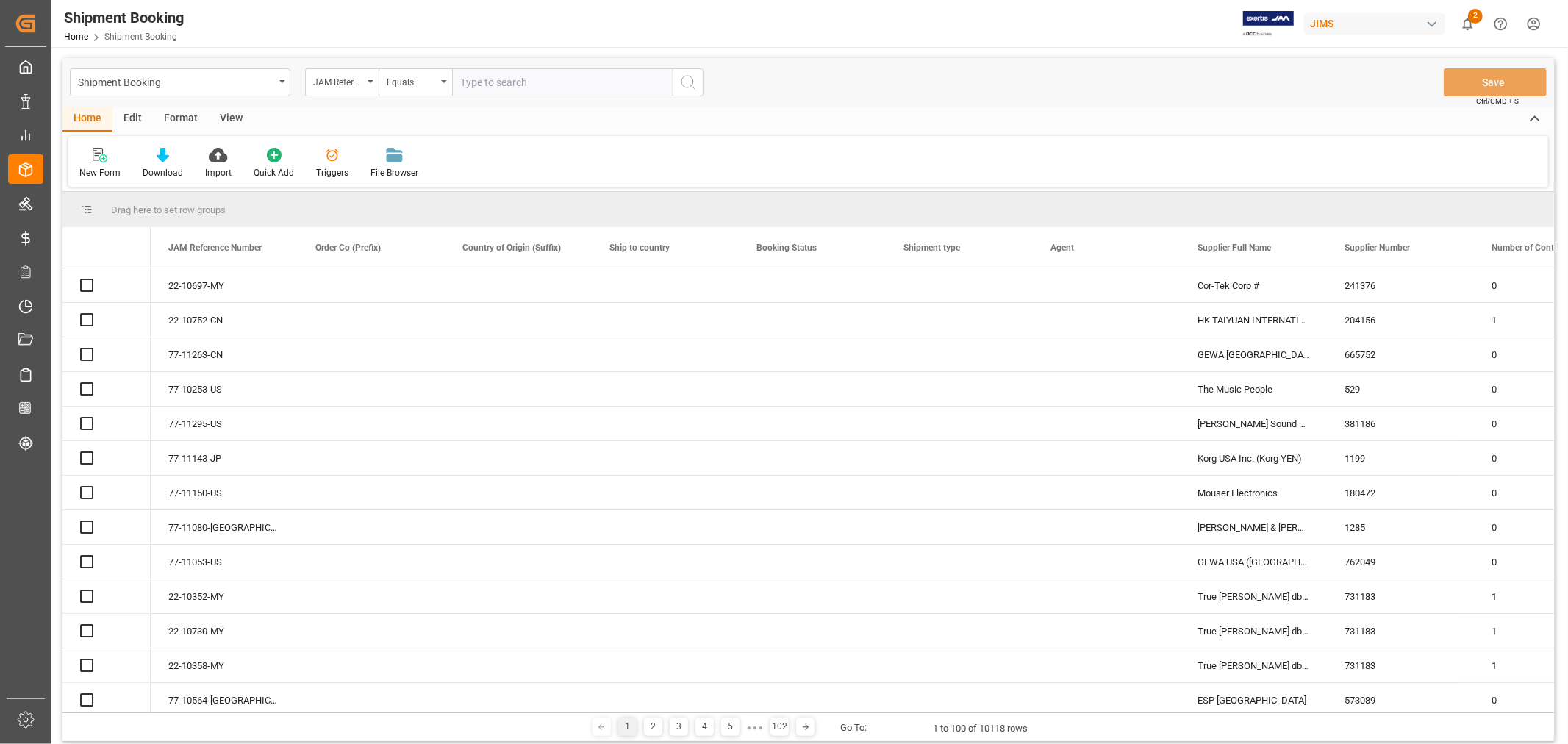
click at [484, 83] on input "text" at bounding box center [562, 82] width 221 height 28
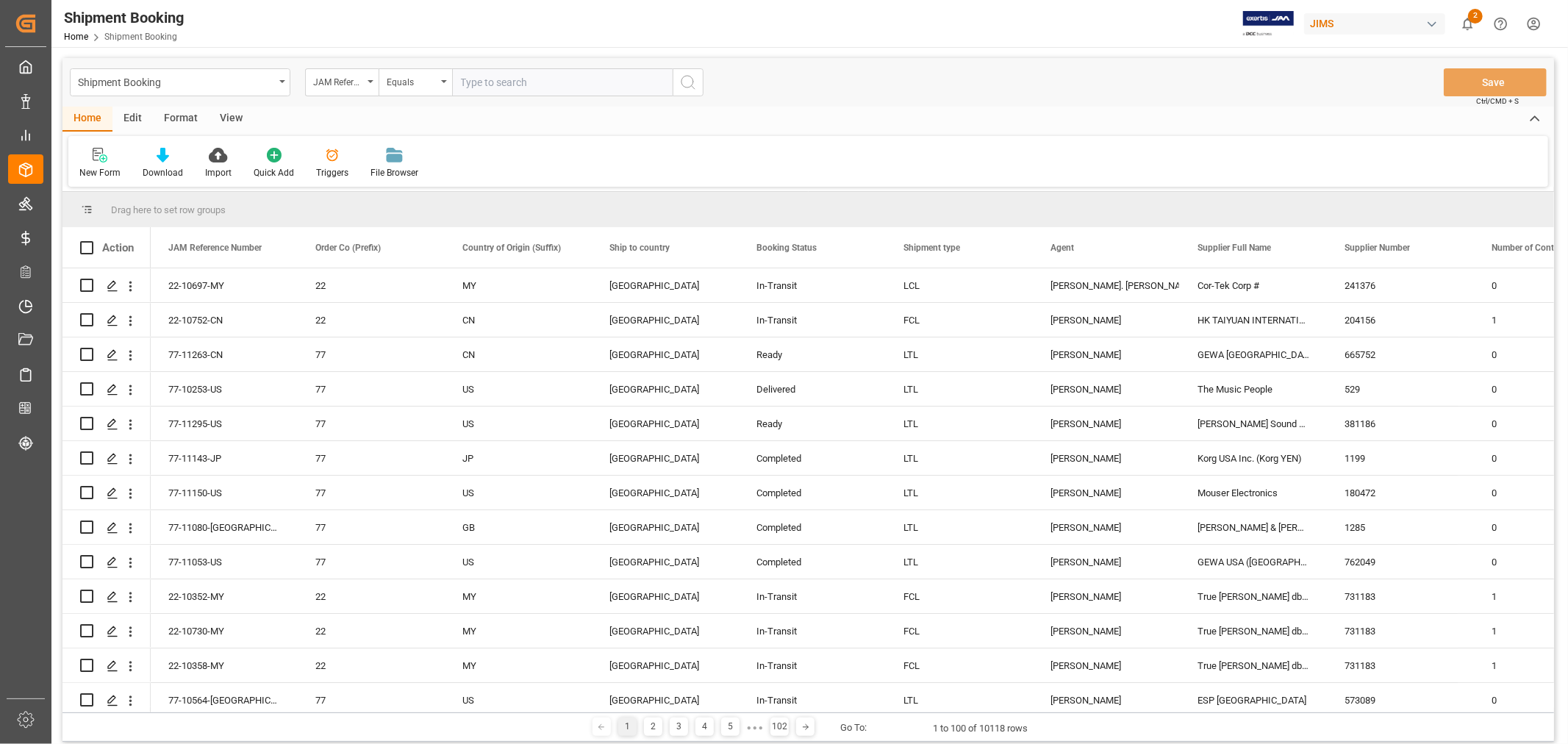
click at [482, 83] on input "text" at bounding box center [562, 82] width 221 height 28
type input "77-11171-CN"
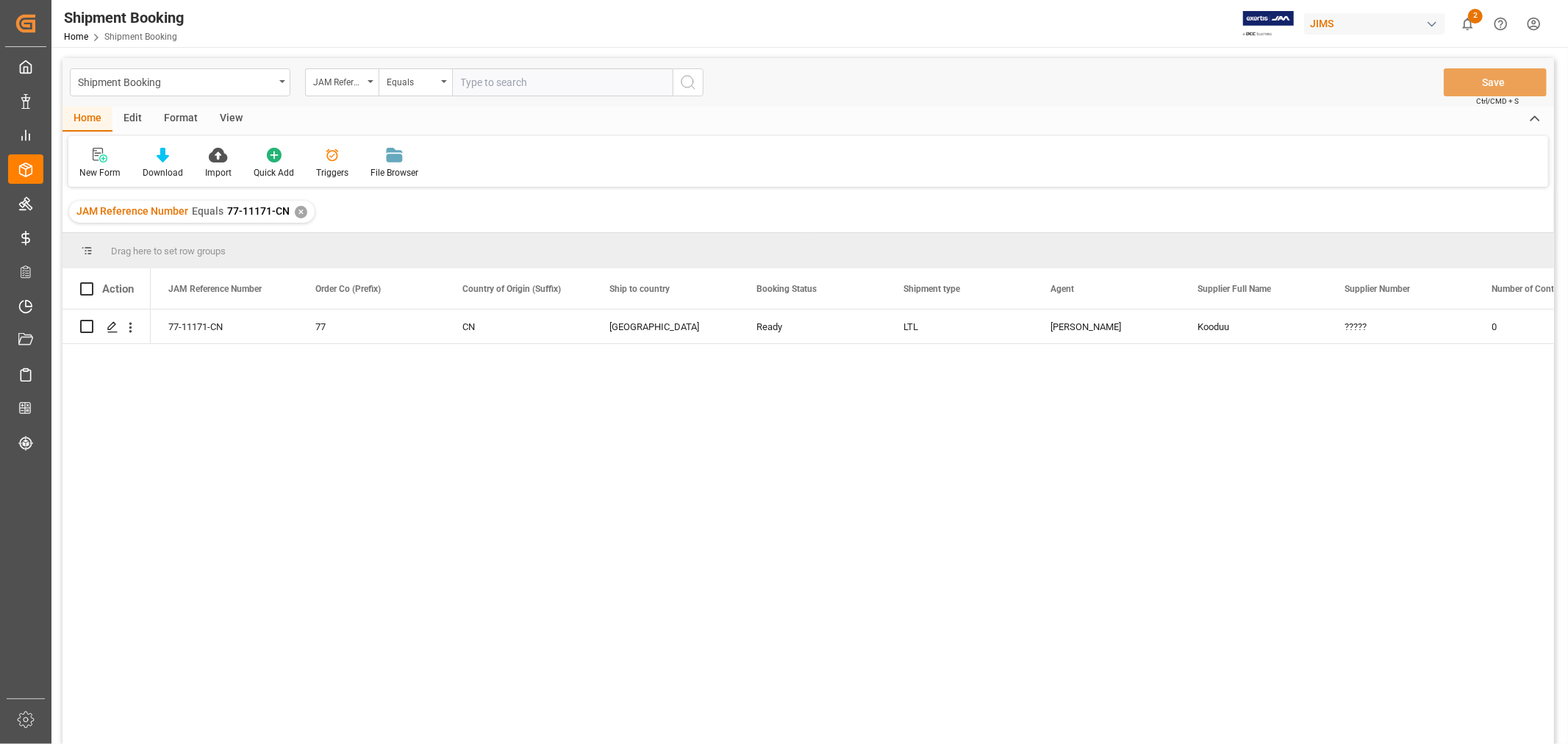
click at [226, 115] on div "View" at bounding box center [231, 119] width 45 height 25
click at [96, 162] on div "Default" at bounding box center [93, 163] width 50 height 32
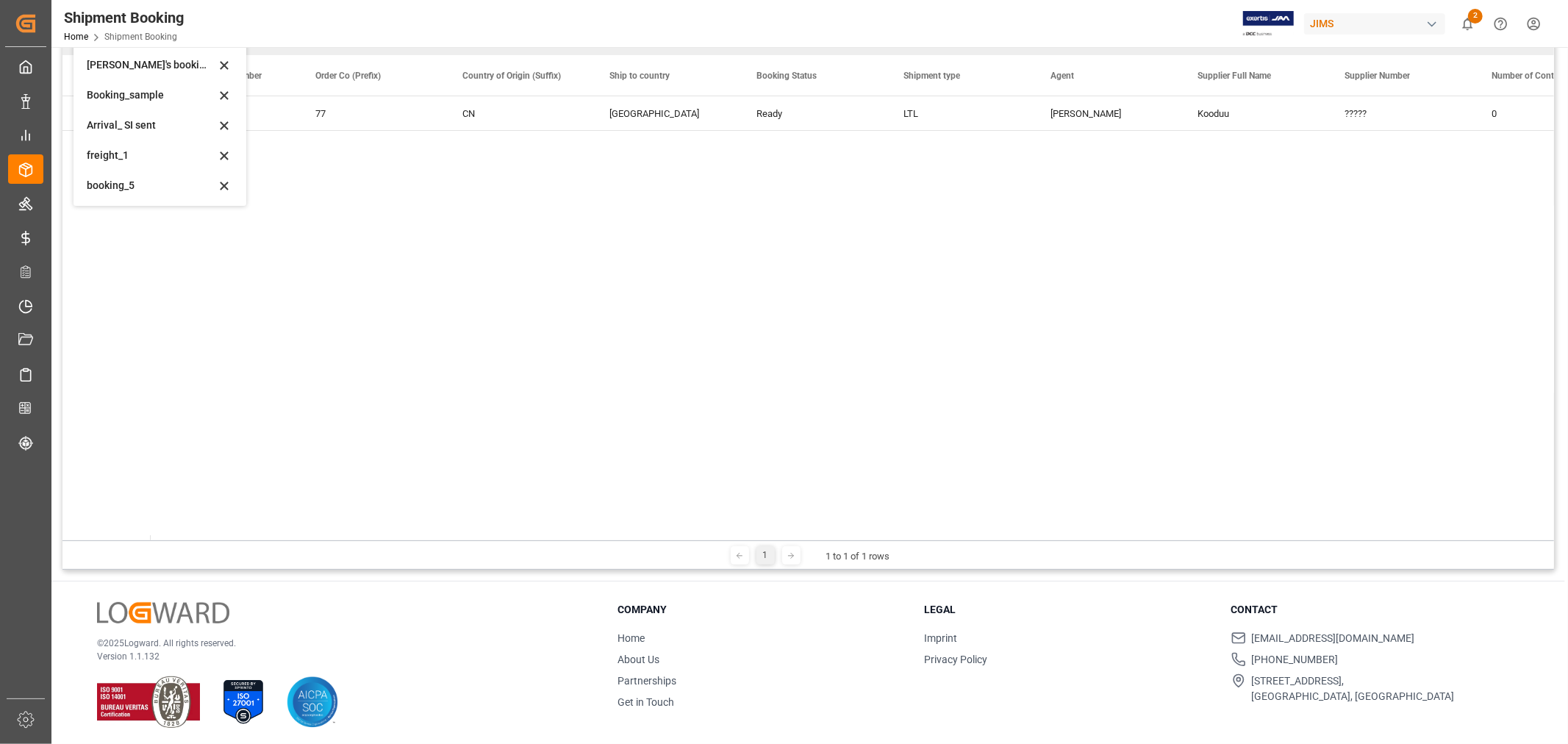
scroll to position [217, 0]
click at [103, 183] on div "booking_5" at bounding box center [151, 182] width 129 height 15
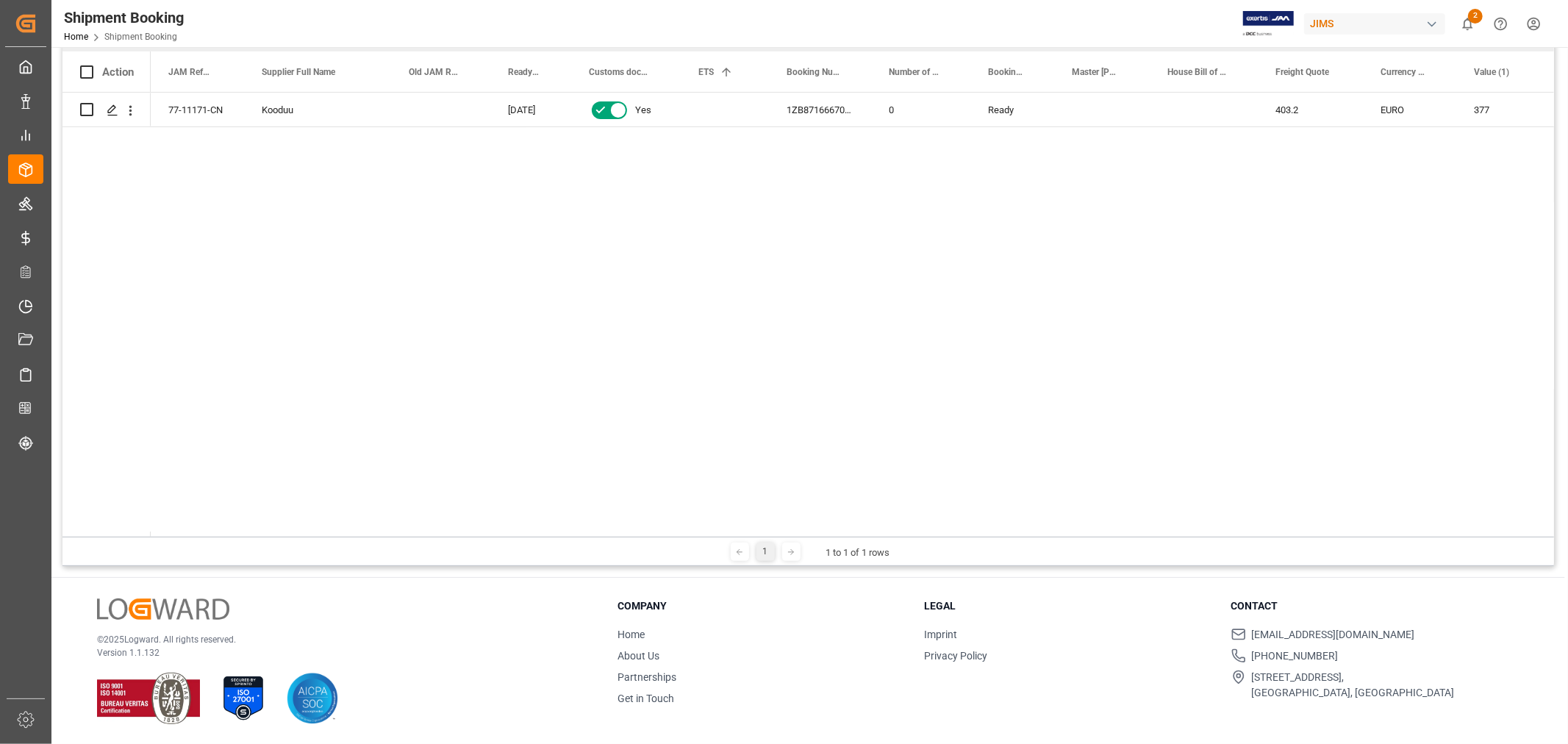
click at [290, 468] on div "77-11171-CN Kooduu 30-09-2025 Yes 1ZB871666704932018 0 Ready 403.2 EURO 377 EUR…" at bounding box center [852, 315] width 1403 height 445
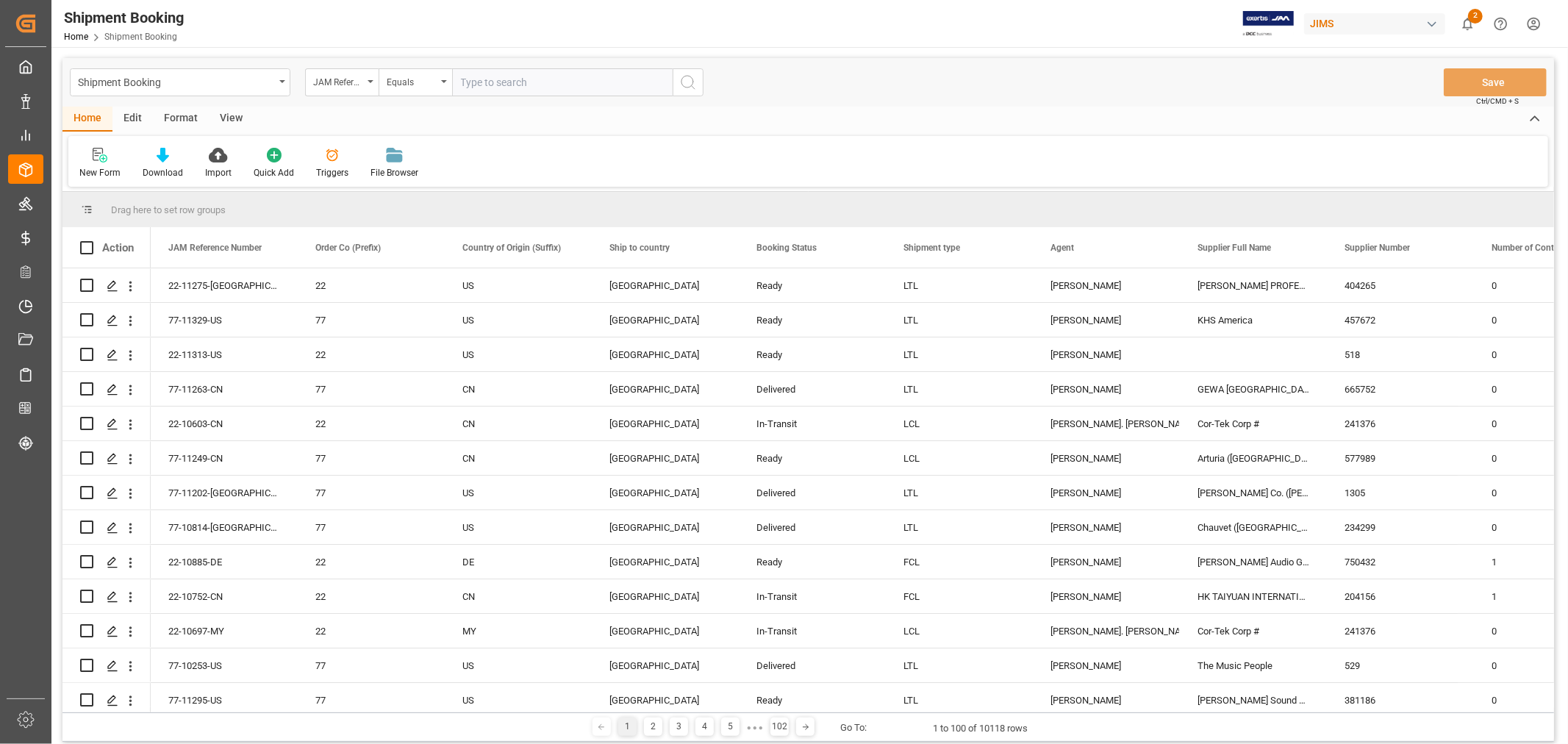
click at [472, 83] on input "text" at bounding box center [562, 82] width 221 height 28
type input "11-"
click at [208, 97] on div "Shipment Booking JAM Reference Number Equals 11- Save Ctrl/CMD + S" at bounding box center [808, 82] width 1492 height 49
click at [202, 85] on div "Shipment Booking" at bounding box center [176, 81] width 196 height 19
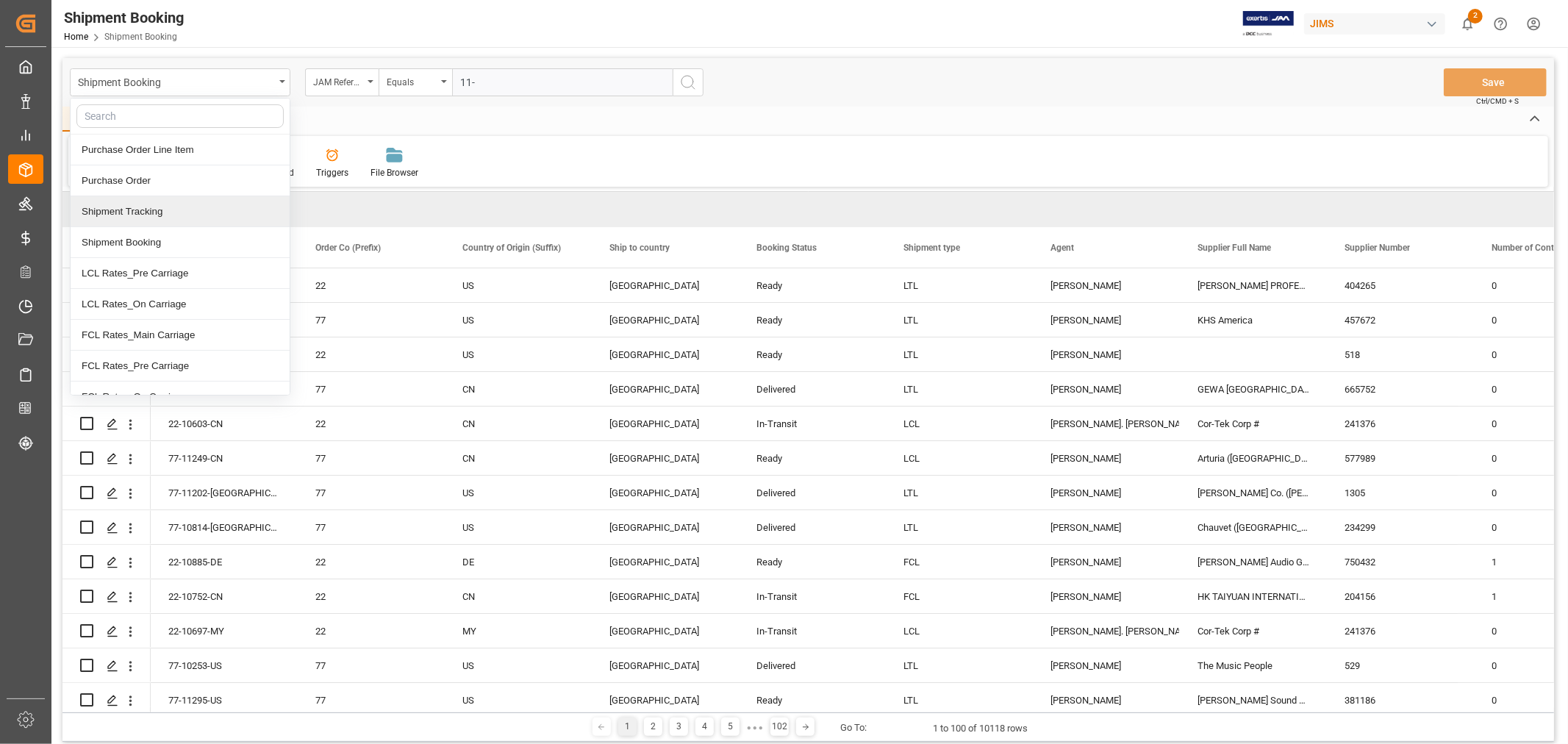
click at [157, 217] on div "Shipment Tracking" at bounding box center [180, 212] width 219 height 31
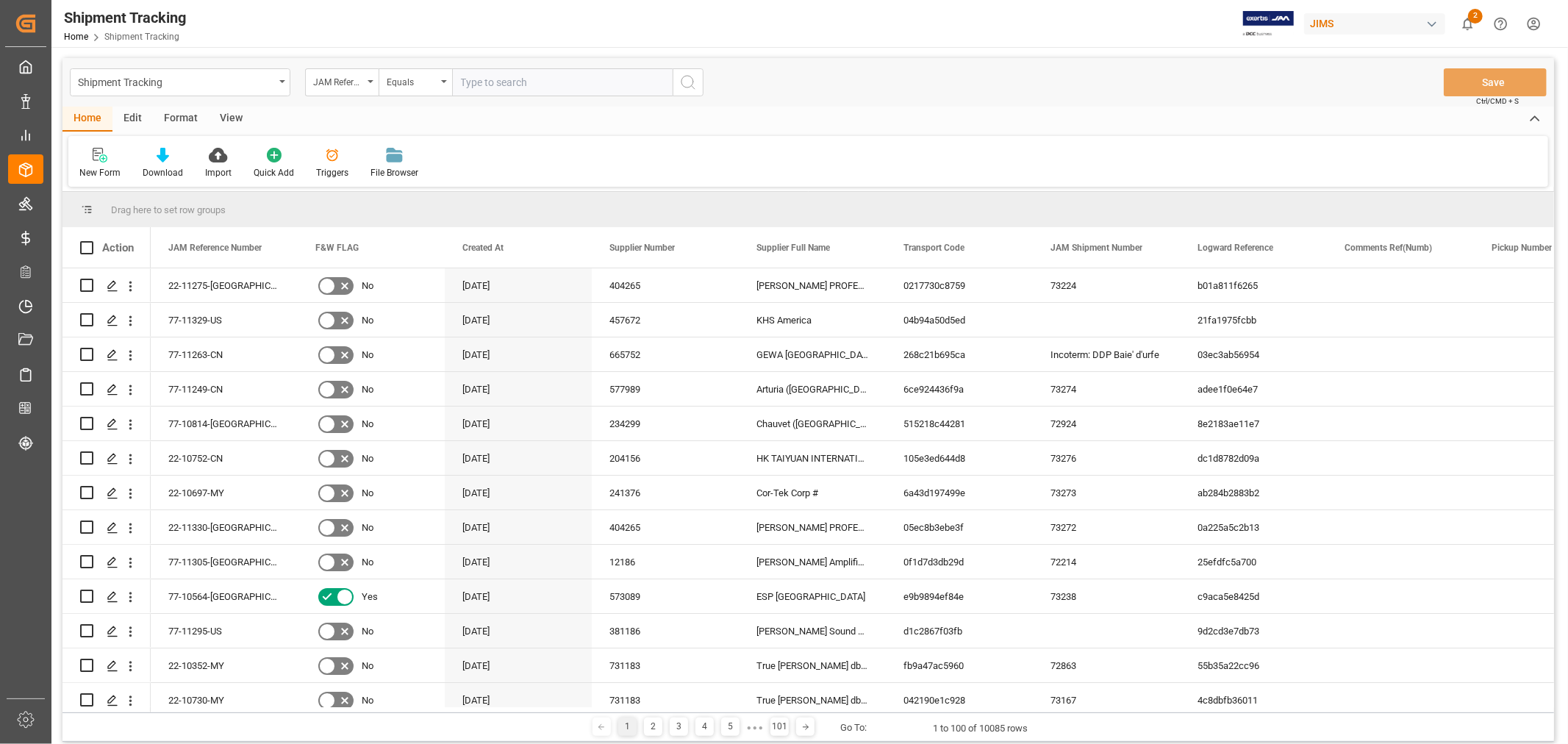
click at [491, 81] on input "text" at bounding box center [562, 82] width 221 height 28
type input "1"
type input "77-11297-US"
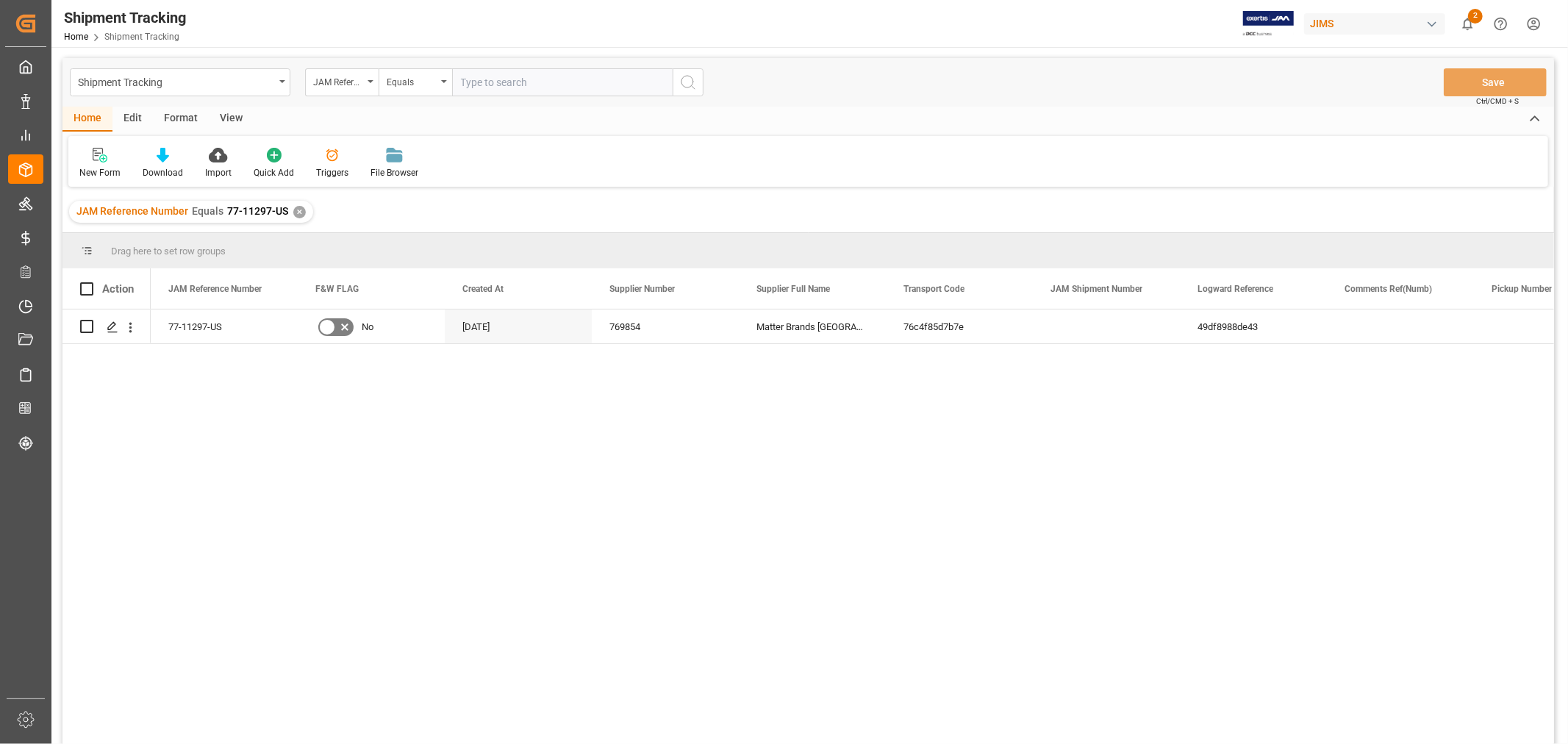
click at [231, 119] on div "View" at bounding box center [231, 119] width 45 height 25
click at [93, 157] on icon at bounding box center [94, 154] width 15 height 15
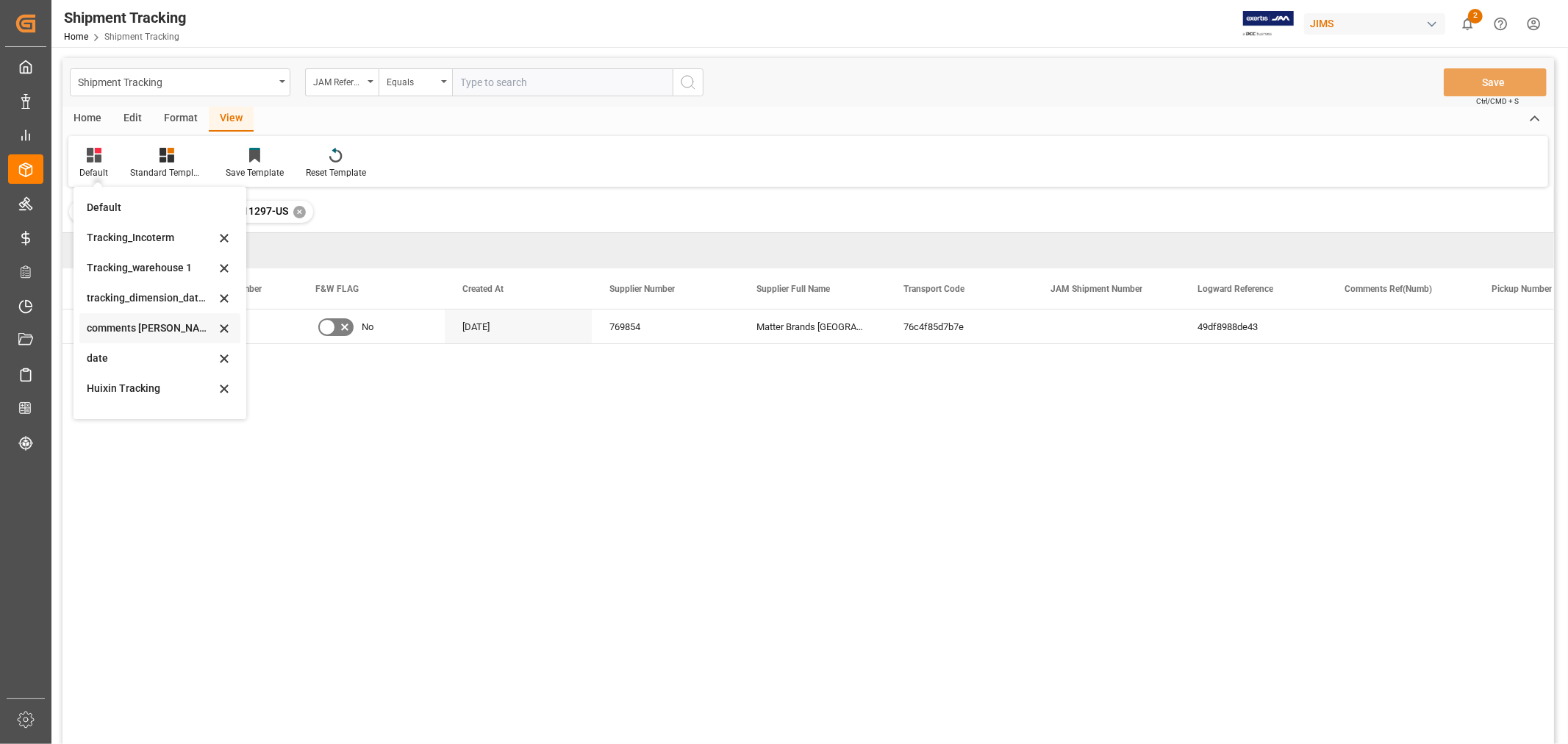
click at [173, 317] on div "comments SAL and exception" at bounding box center [160, 328] width 161 height 30
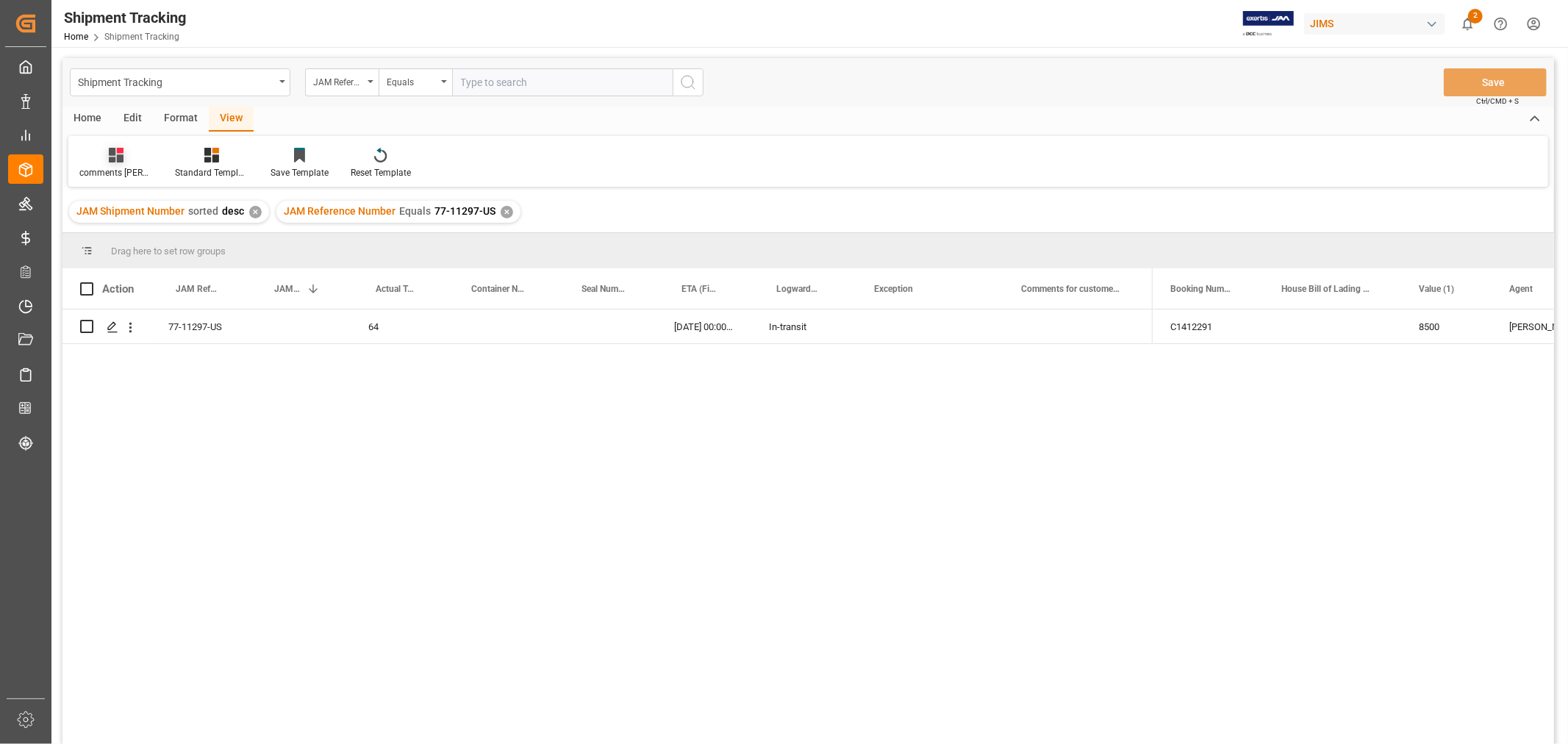
click at [120, 160] on icon at bounding box center [116, 154] width 15 height 15
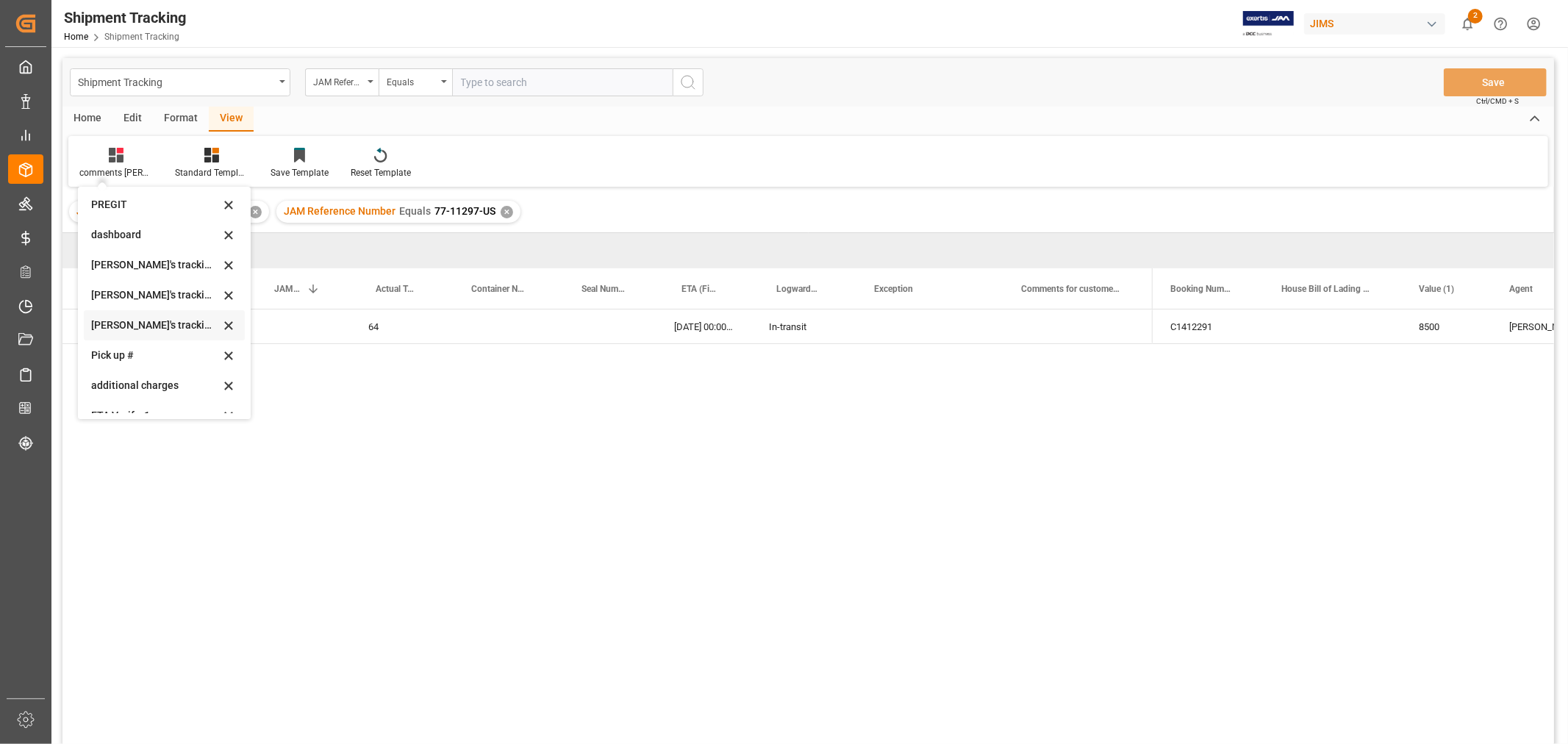
scroll to position [245, 0]
click at [151, 317] on div "Huixin's tracking all_sample" at bounding box center [155, 324] width 129 height 15
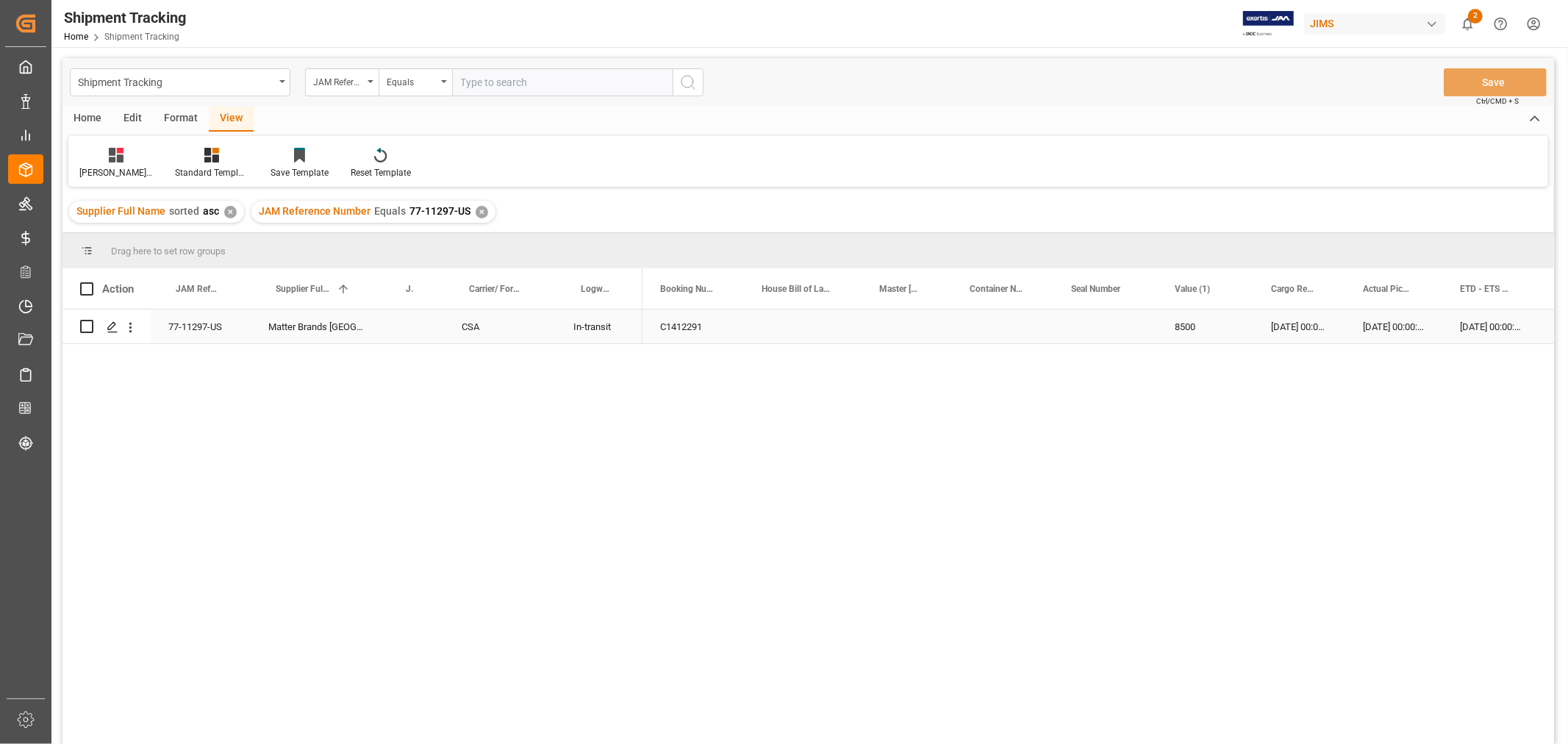
click at [412, 323] on div "Press SPACE to select this row." at bounding box center [412, 327] width 63 height 34
drag, startPoint x: 444, startPoint y: 274, endPoint x: 460, endPoint y: 275, distance: 16.0
click at [460, 275] on div "Carrier/ Forwarder Name" at bounding box center [500, 288] width 112 height 40
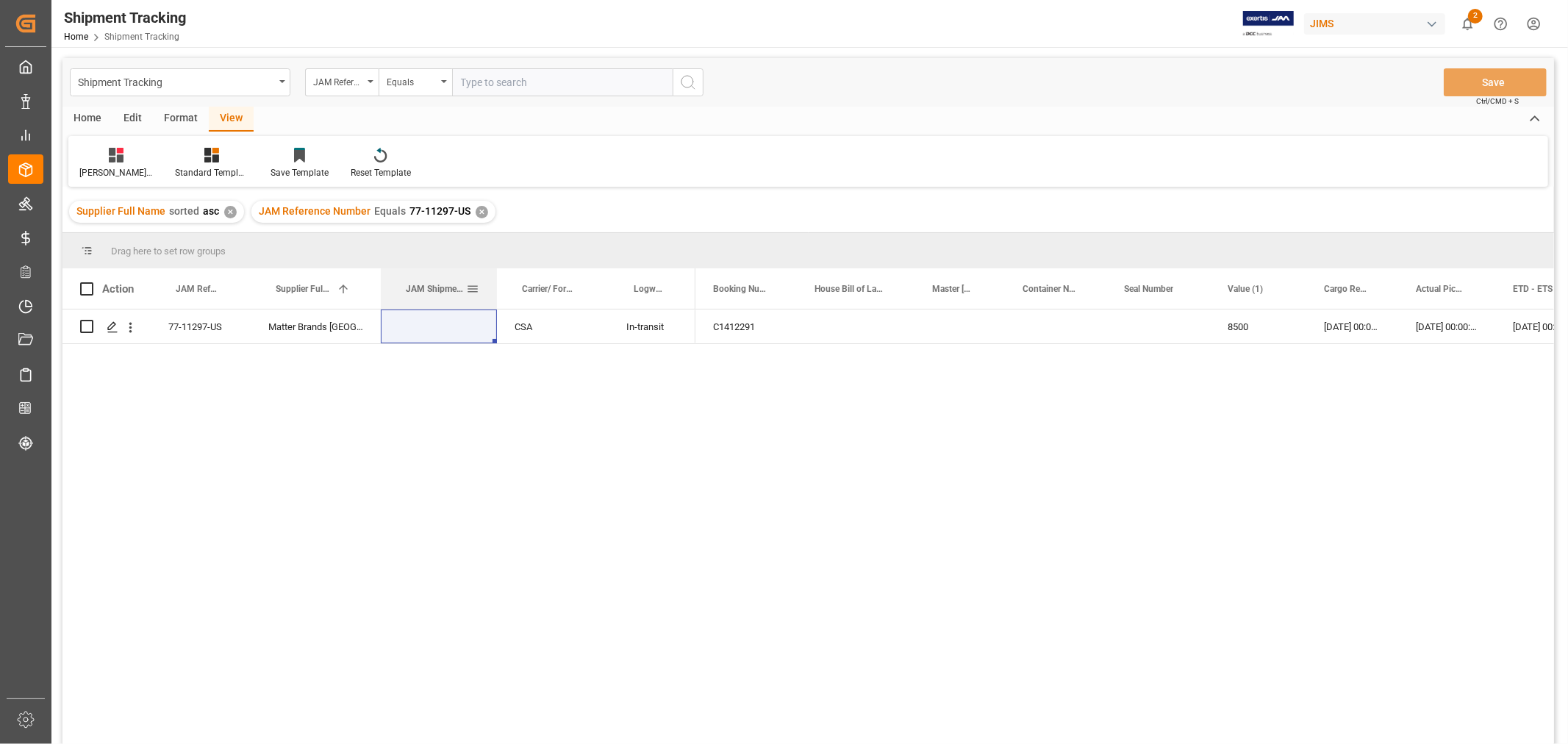
drag, startPoint x: 441, startPoint y: 275, endPoint x: 494, endPoint y: 277, distance: 53.0
click at [494, 277] on div at bounding box center [497, 288] width 6 height 40
click at [451, 321] on div "Press SPACE to select this row." at bounding box center [438, 327] width 116 height 34
click at [451, 322] on input "Press SPACE to select this row." at bounding box center [438, 335] width 93 height 28
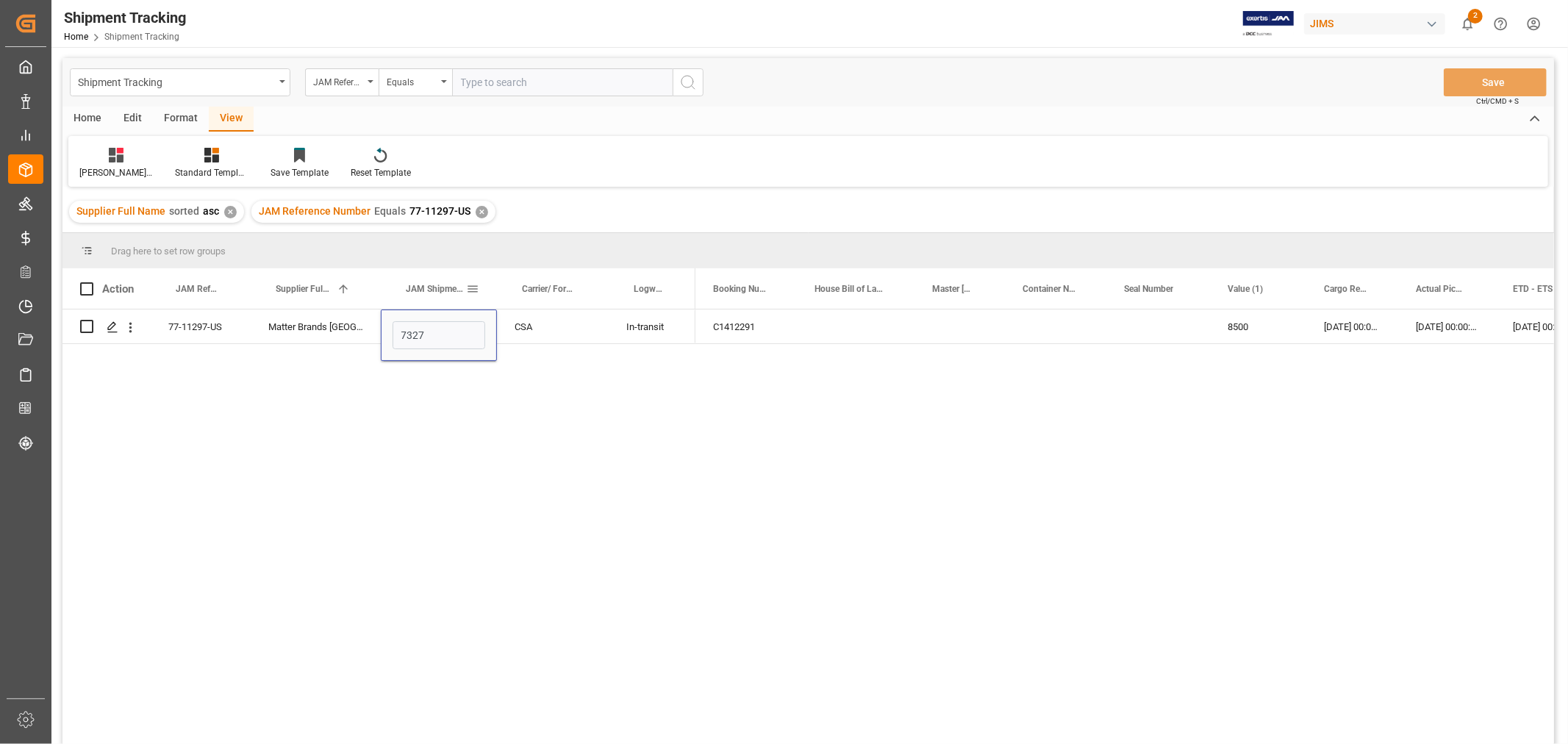
type input "73275"
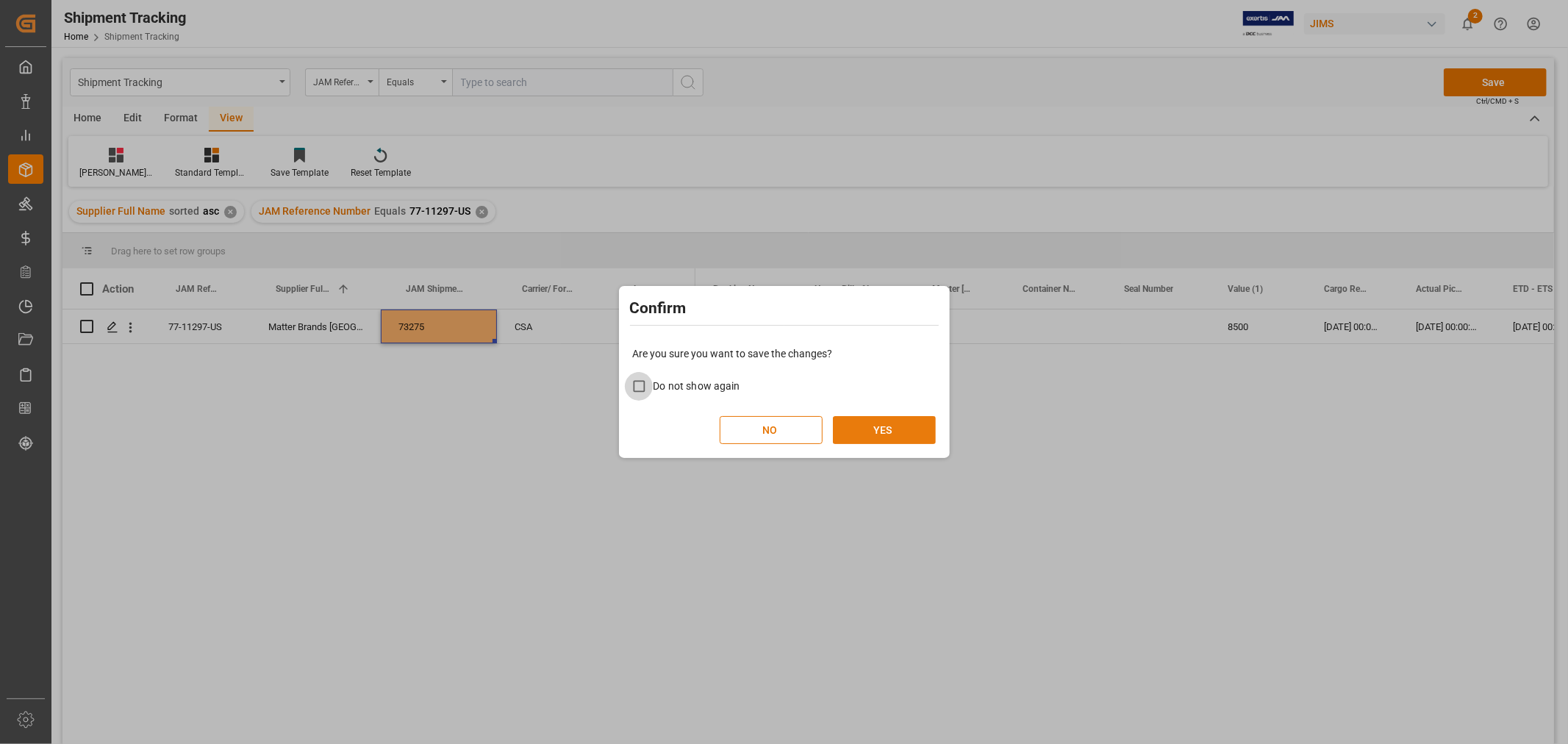
click at [873, 428] on button "YES" at bounding box center [884, 430] width 103 height 28
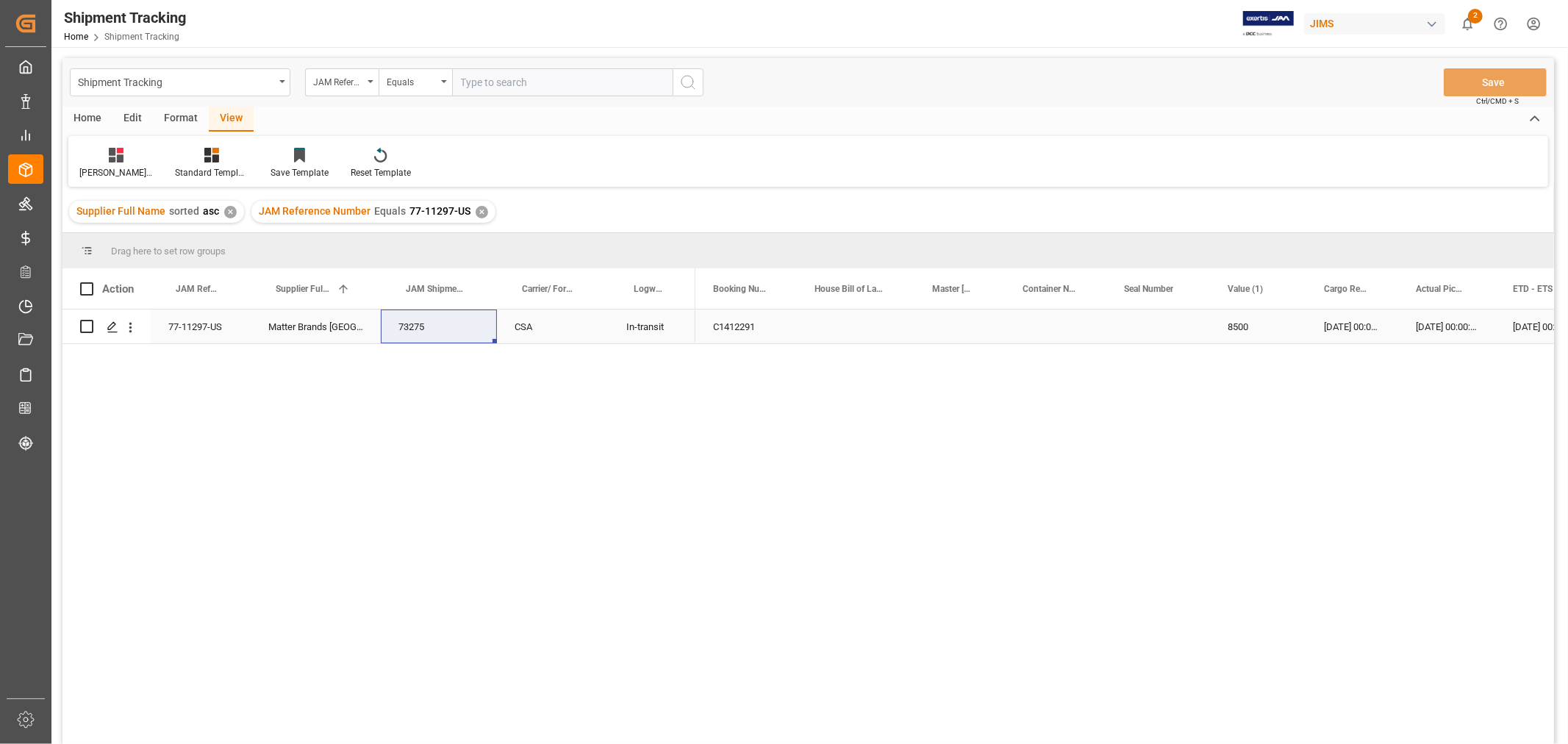
click at [205, 325] on div "77-11297-US" at bounding box center [200, 327] width 100 height 34
click at [991, 445] on div "C1412291 8500 30-09-2025 00:00:00 01-10-2025 00:00:00 01-10-2025 00:00:00 08-10…" at bounding box center [1124, 532] width 859 height 445
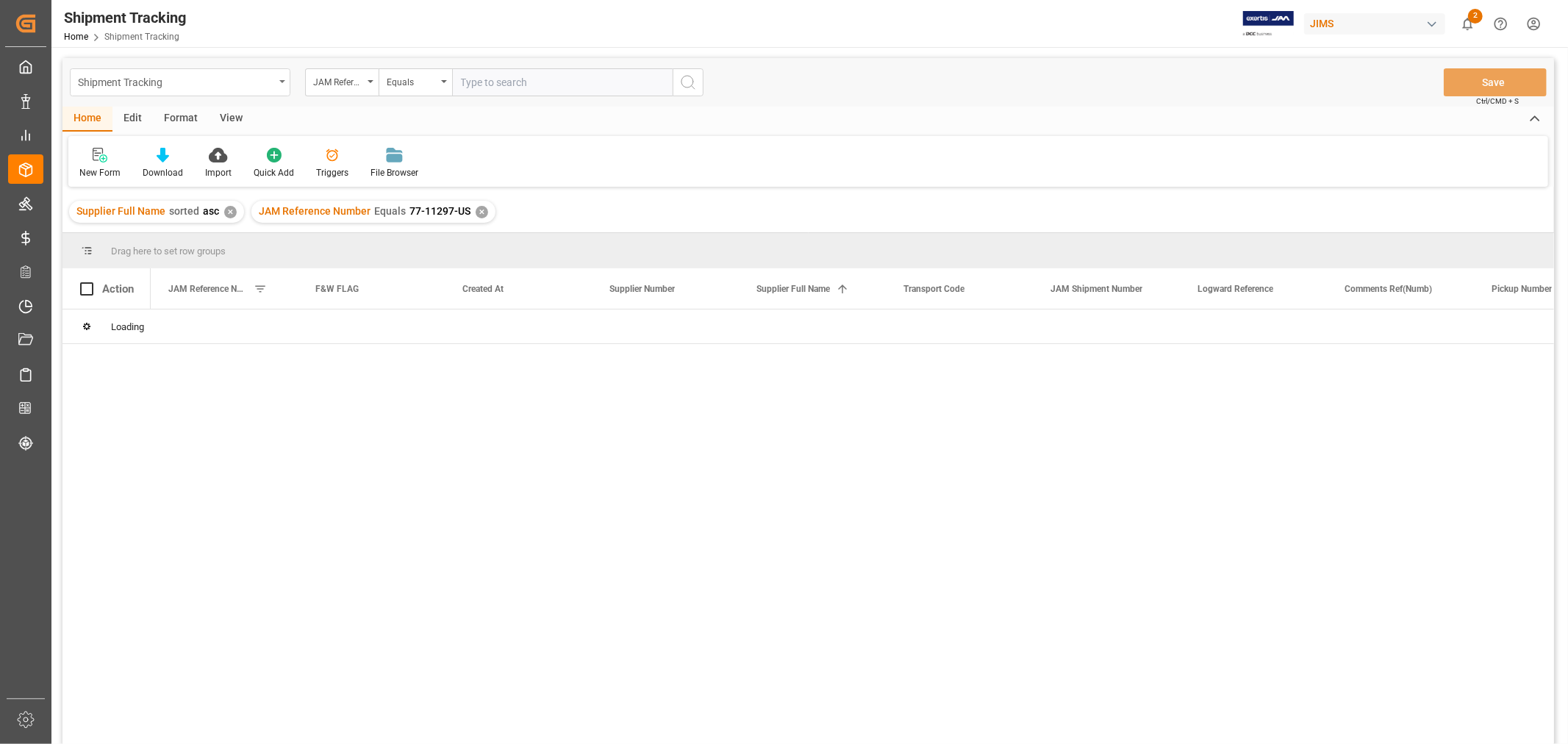
click at [267, 79] on div "Shipment Tracking" at bounding box center [176, 81] width 196 height 19
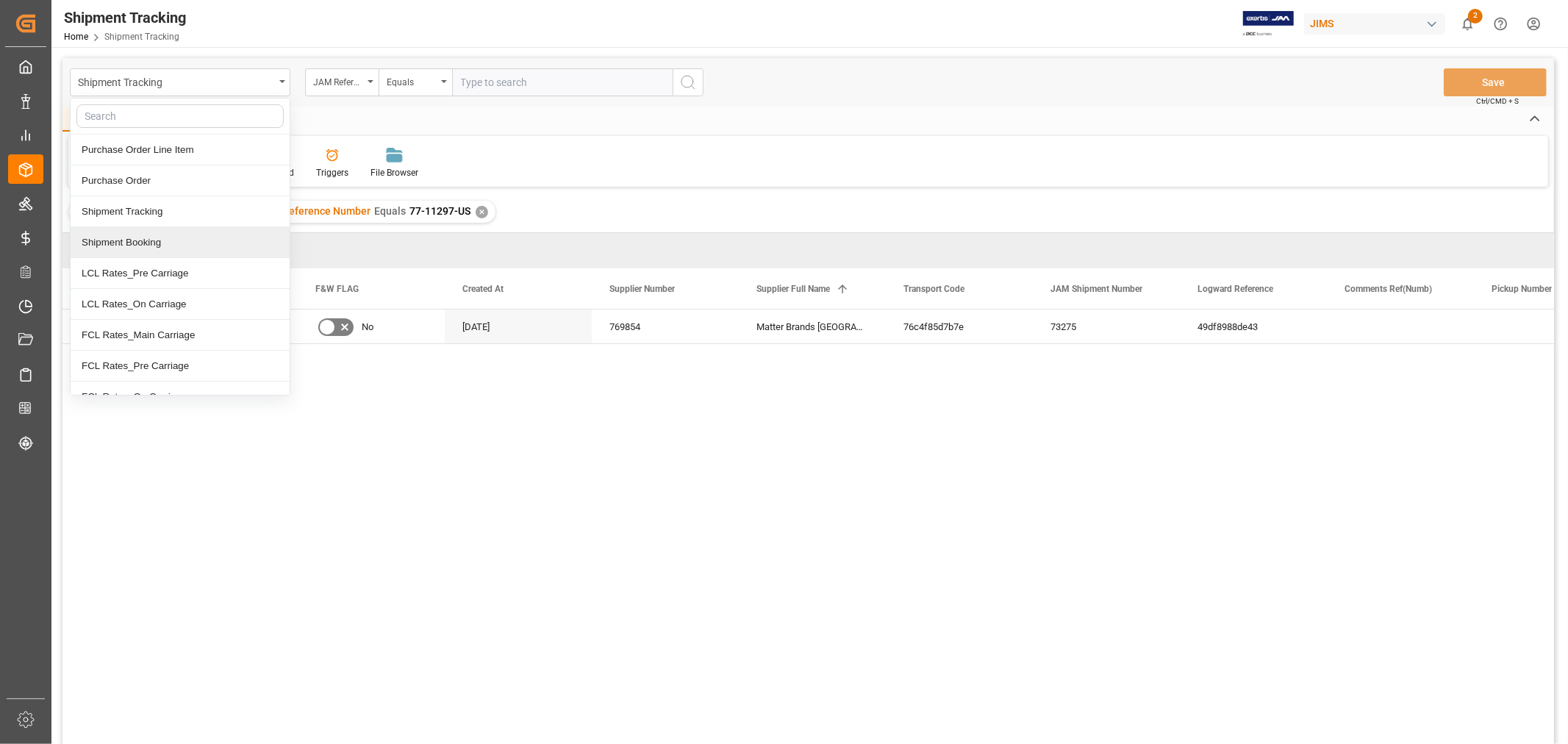
click at [172, 237] on div "Shipment Booking" at bounding box center [180, 242] width 219 height 31
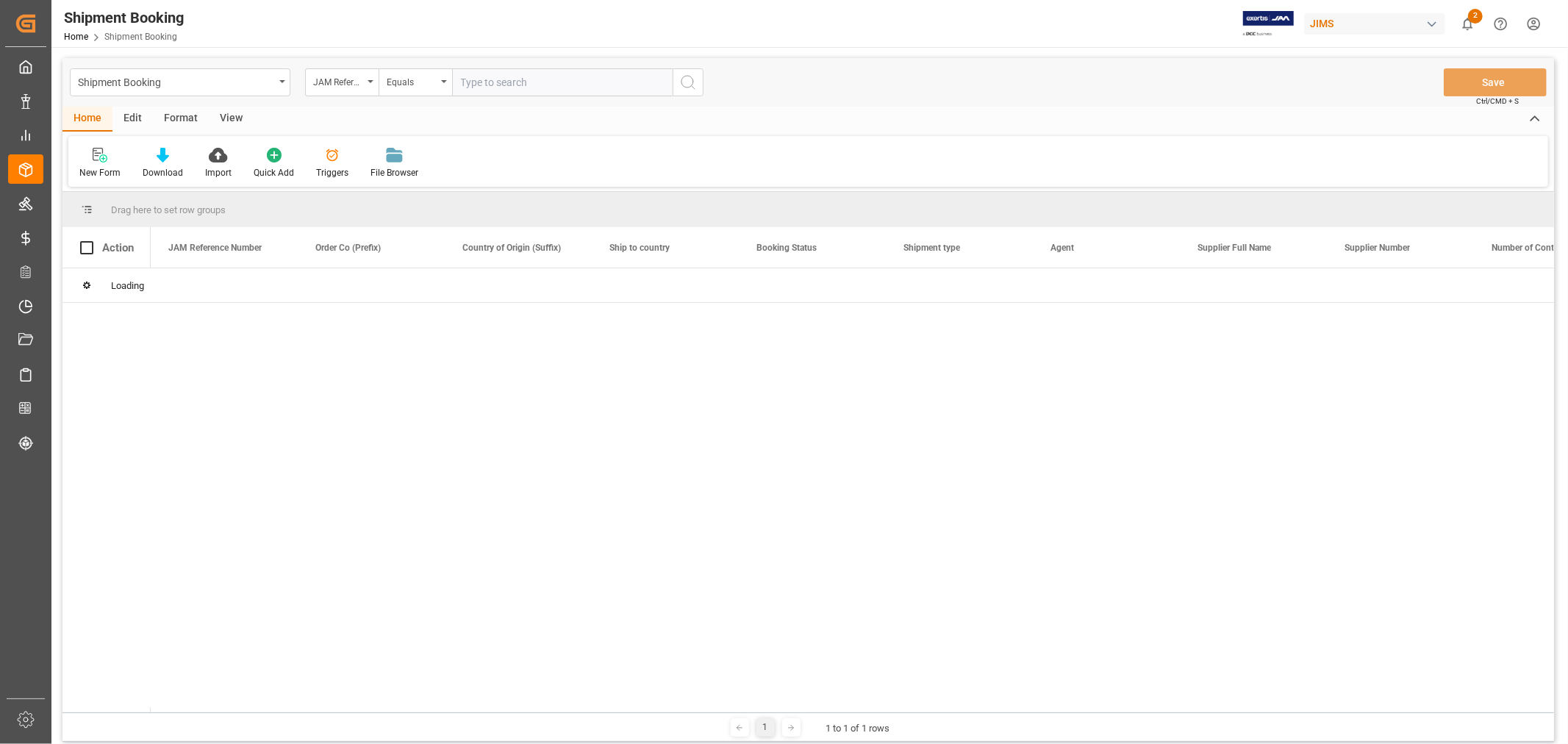
click at [487, 82] on input "text" at bounding box center [562, 82] width 221 height 28
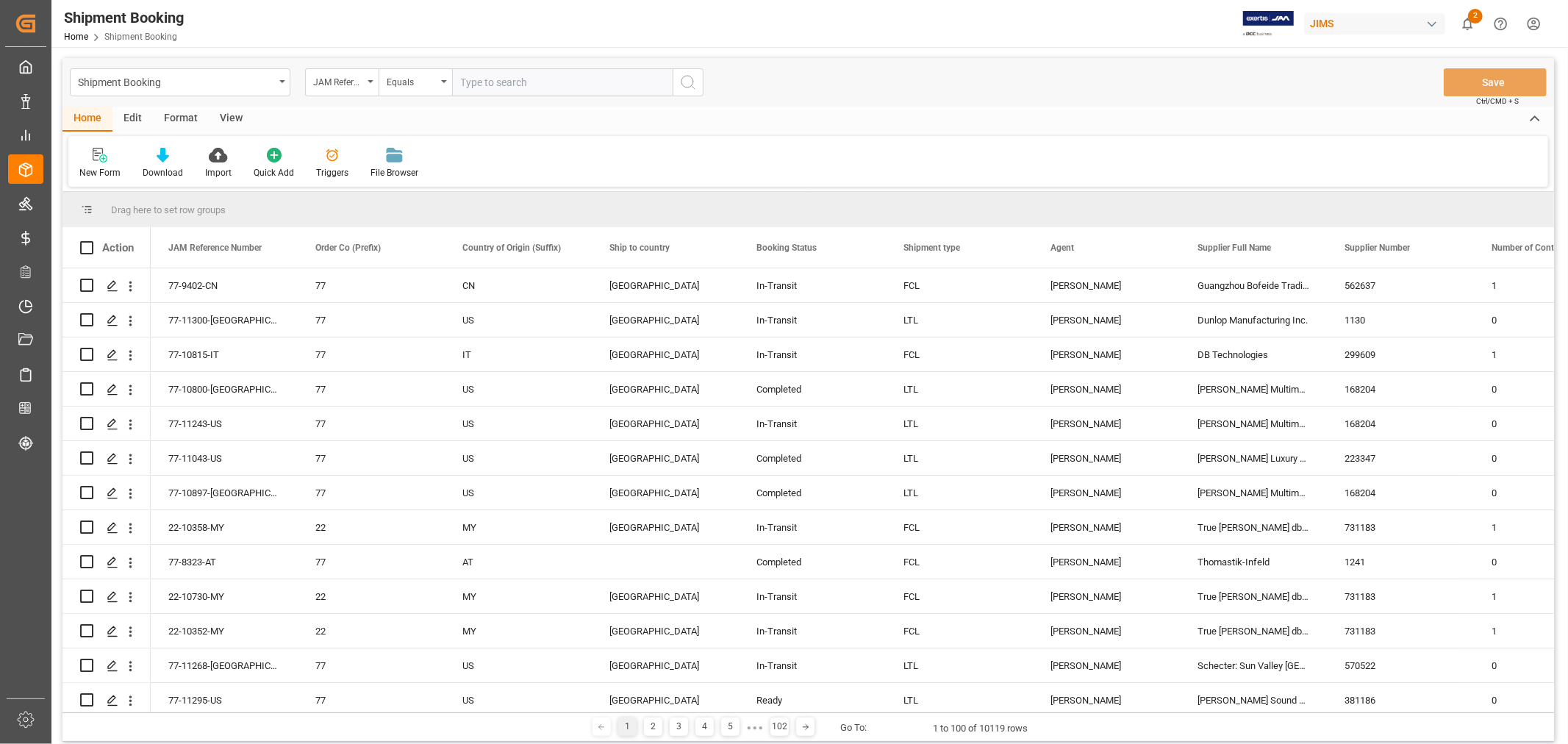
paste input "13391-69299237-9"
drag, startPoint x: 578, startPoint y: 78, endPoint x: 380, endPoint y: 51, distance: 199.8
click at [380, 51] on div "Shipment Booking JAM Reference Number Equals 13391-69299237-9 Save Ctrl/CMD + S…" at bounding box center [808, 480] width 1513 height 868
type input "77-11297-us"
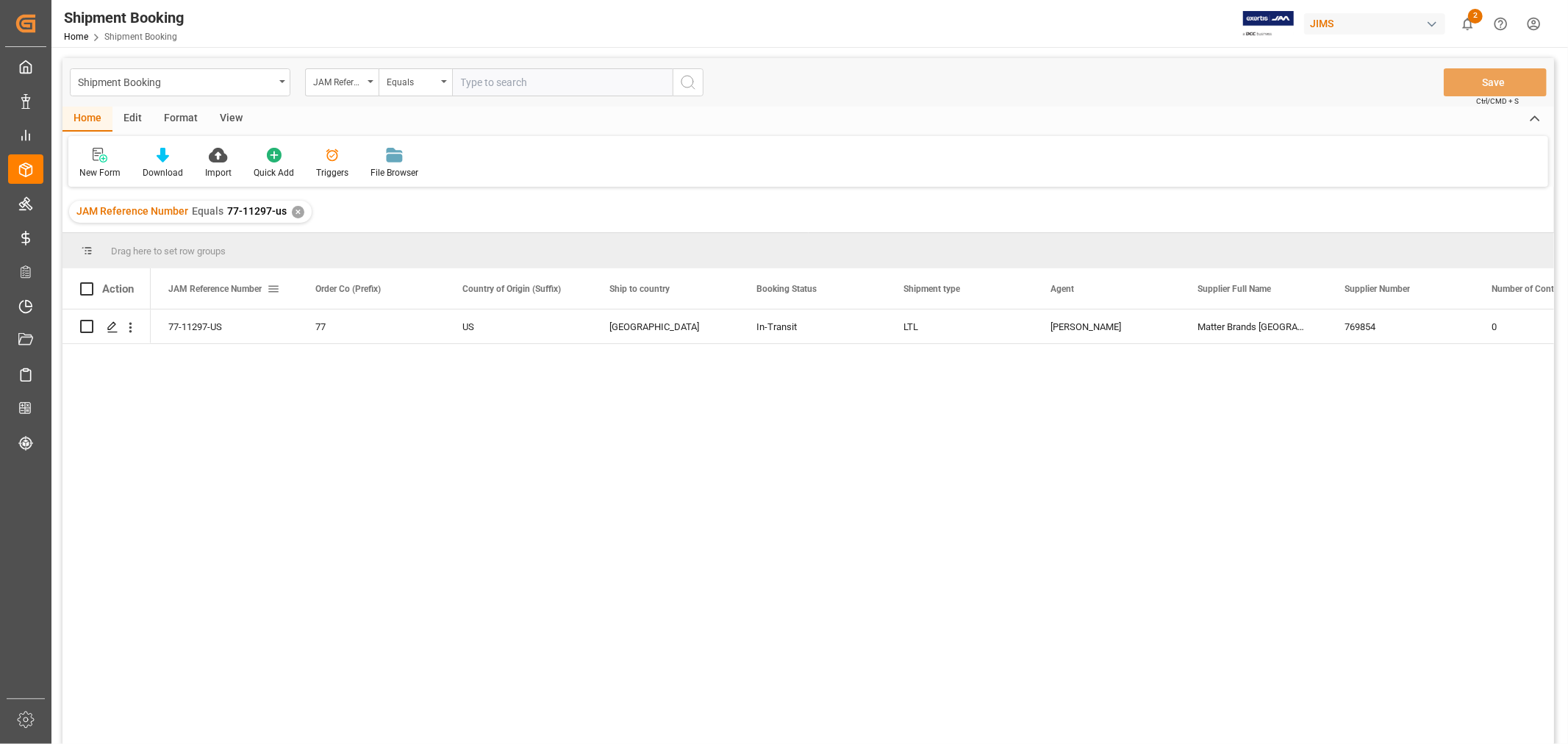
click at [276, 287] on span at bounding box center [274, 289] width 14 height 14
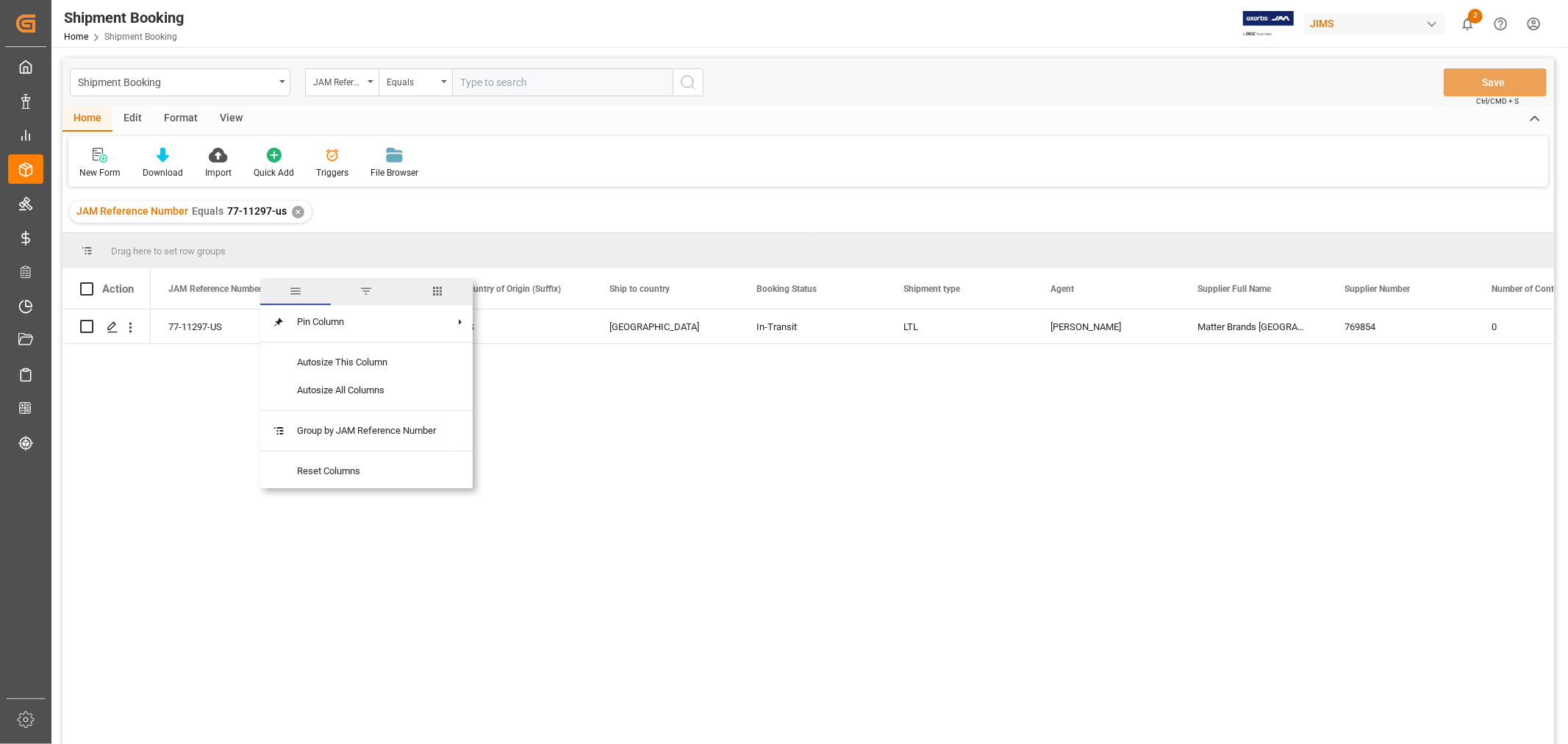
click at [444, 293] on span "columns" at bounding box center [438, 292] width 14 height 14
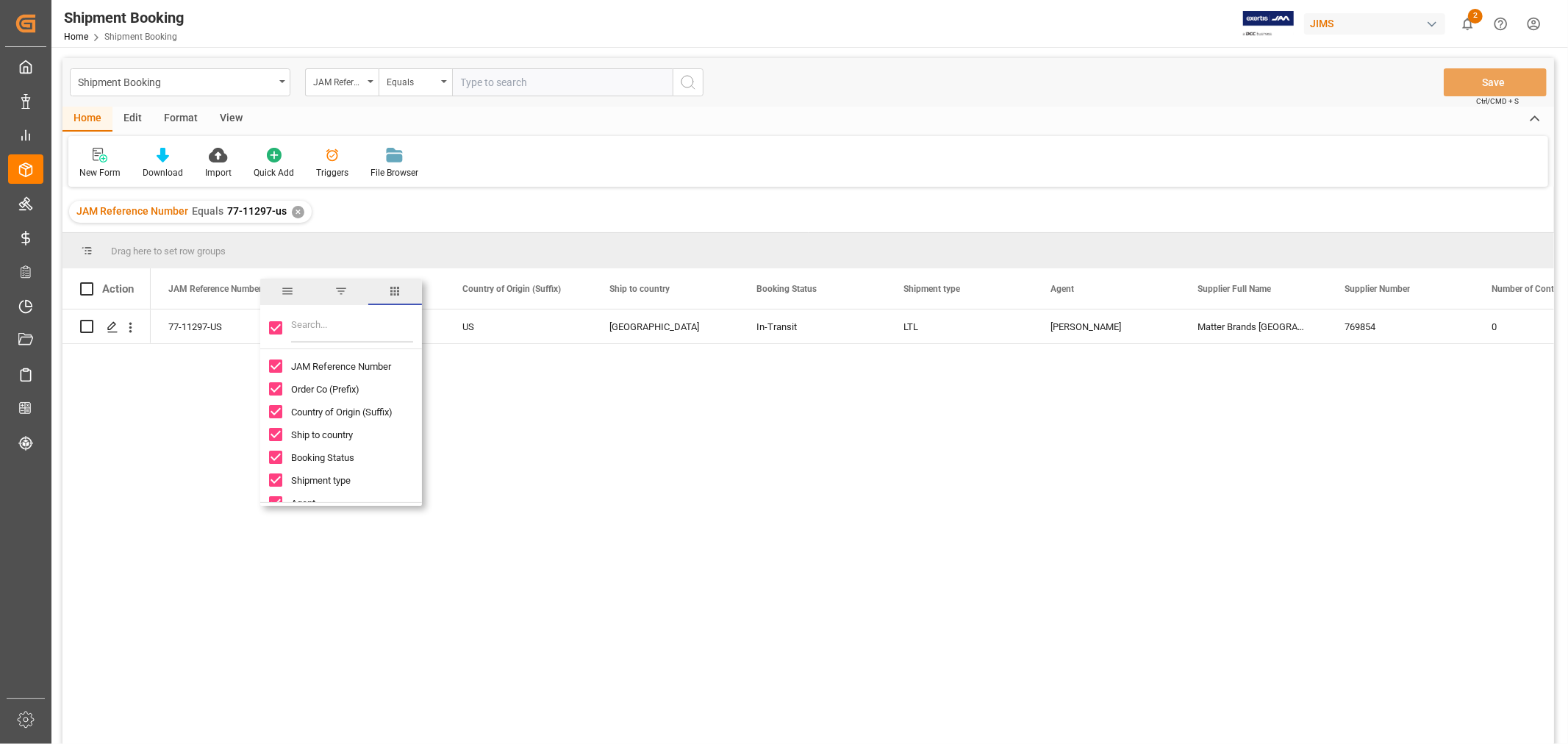
click at [276, 327] on input "Toggle Select All Columns" at bounding box center [276, 328] width 14 height 14
checkbox input "false"
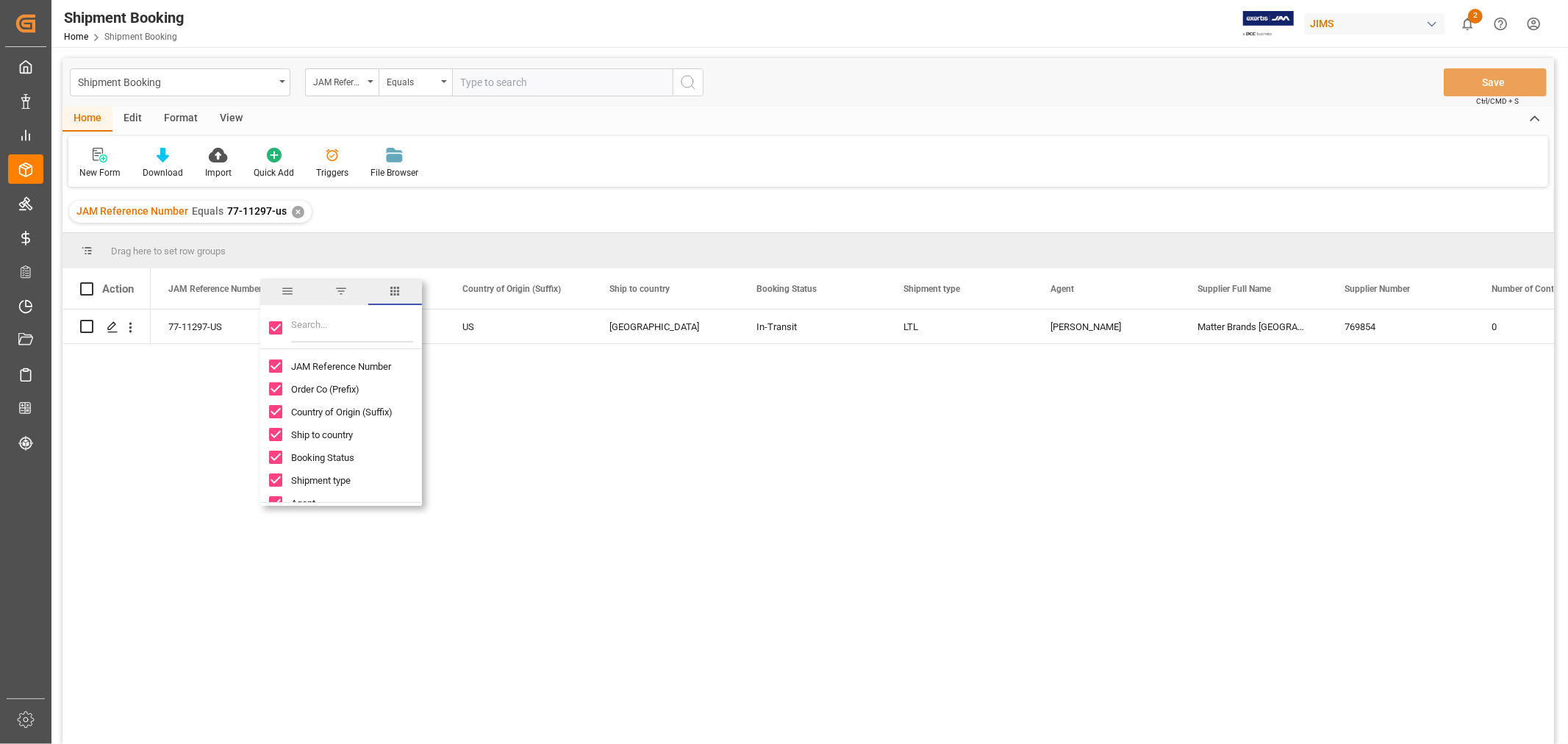
checkbox input "false"
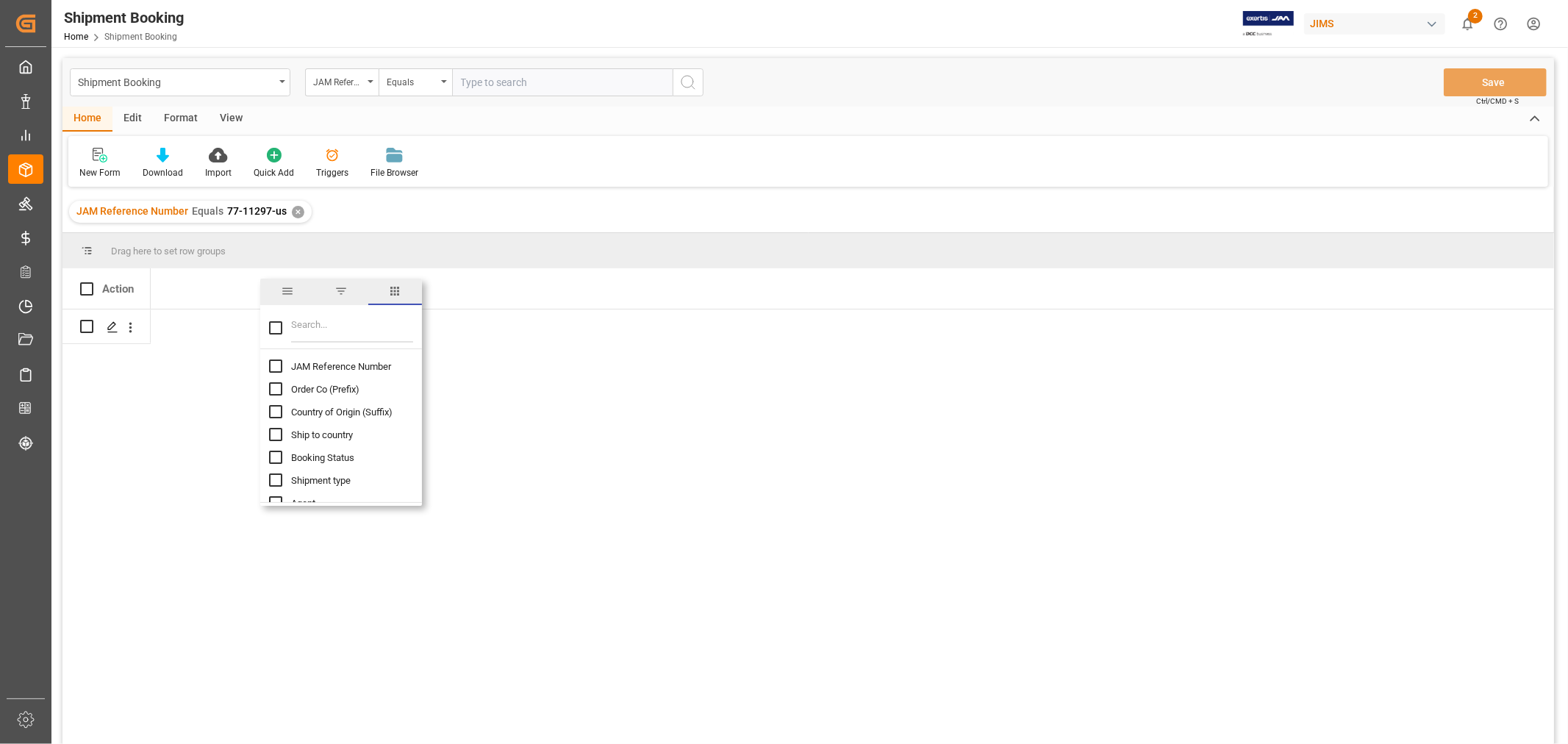
click at [277, 362] on input "JAM Reference Number column toggle visibility (hidden)" at bounding box center [276, 366] width 14 height 14
checkbox input "true"
checkbox input "false"
click at [297, 328] on input "Filter Columns Input" at bounding box center [351, 328] width 122 height 29
type input "d"
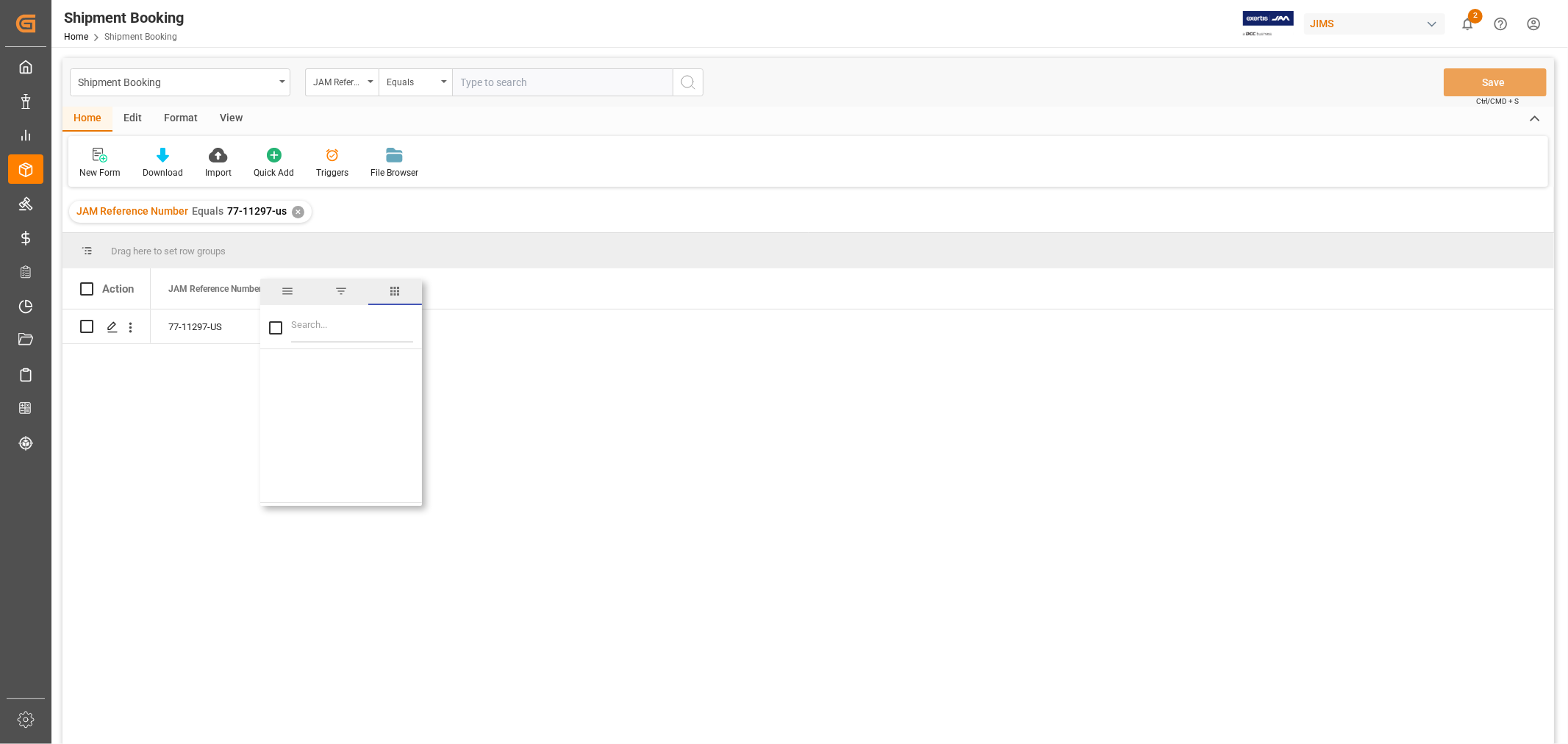
checkbox input "false"
type input "entry"
click at [273, 370] on input "Customs entry number column toggle visibility (hidden)" at bounding box center [276, 366] width 14 height 14
checkbox input "true"
click at [370, 369] on span "Customs entry number" at bounding box center [338, 366] width 94 height 11
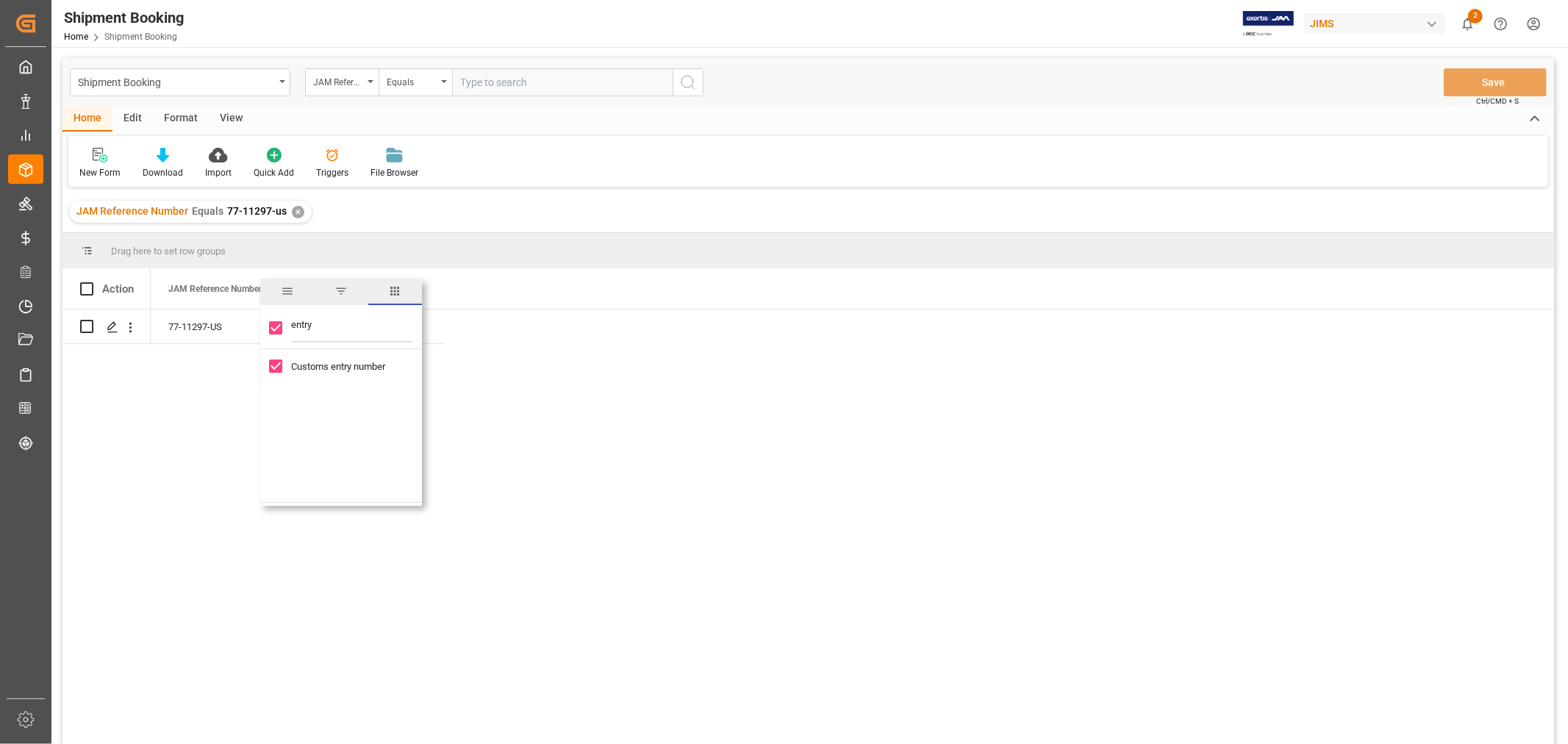
checkbox input "false"
click at [270, 365] on input "Customs entry number column toggle visibility (hidden)" at bounding box center [276, 366] width 14 height 14
checkbox input "true"
click at [625, 352] on div "77-11297-US" at bounding box center [852, 532] width 1403 height 445
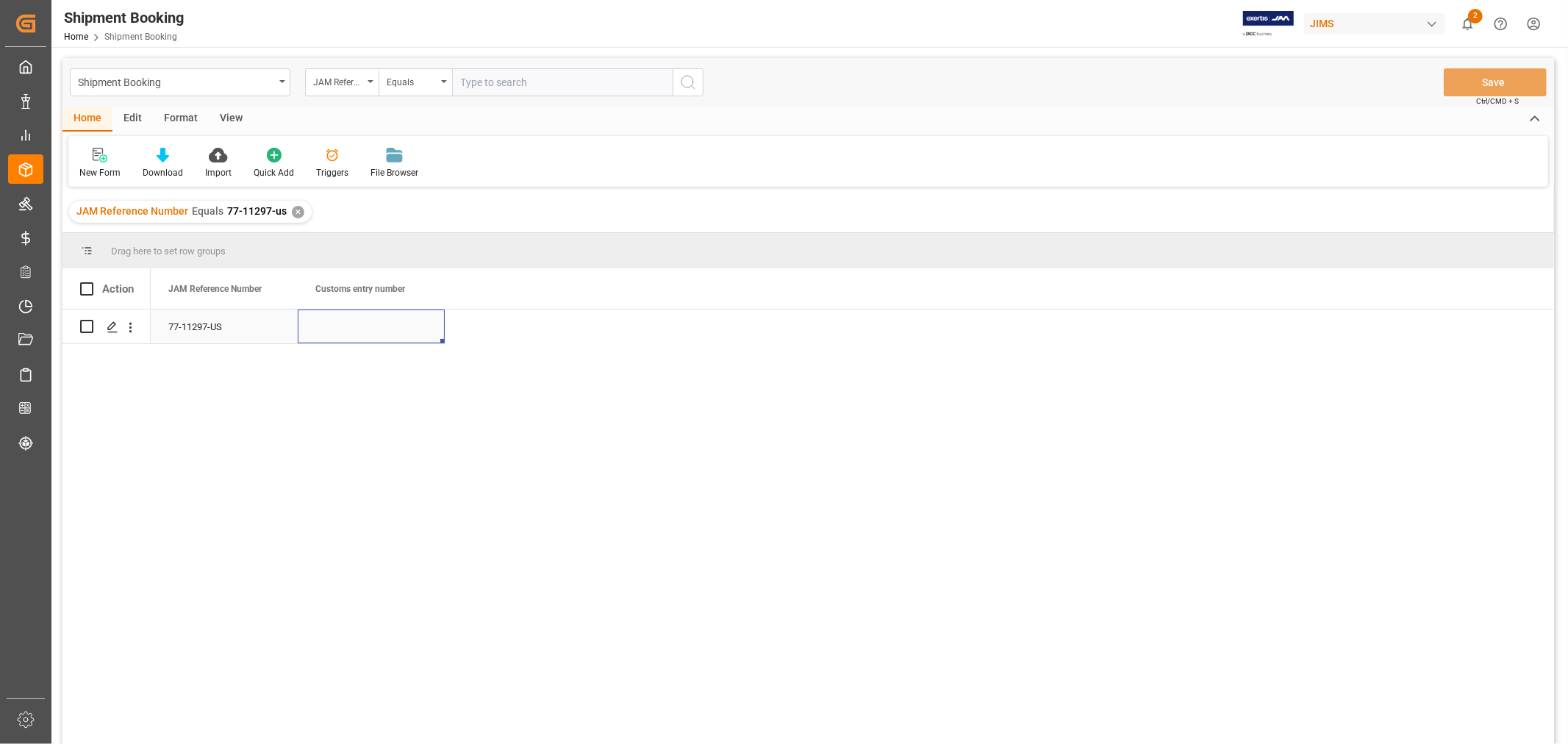
click at [374, 332] on div "Press SPACE to select this row." at bounding box center [371, 327] width 147 height 34
click at [374, 332] on input "Press SPACE to select this row." at bounding box center [371, 335] width 124 height 28
paste input "13391-69299237-9"
type input "13391-69299237-9"
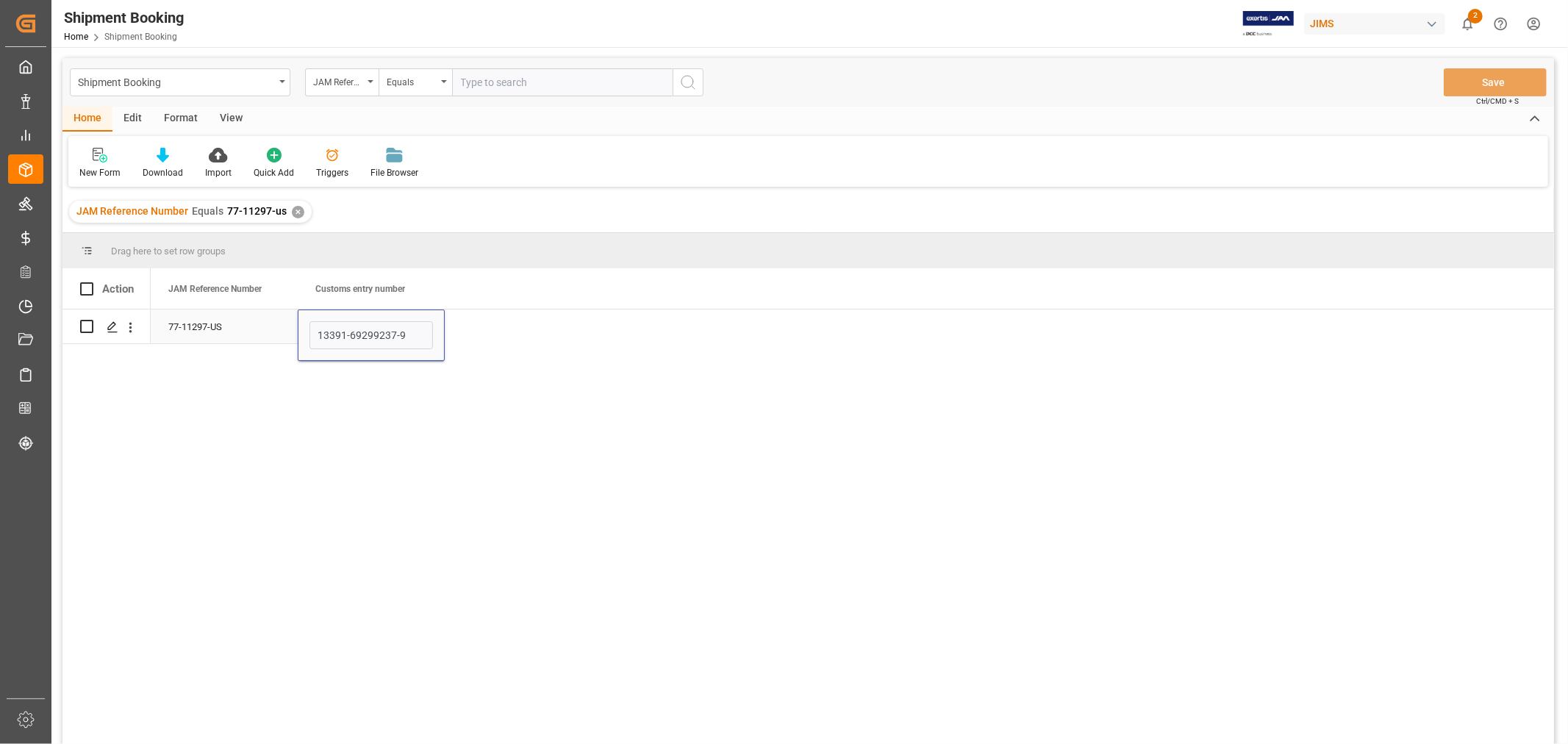
click at [205, 326] on div "77-11297-US" at bounding box center [224, 327] width 147 height 34
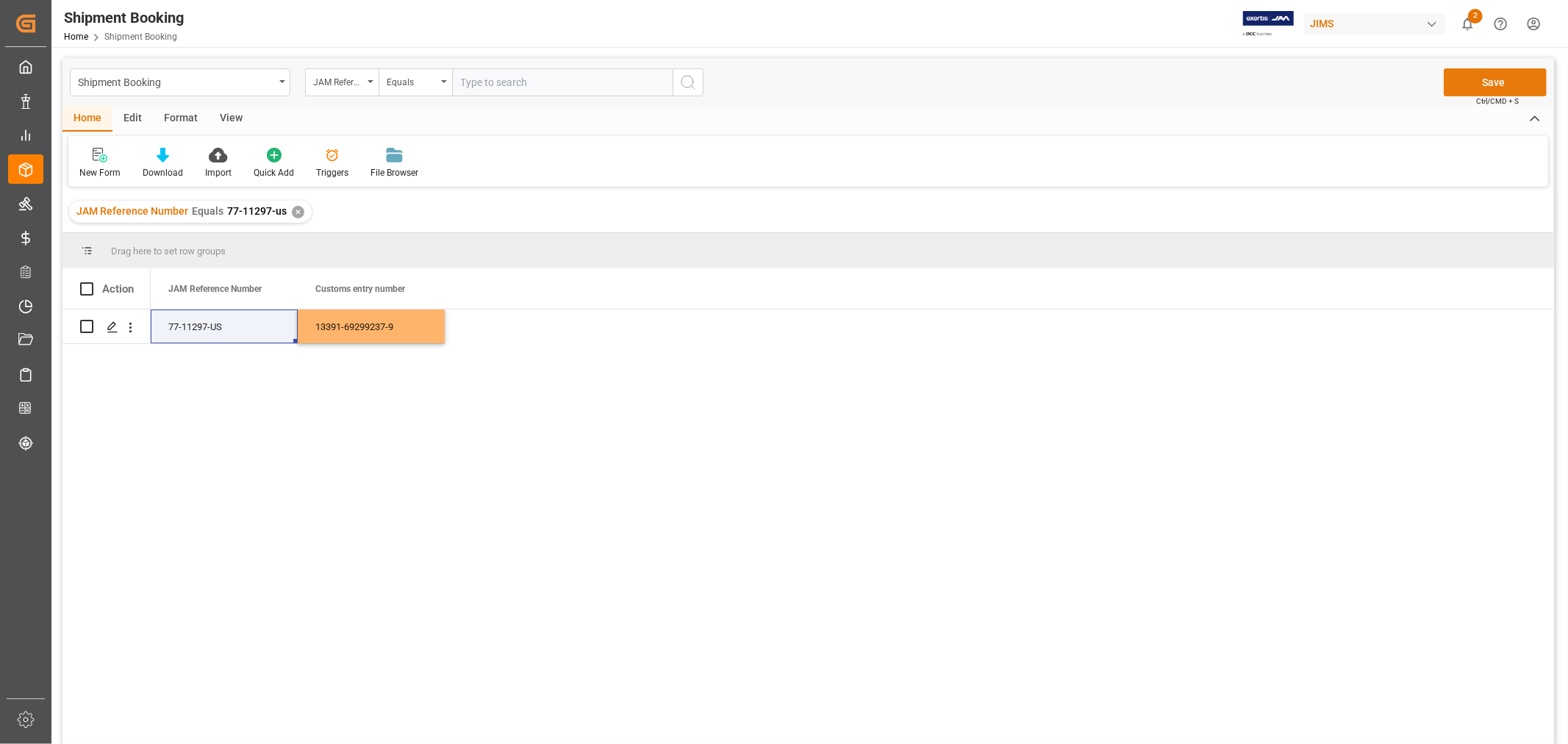
click at [1490, 81] on button "Save" at bounding box center [1495, 82] width 103 height 28
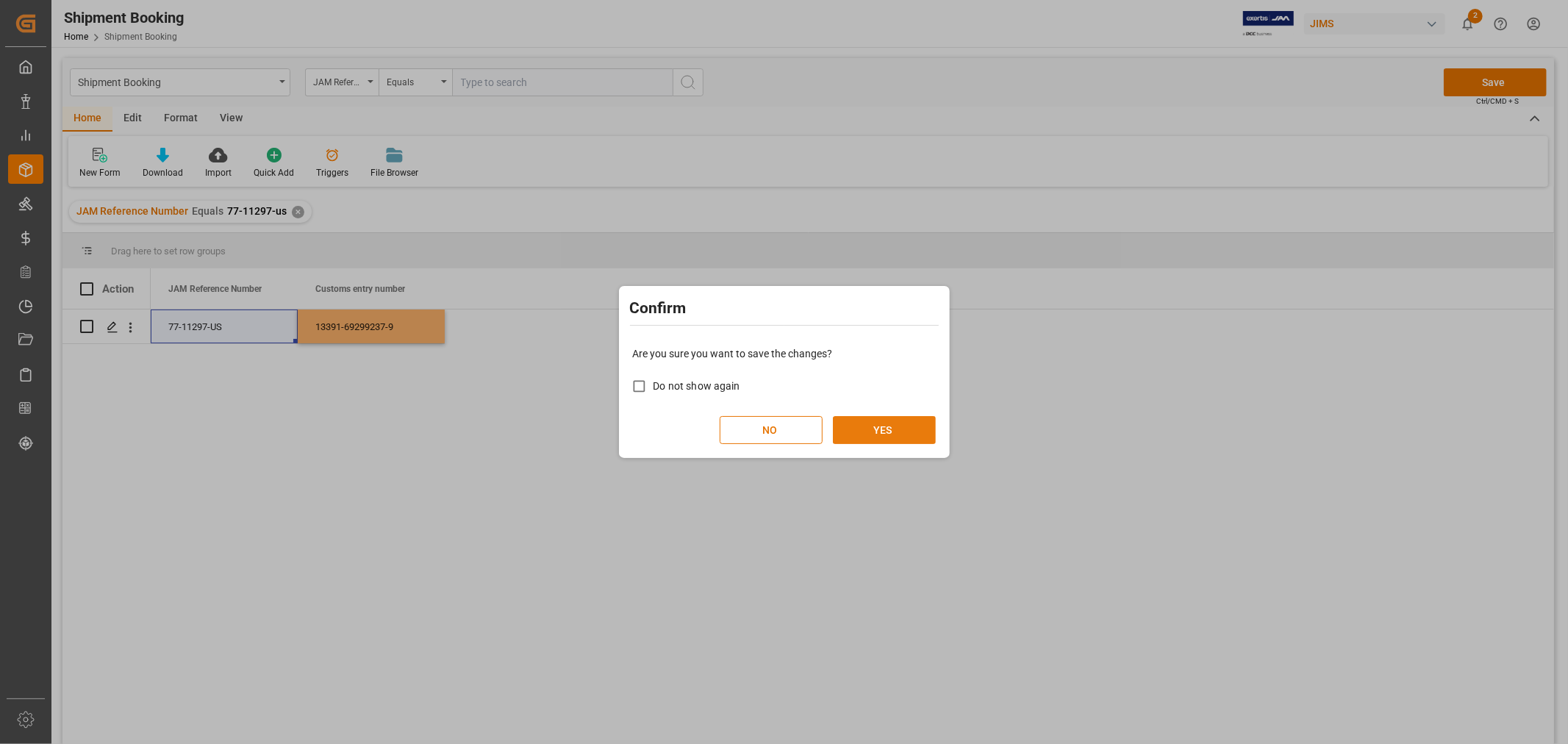
click at [870, 433] on button "YES" at bounding box center [884, 430] width 103 height 28
